Goal: Task Accomplishment & Management: Complete application form

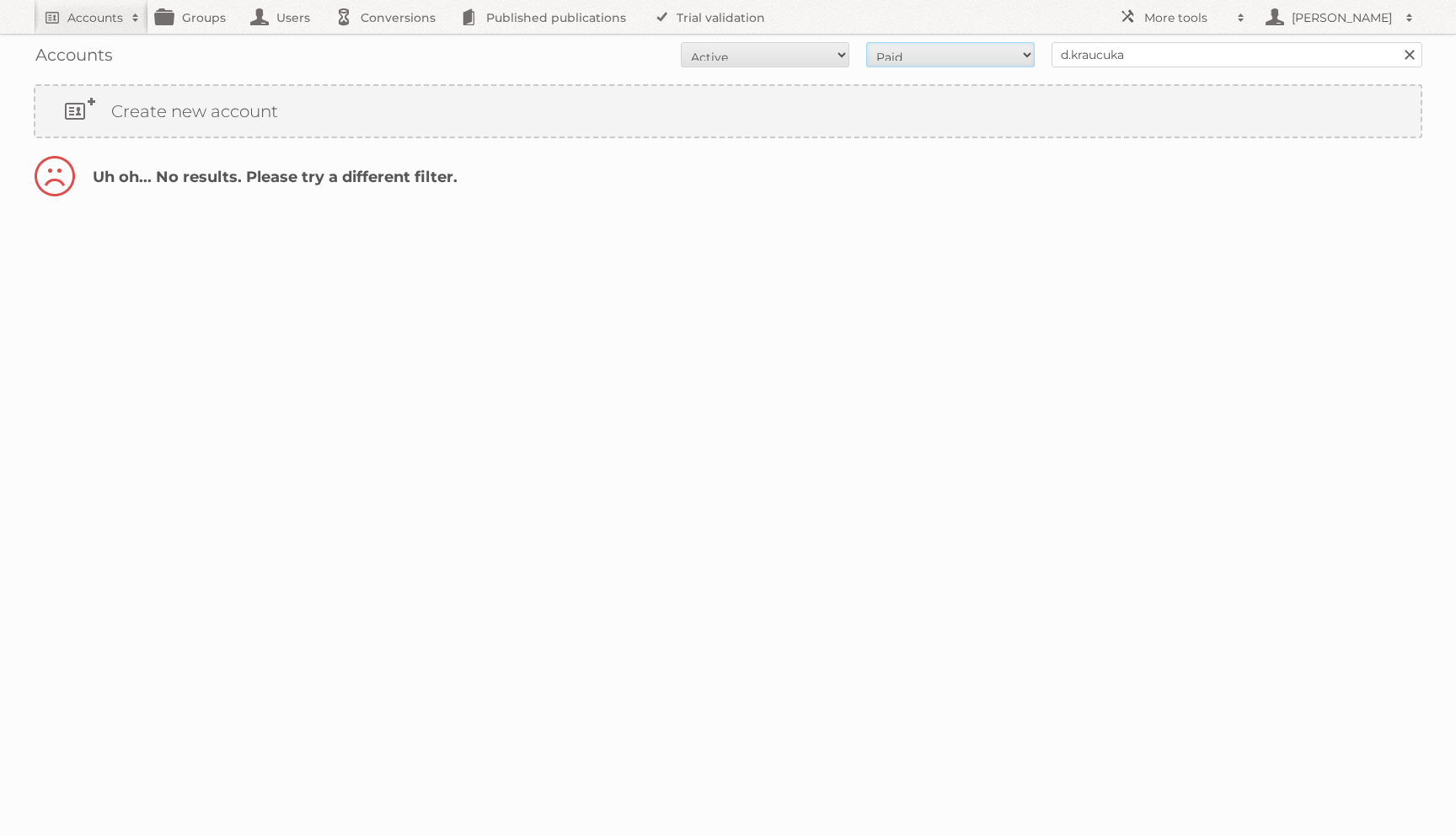
click at [1005, 57] on select "All Paid Trials Self service" at bounding box center [950, 55] width 168 height 25
select select "all"
click at [867, 42] on select "All Paid Trials Self service" at bounding box center [950, 55] width 168 height 25
select select "all"
click at [681, 42] on select "All Active Expired Pending" at bounding box center [764, 55] width 168 height 25
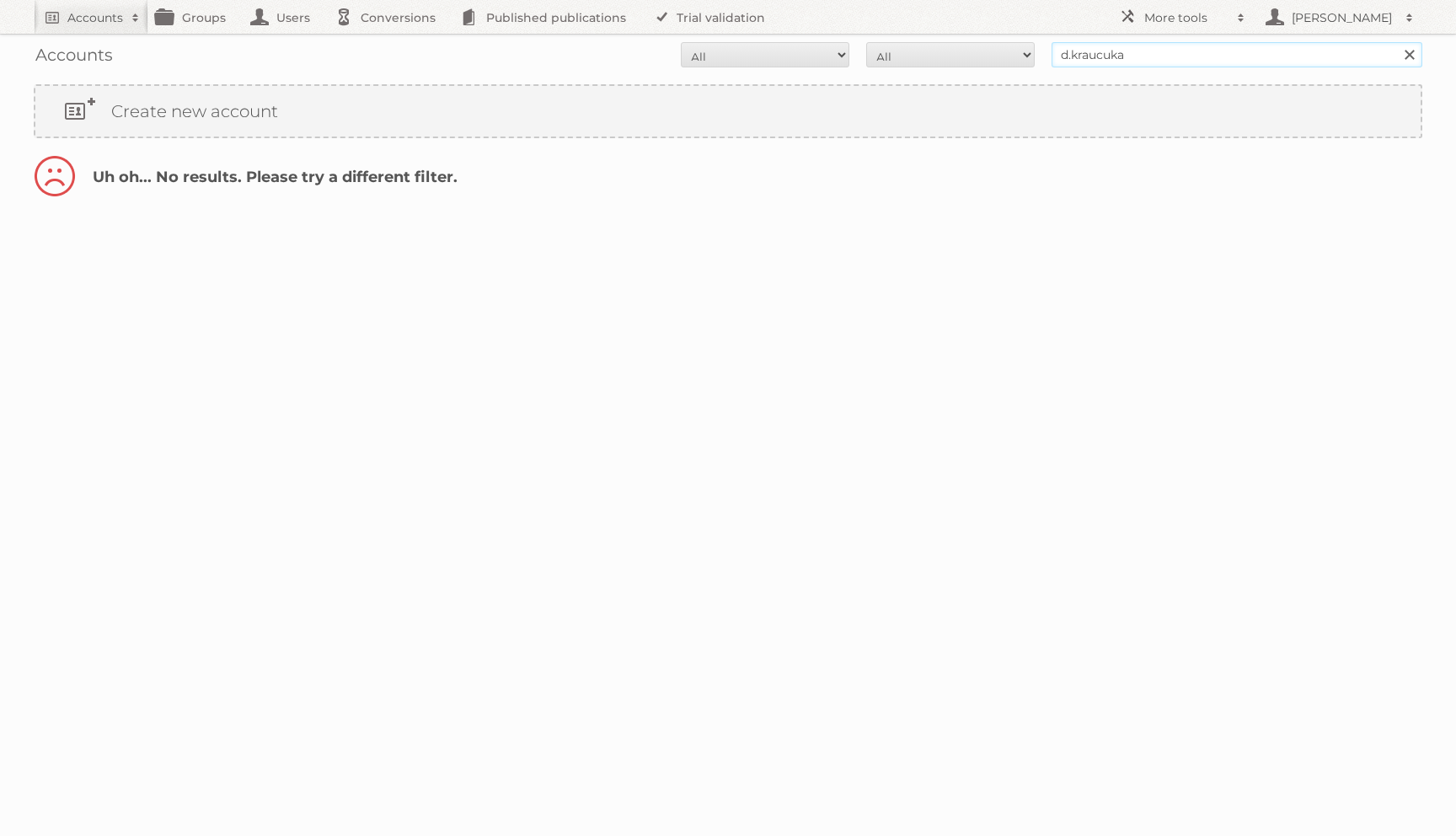
click at [1151, 52] on input "d.kraucuka" at bounding box center [1237, 55] width 371 height 25
type input "kraucuka"
click at [1397, 42] on input "Search" at bounding box center [1409, 55] width 25 height 25
click at [978, 125] on link "Create new account" at bounding box center [728, 111] width 1386 height 51
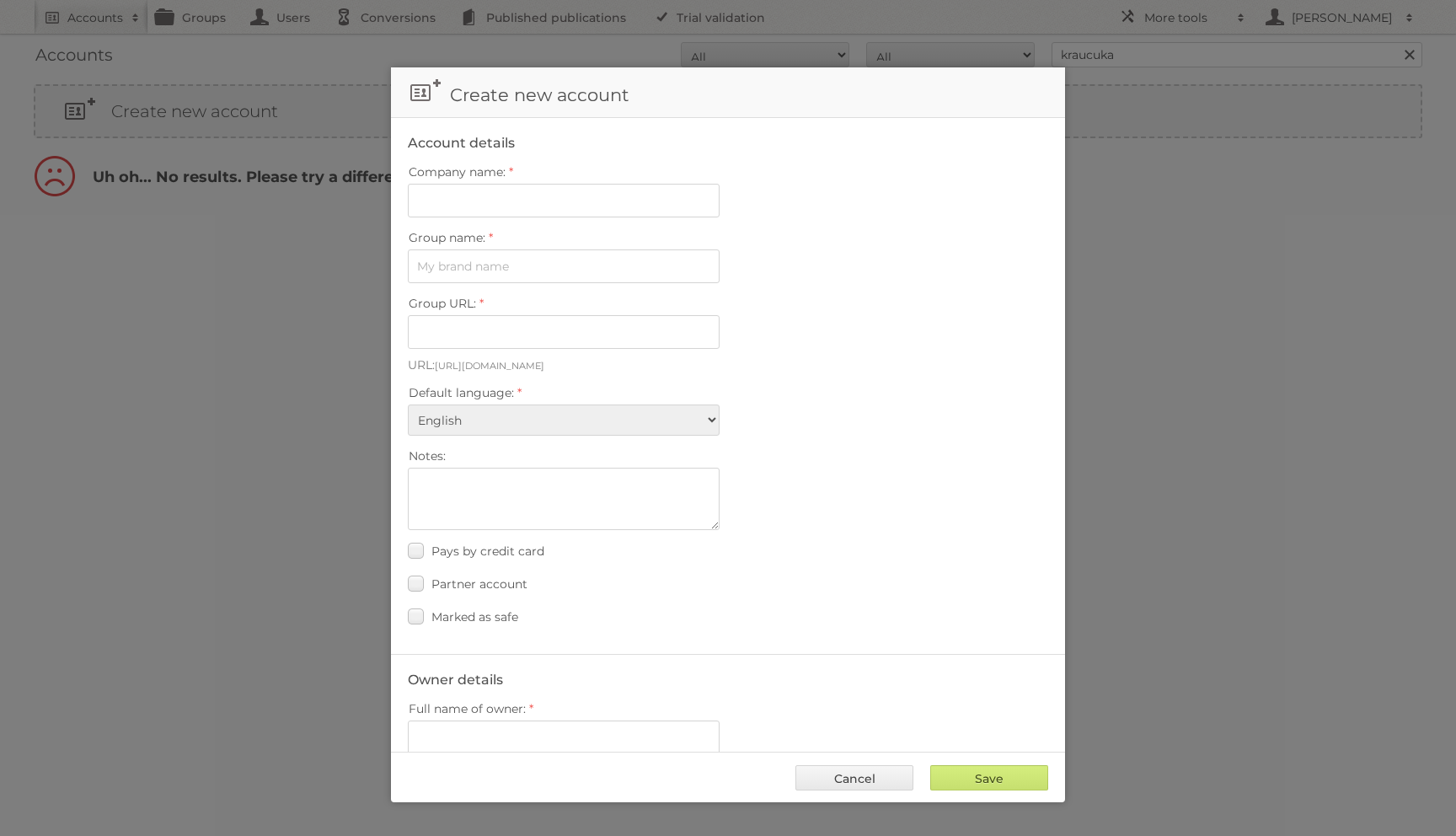
click at [528, 232] on label "Group name:" at bounding box center [728, 237] width 640 height 24
click at [528, 249] on input "Group name:" at bounding box center [564, 266] width 312 height 34
click at [528, 217] on fieldset "Account details Company name: Group name: Group URL: URL: https://view.publitas…" at bounding box center [728, 386] width 674 height 536
click at [528, 213] on input "Company name:" at bounding box center [564, 200] width 312 height 34
paste input "d.kraucuka@publitas.com."
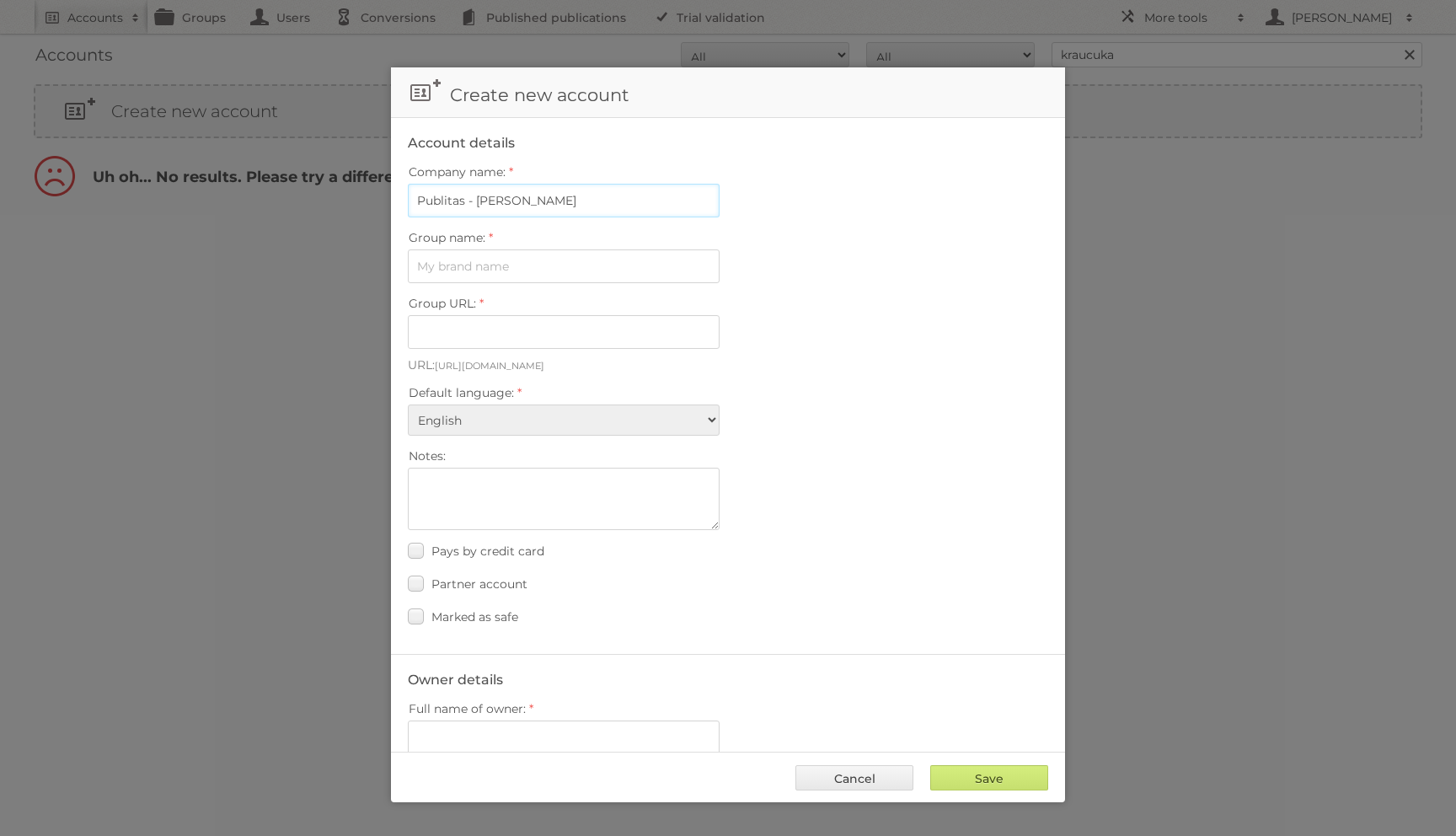
type input "Publitas - Dace Kraucuka"
click at [497, 269] on input "Group name:" at bounding box center [564, 266] width 312 height 34
type input "My Publications"
type input "my-publications-89r7ydgbyd7k"
type input "My Publications"
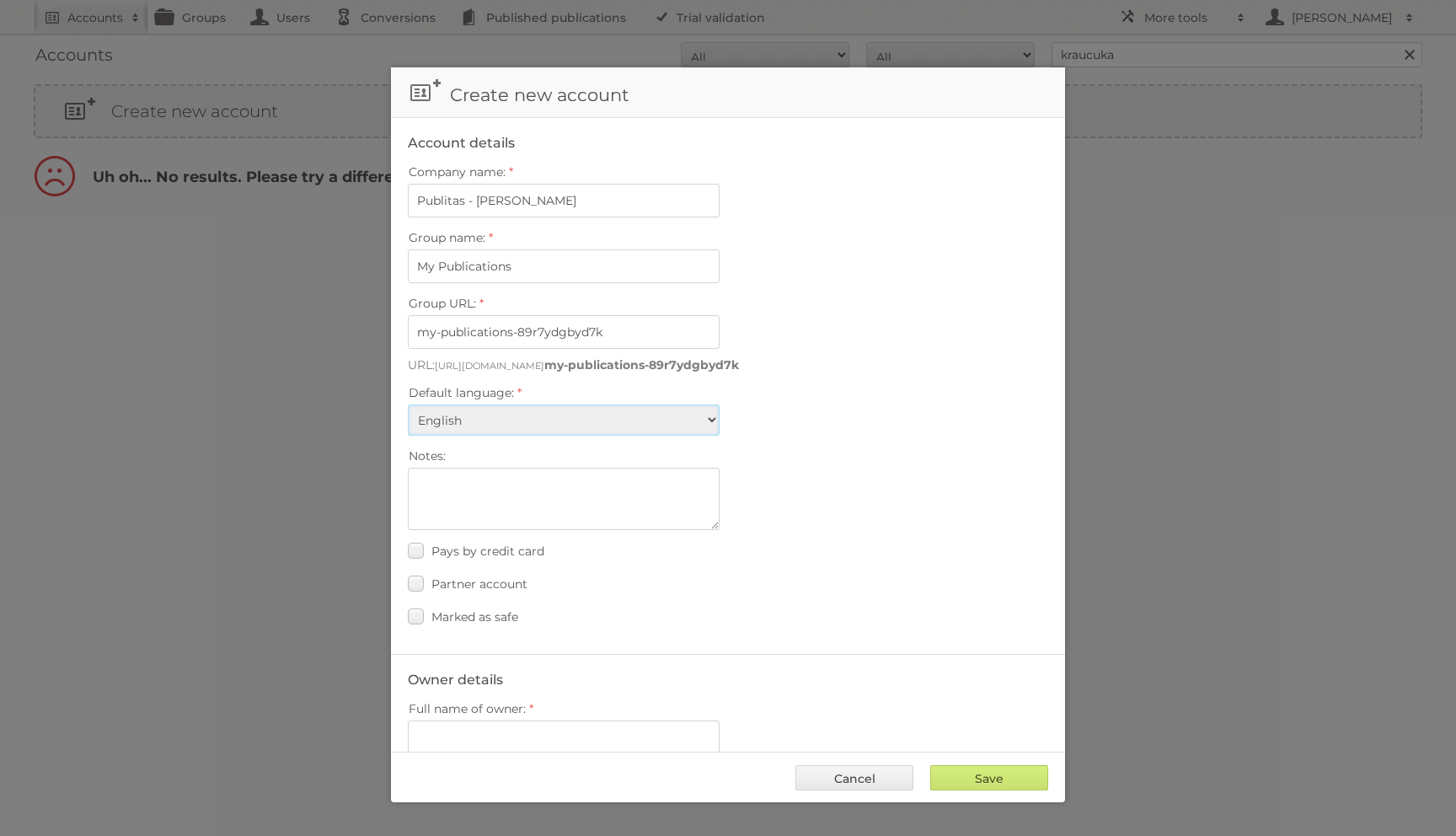
click at [477, 415] on select "Albanian Arabic Basque Bosnian Bulgarian Catalan Chinese (Simplified) Chinese (…" at bounding box center [564, 419] width 312 height 31
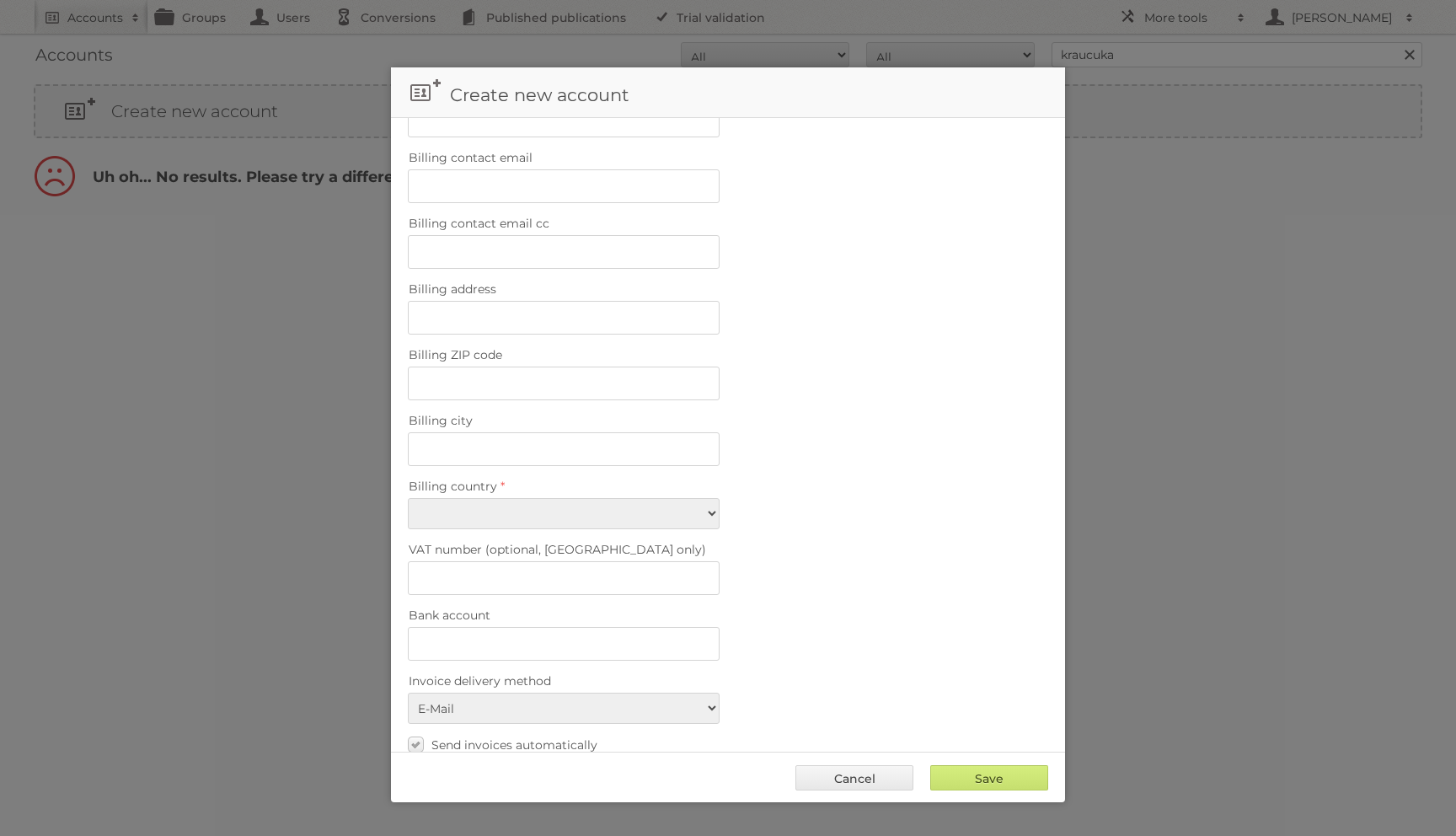
scroll to position [908, 0]
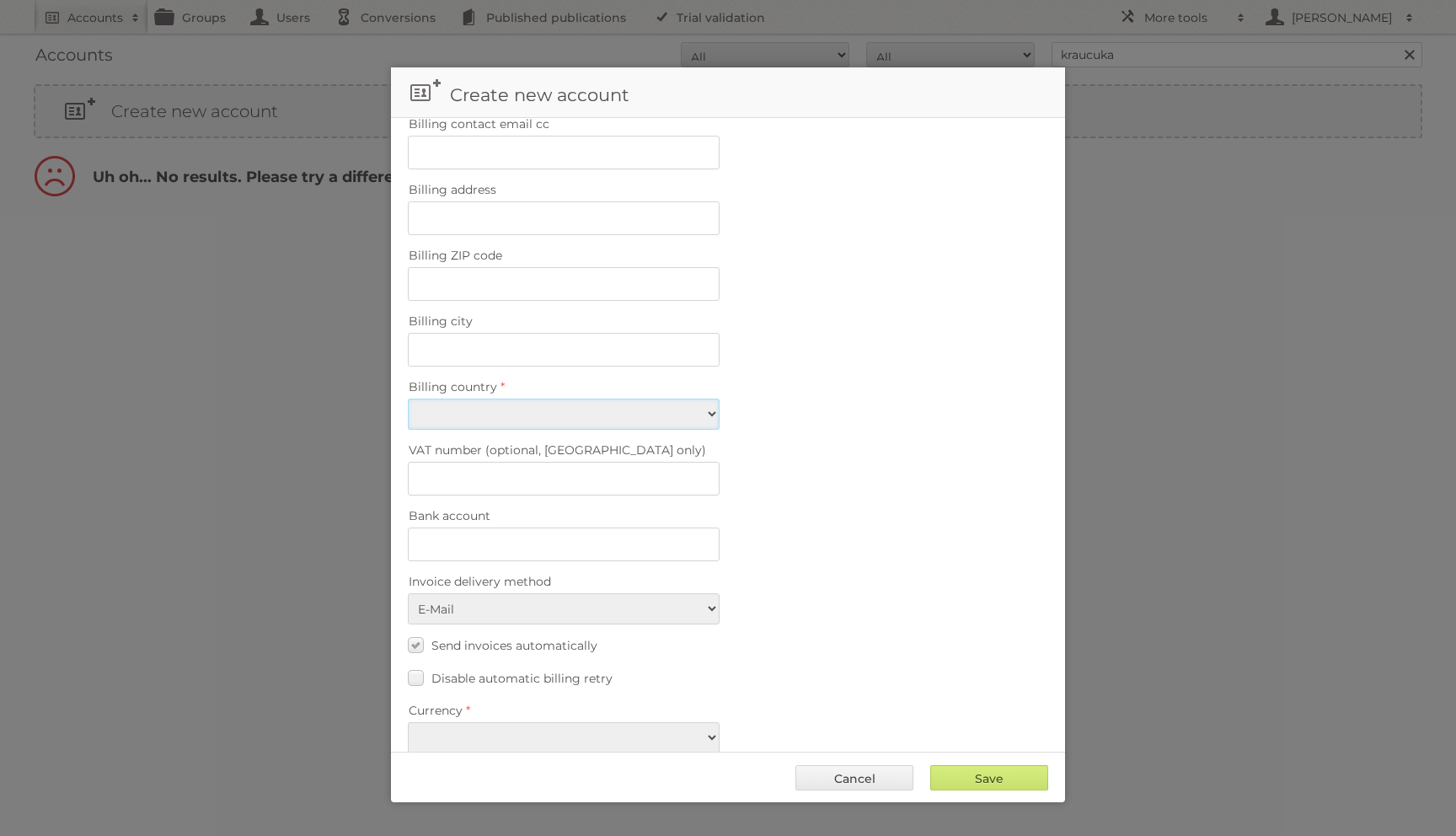
click at [509, 399] on select "Afghanistan Åland Islands Albania Algeria American Samoa Andorra Angola Anguill…" at bounding box center [564, 414] width 312 height 31
select select "PT"
click at [408, 399] on select "Afghanistan Åland Islands Albania Algeria American Samoa Andorra Angola Anguill…" at bounding box center [564, 414] width 312 height 31
click at [512, 639] on span "Send invoices automatically" at bounding box center [514, 646] width 166 height 15
click at [0, 0] on input "Send invoices automatically" at bounding box center [0, 0] width 0 height 0
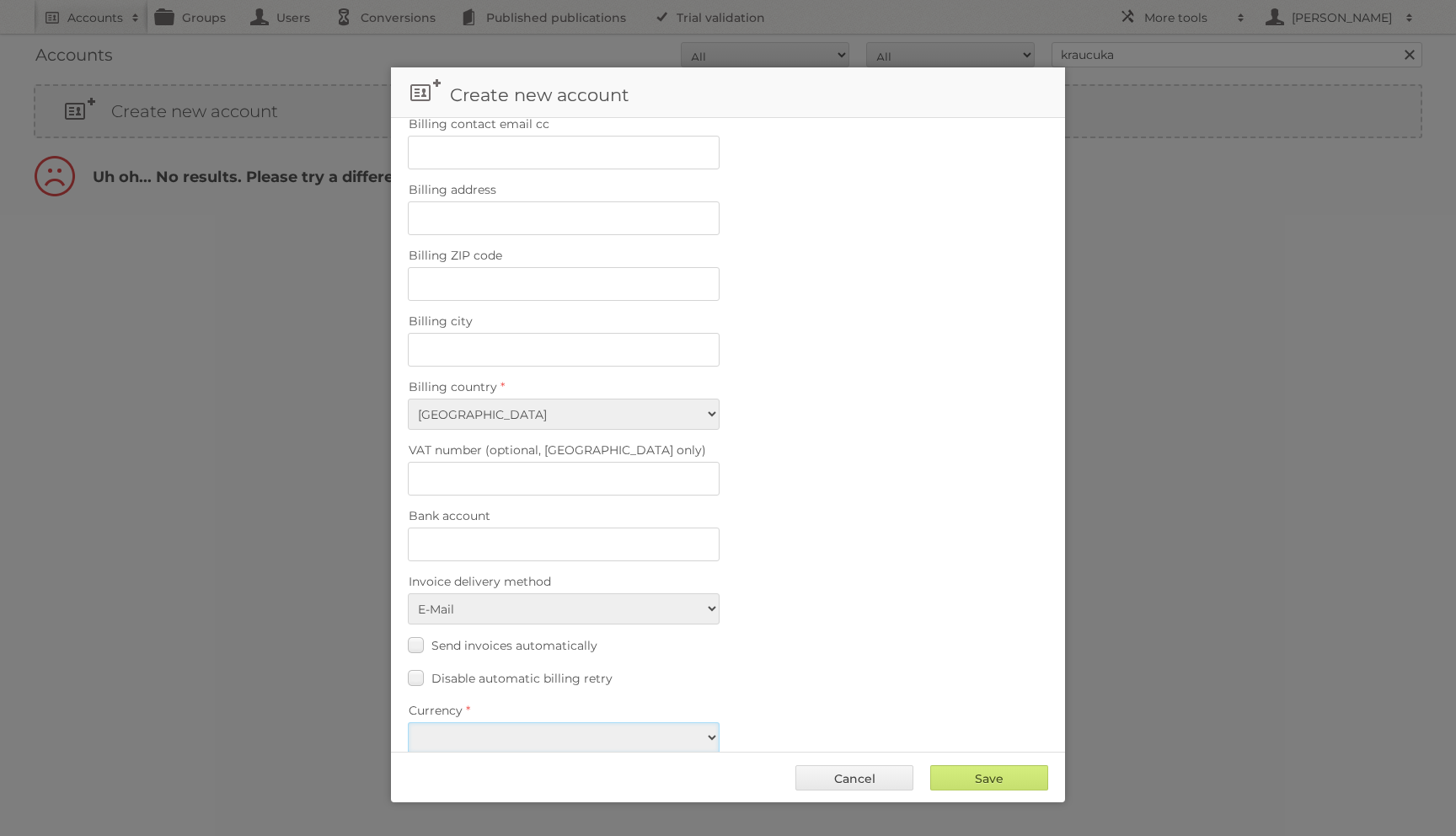
click at [494, 722] on select "EUR USD" at bounding box center [564, 737] width 312 height 31
click at [408, 722] on select "EUR USD" at bounding box center [564, 737] width 312 height 31
click at [485, 744] on fieldset "Billing details Billing contact name Billing contact email Billing contact emai…" at bounding box center [728, 358] width 674 height 842
click at [485, 722] on select "EUR USD" at bounding box center [564, 737] width 312 height 31
select select "eur"
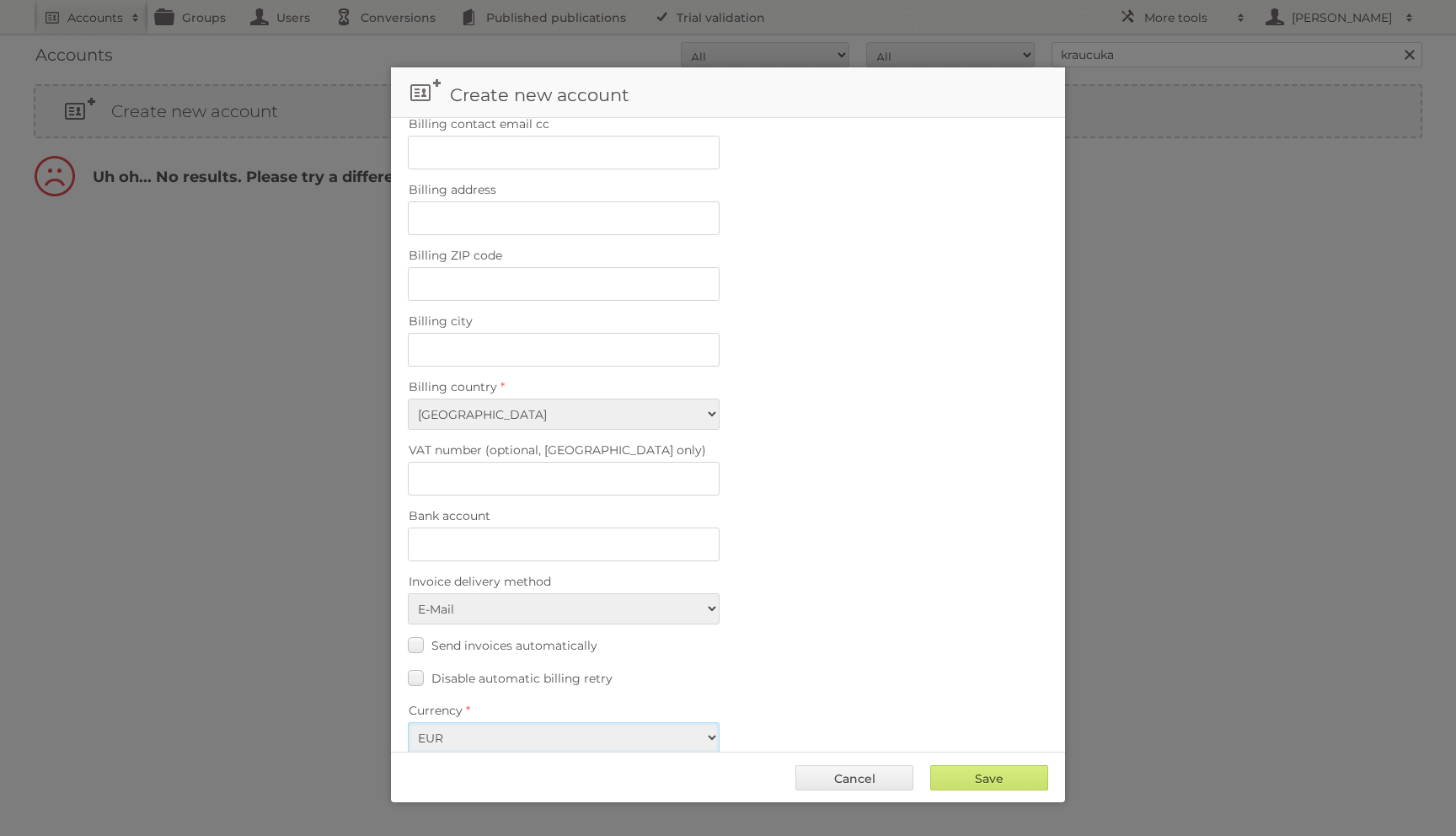
click at [408, 722] on select "EUR USD" at bounding box center [564, 737] width 312 height 31
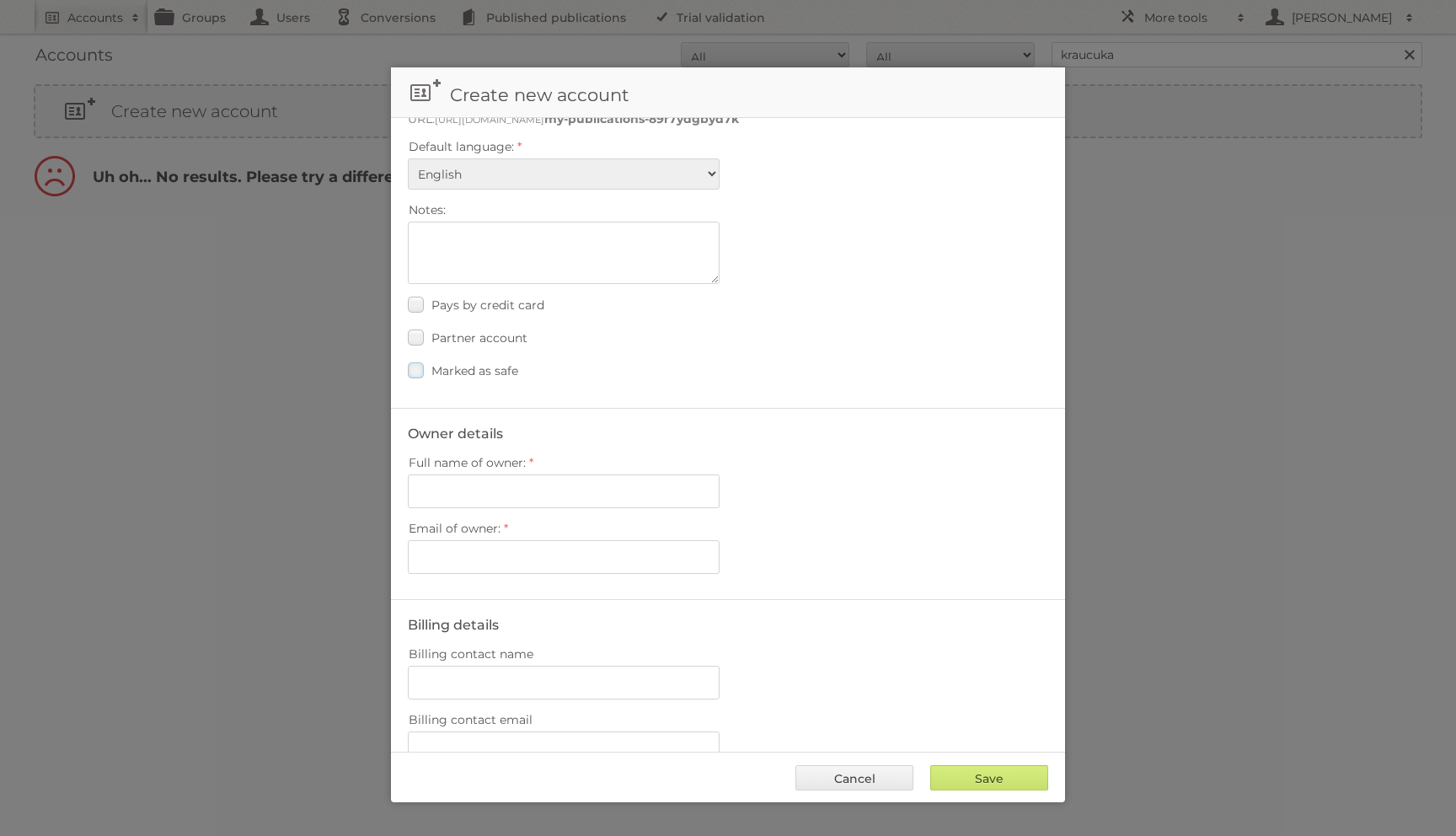
scroll to position [312, 0]
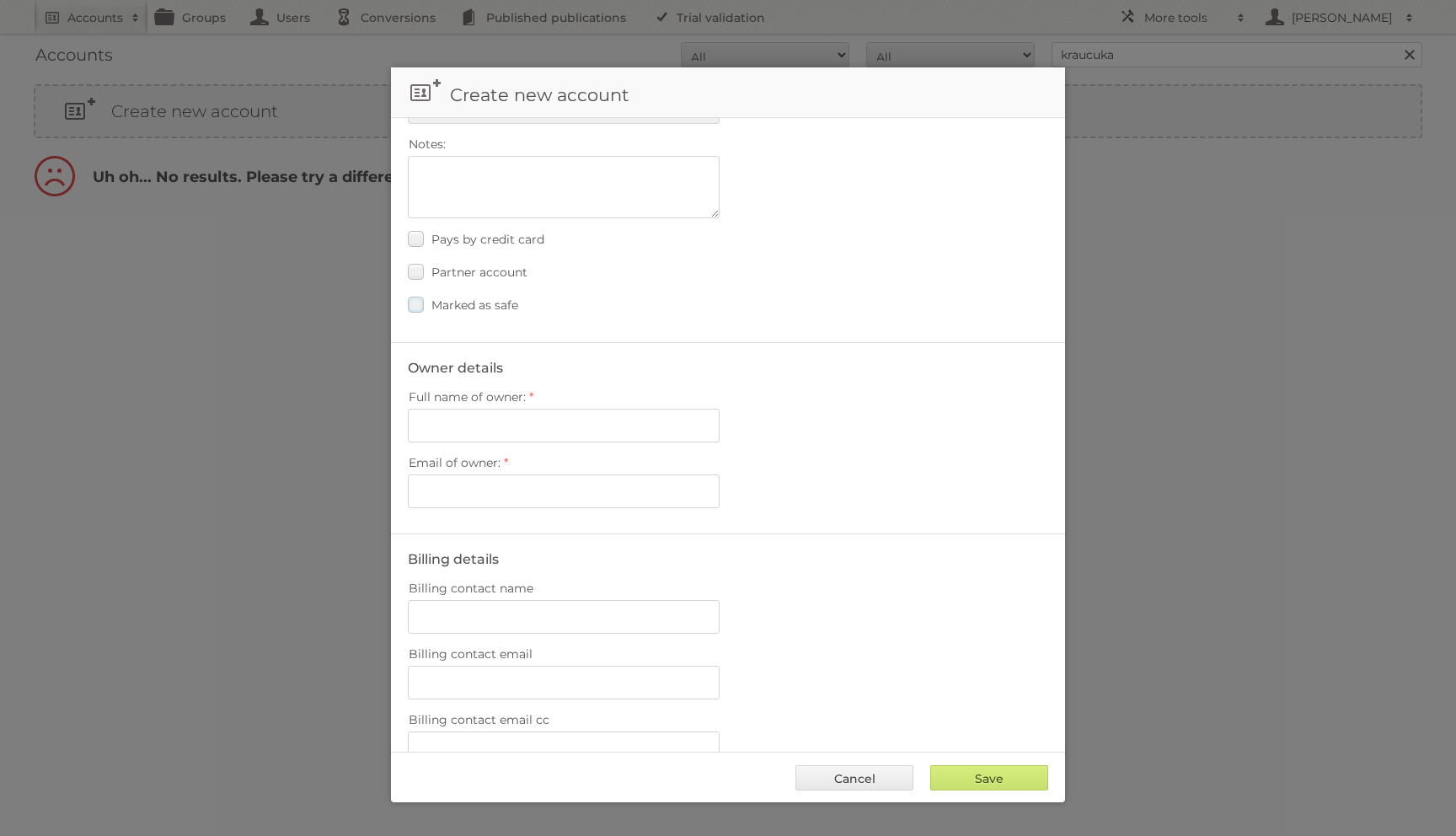
click at [473, 306] on label "Marked as safe" at bounding box center [462, 305] width 110 height 24
click at [0, 0] on input "Marked as safe" at bounding box center [0, 0] width 0 height 0
click at [474, 416] on input "Full name of owner:" at bounding box center [564, 426] width 312 height 34
paste input "d.kraucuka@publitas.com."
type input "d.kraucuka@publitas.com."
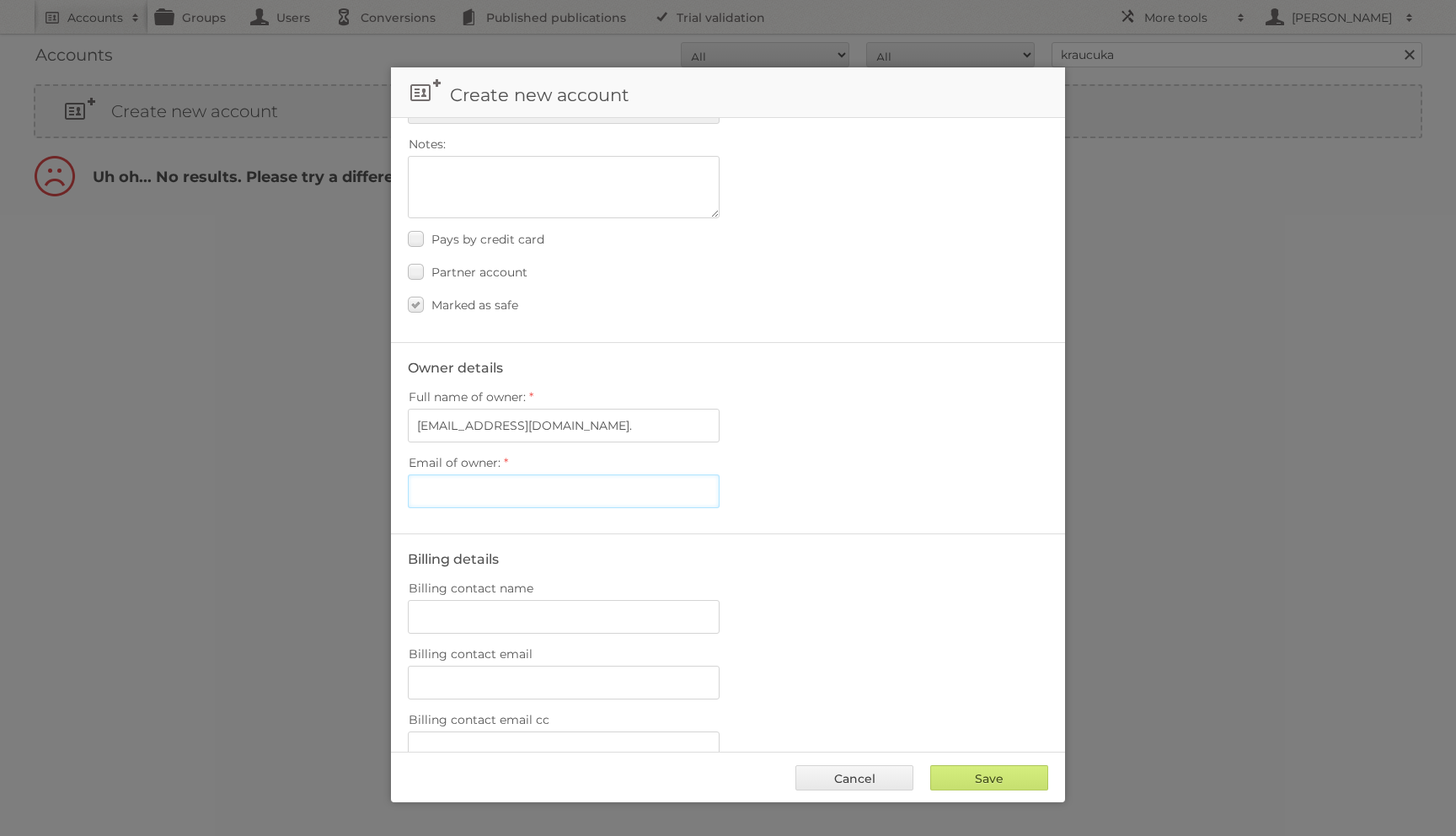
click at [469, 487] on input "Email of owner:" at bounding box center [564, 492] width 312 height 34
paste input "d.kraucuka@publitas.com."
type input "d.kraucuka@publitas.com"
click at [665, 420] on input "d.kraucuka@publitas.com." at bounding box center [564, 426] width 312 height 34
type input "Dace Kraucuka"
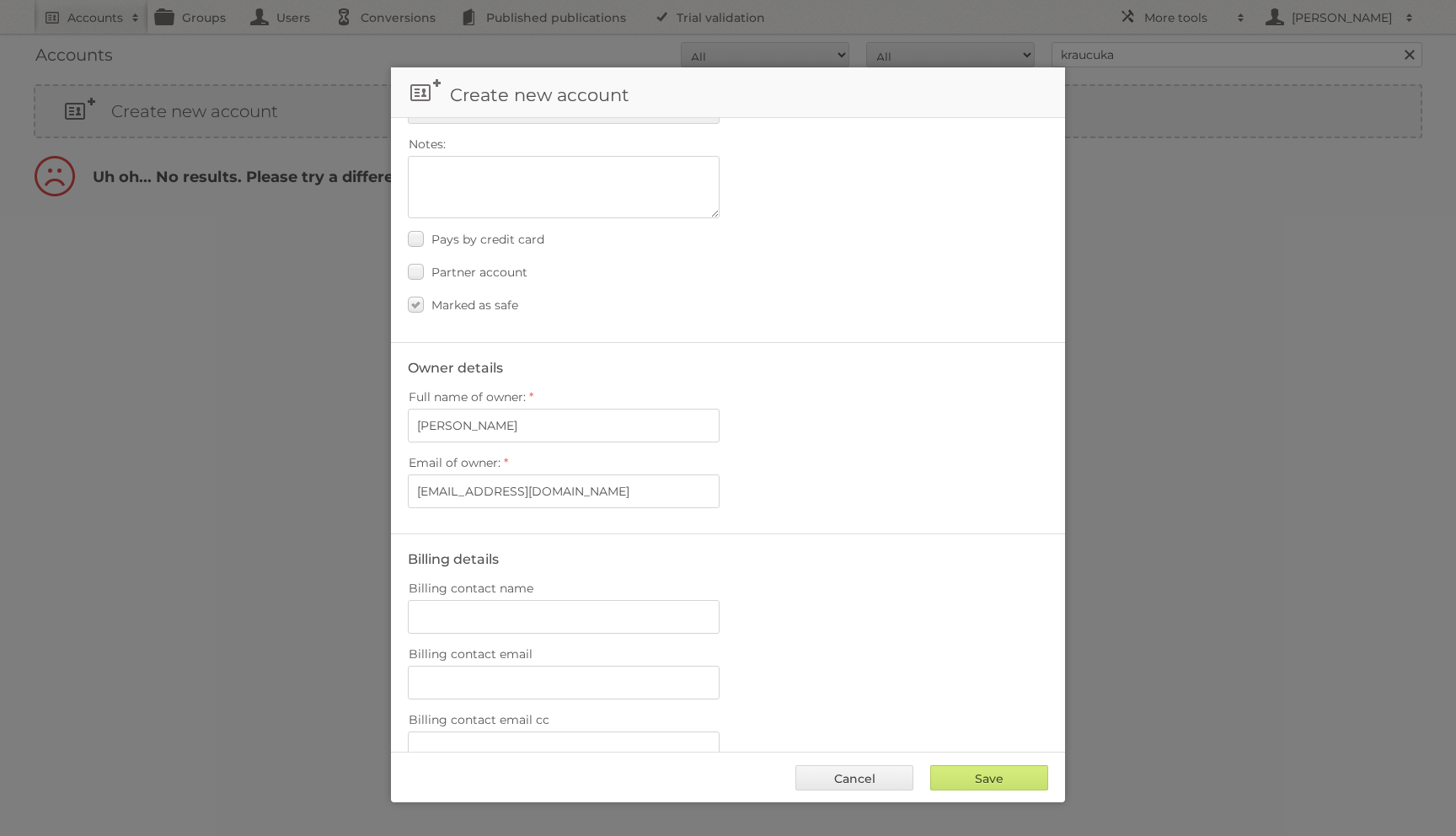
click at [863, 467] on div "Email of owner: d.kraucuka@publitas.com" at bounding box center [728, 480] width 640 height 57
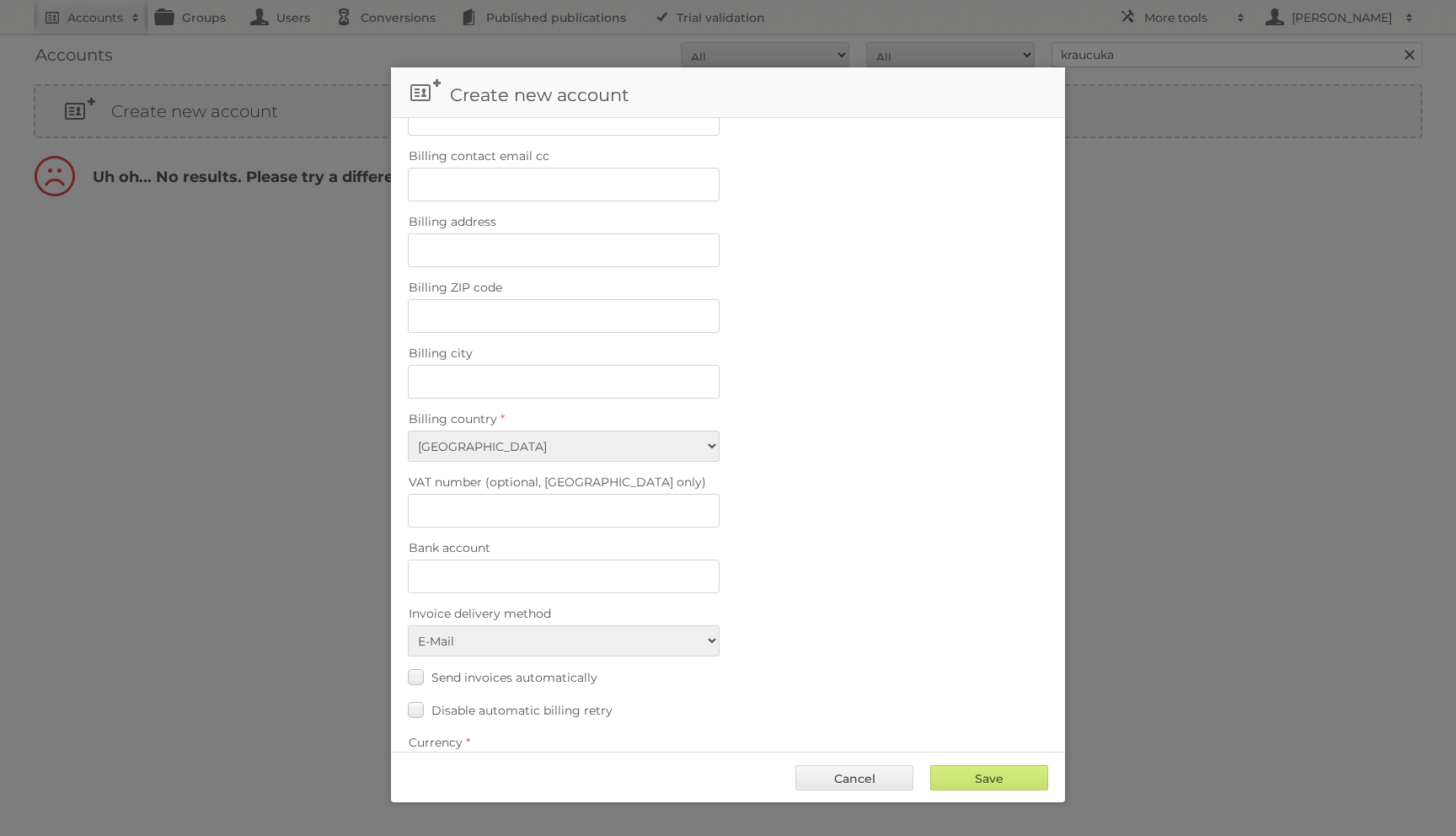
scroll to position [908, 0]
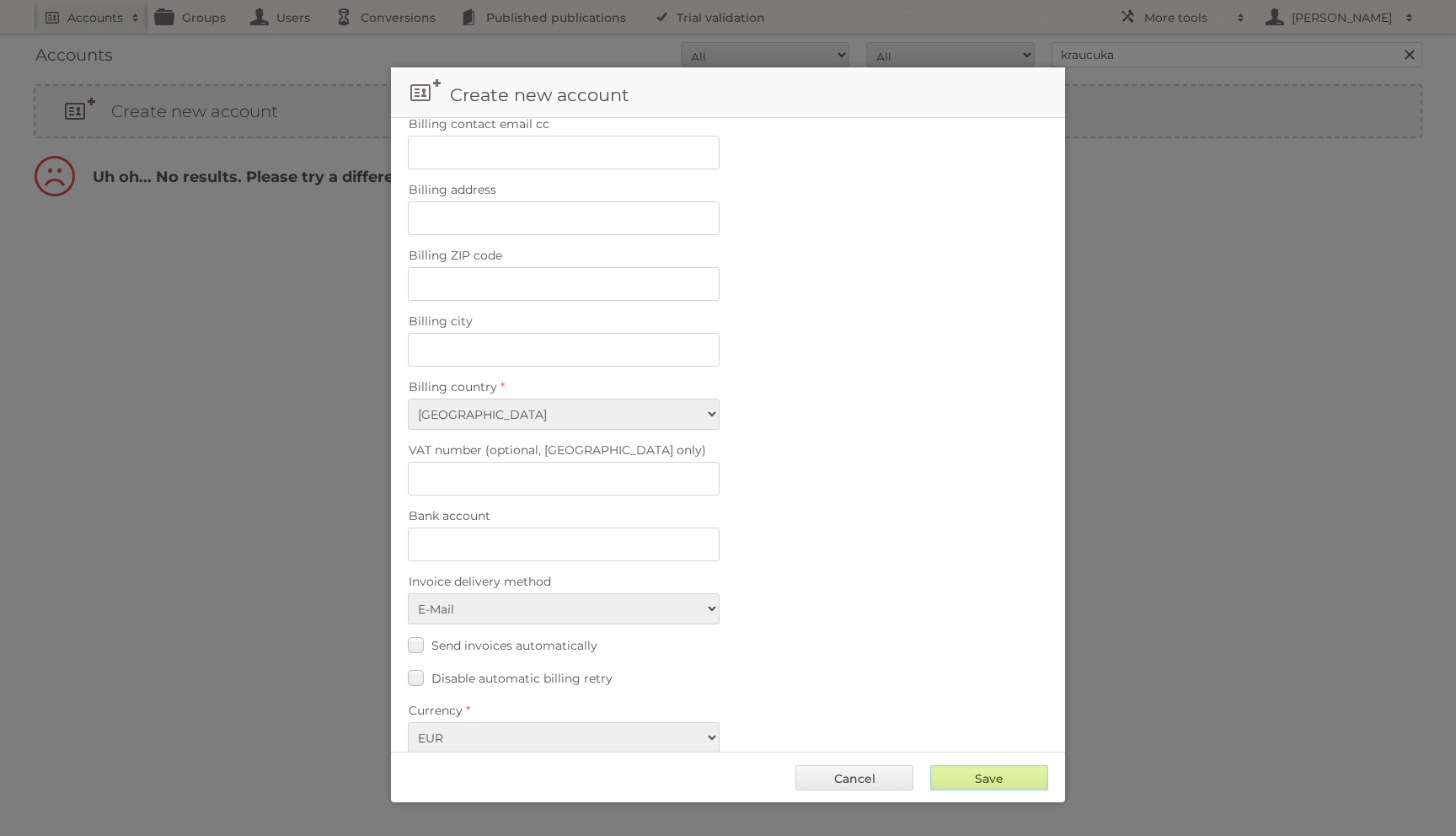
click at [957, 778] on input "Save" at bounding box center [990, 778] width 118 height 25
type input "Save"
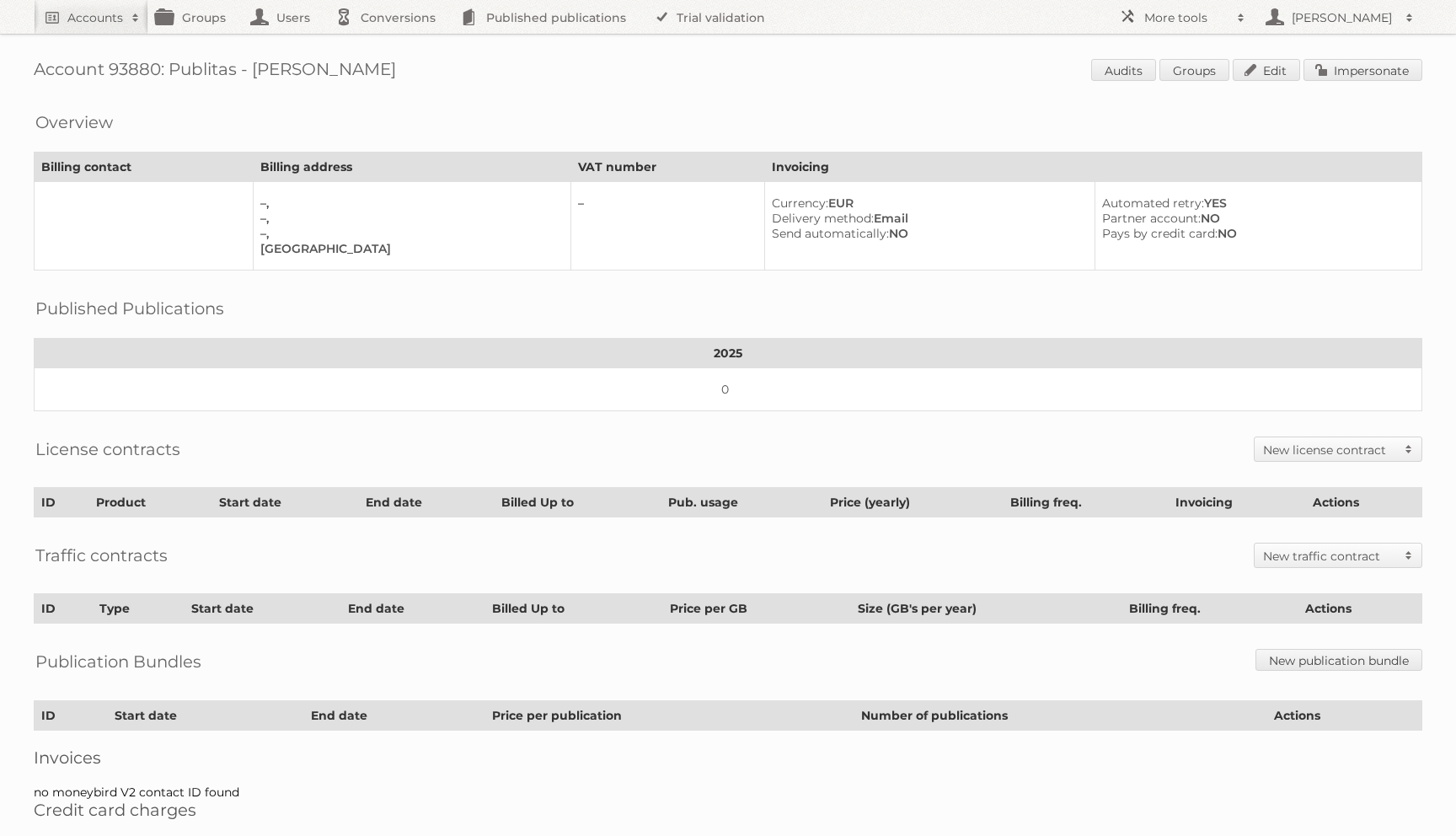
scroll to position [55, 0]
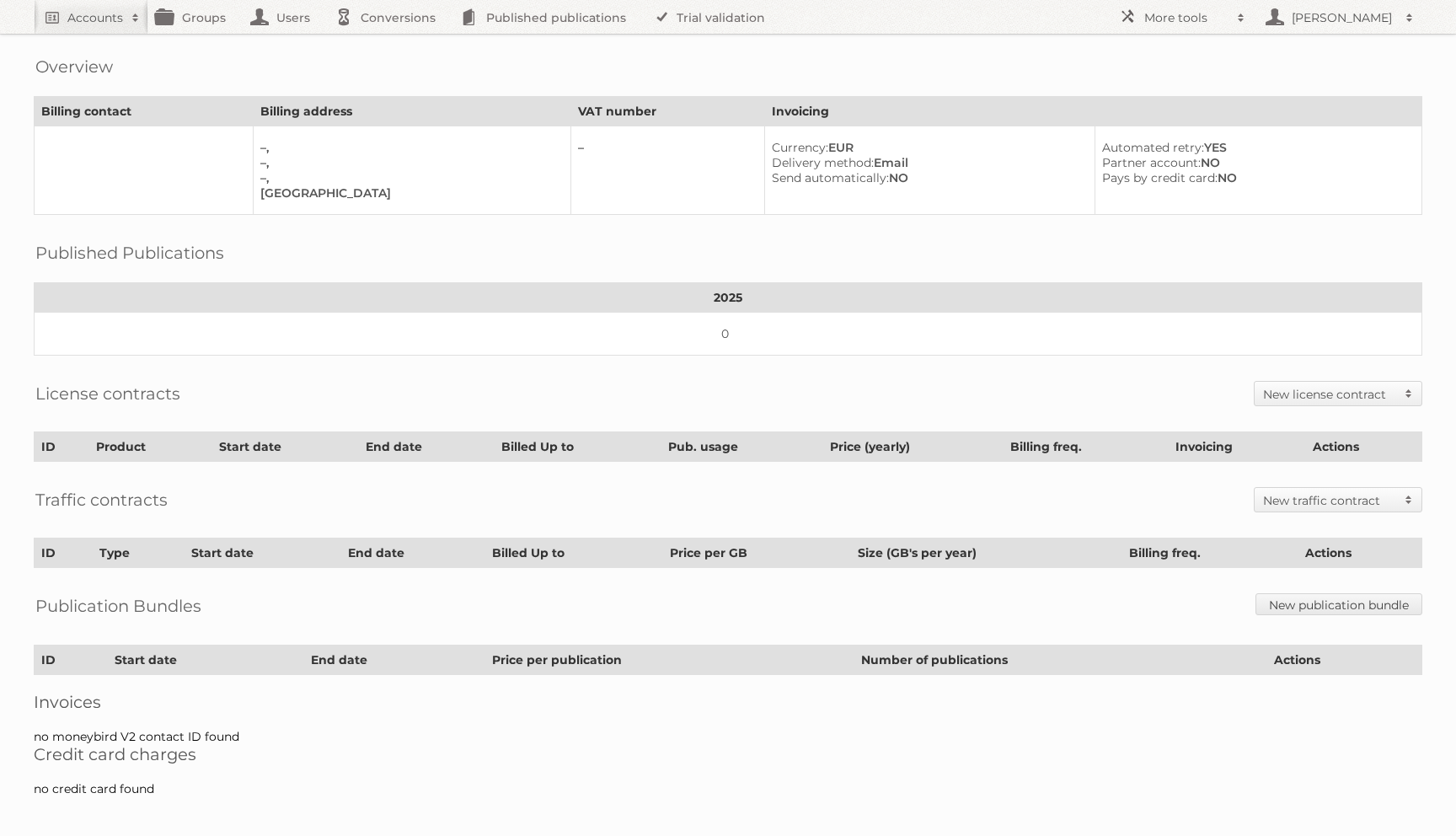
click at [1278, 372] on div "License contracts New license contract Enterprise Bronze-2023 Silver-2023 Gold-…" at bounding box center [728, 393] width 1389 height 42
click at [1277, 386] on h2 "New license contract" at bounding box center [1330, 395] width 133 height 17
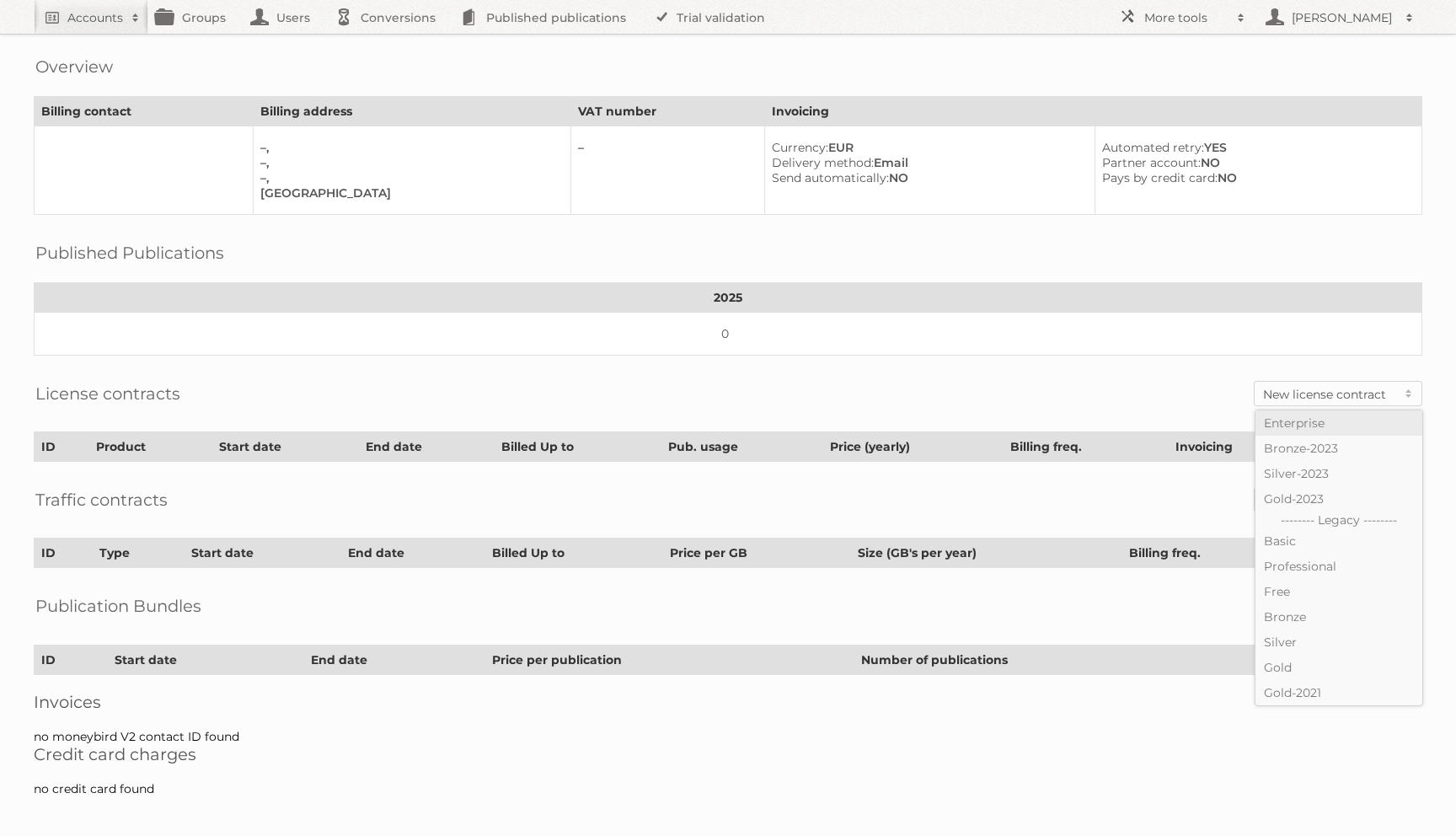
click at [1281, 419] on link "Enterprise" at bounding box center [1339, 423] width 167 height 25
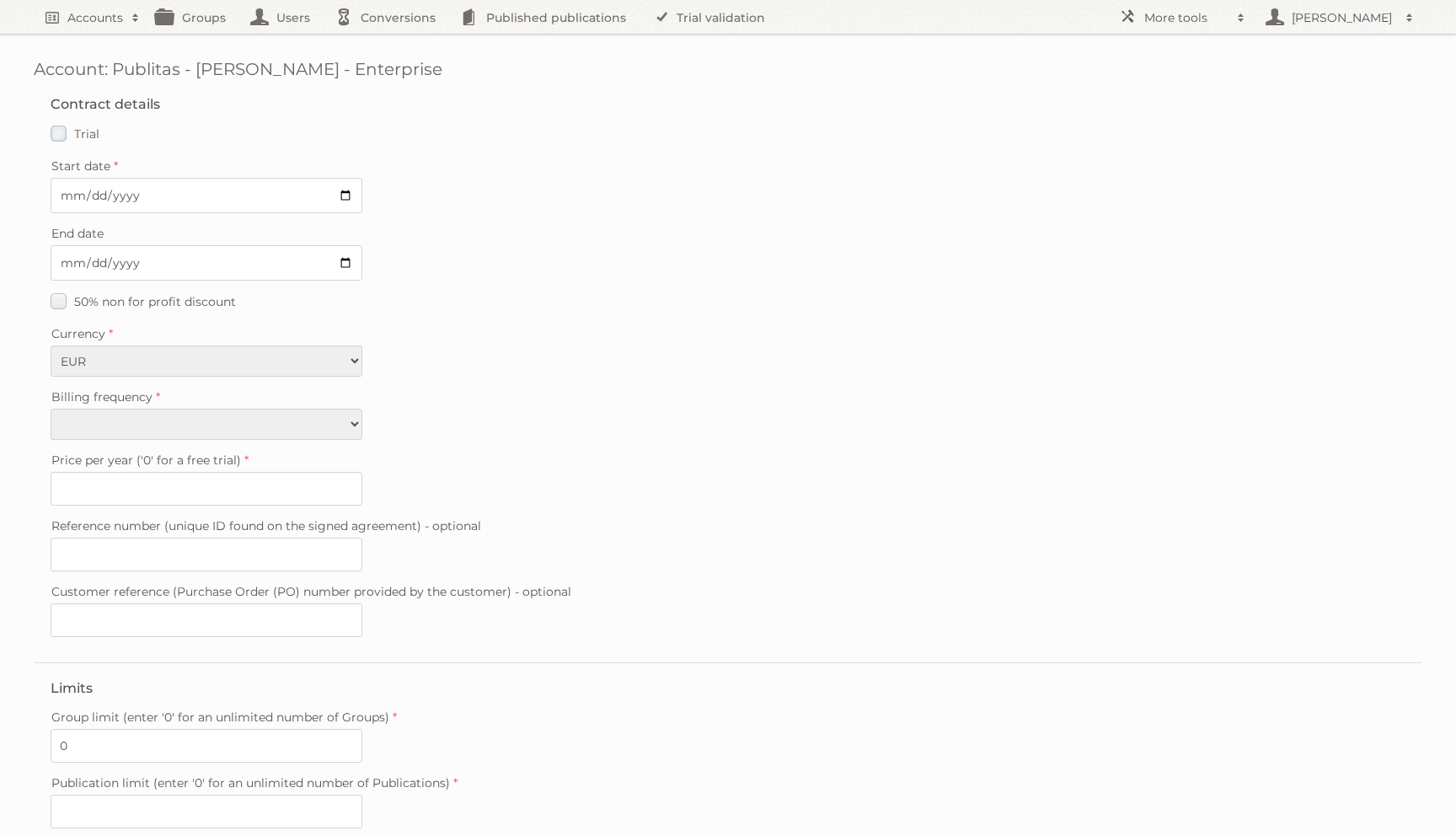
click at [55, 130] on label "Trial" at bounding box center [75, 134] width 49 height 24
click at [0, 0] on input "Trial" at bounding box center [0, 0] width 0 height 0
type input "0"
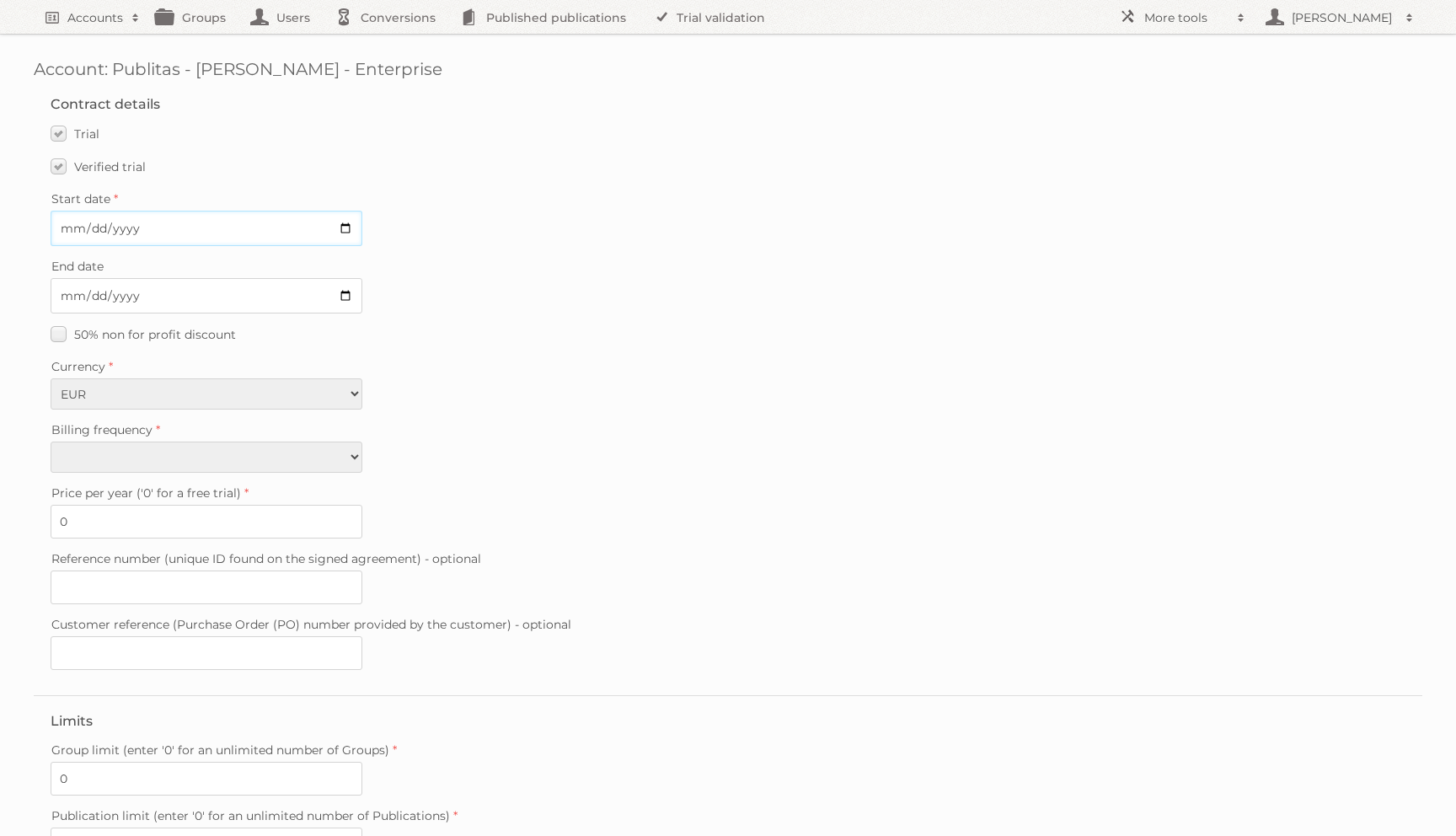
click at [77, 226] on input "Start date" at bounding box center [207, 229] width 312 height 36
click at [261, 231] on input "Start date" at bounding box center [207, 229] width 312 height 36
type input "2025-09-22"
click at [102, 335] on span "50% non for profit discount" at bounding box center [155, 335] width 162 height 15
click at [0, 0] on input "50% non for profit discount" at bounding box center [0, 0] width 0 height 0
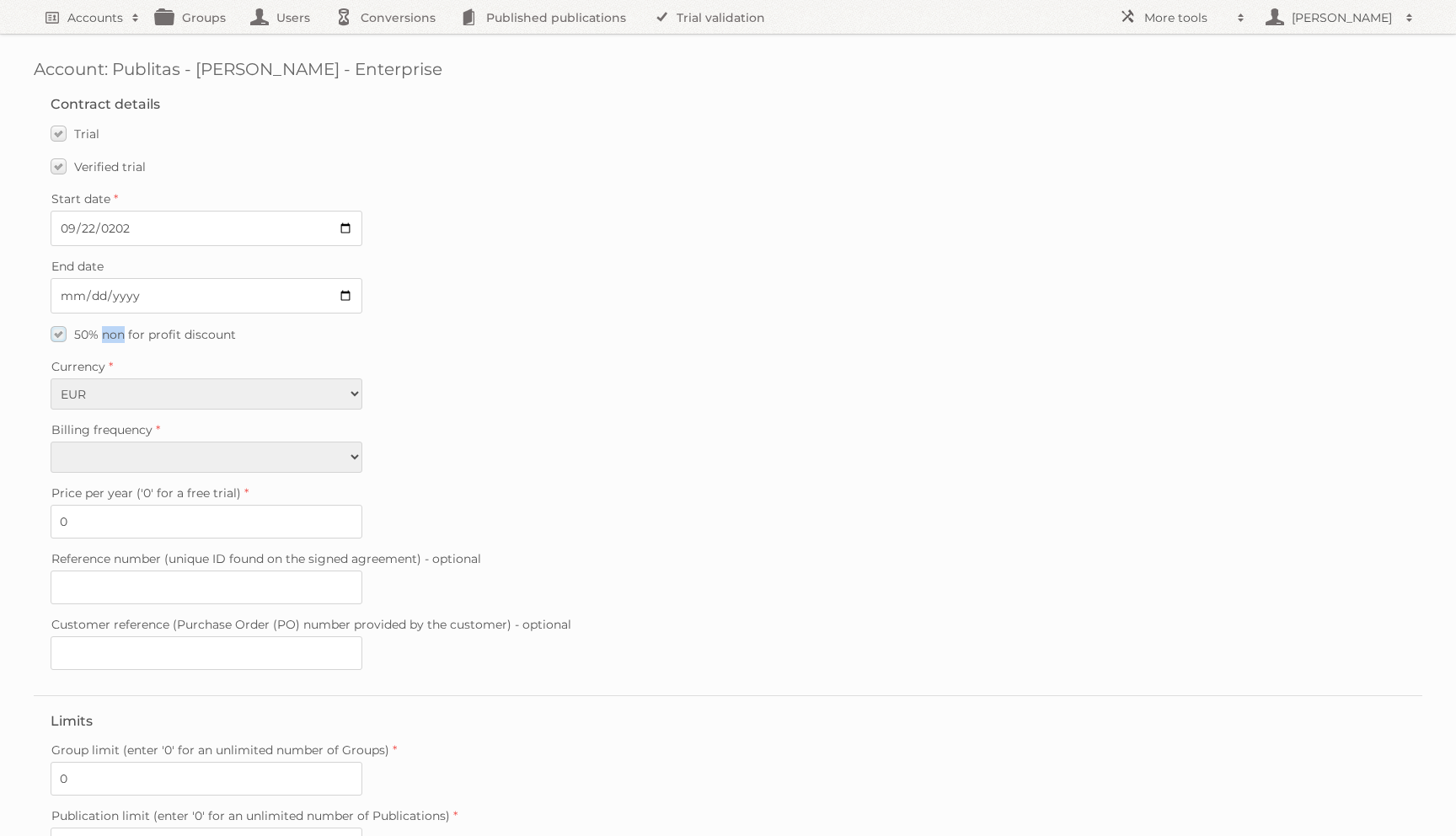
click at [102, 335] on span "50% non for profit discount" at bounding box center [155, 335] width 162 height 15
click at [0, 0] on input "50% non for profit discount" at bounding box center [0, 0] width 0 height 0
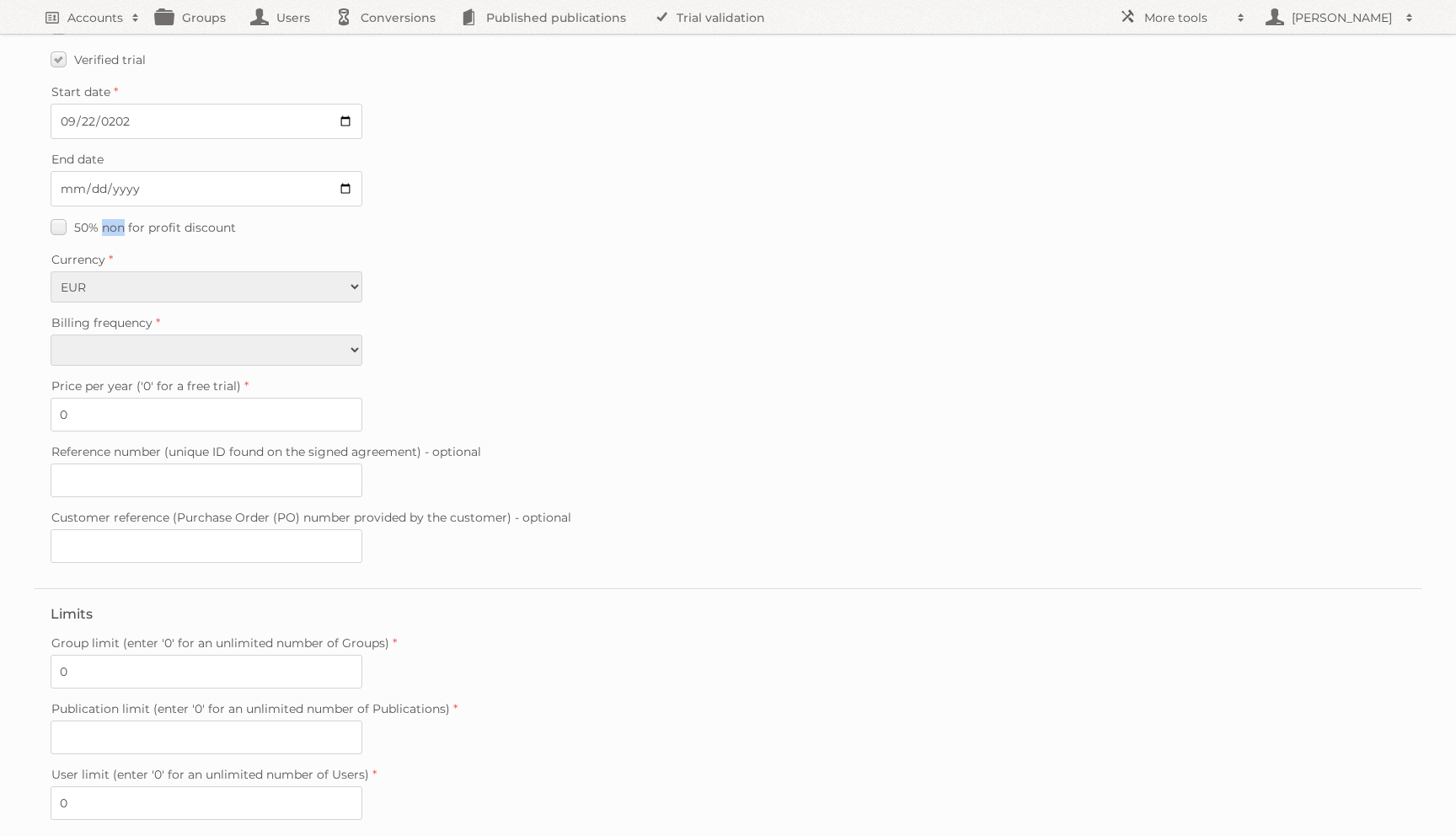
scroll to position [111, 0]
click at [118, 335] on select "Monthly Quarterly Yearly Every 2 years" at bounding box center [207, 345] width 312 height 31
select select "yearly"
click at [51, 330] on select "Monthly Quarterly Yearly Every 2 years" at bounding box center [207, 345] width 312 height 31
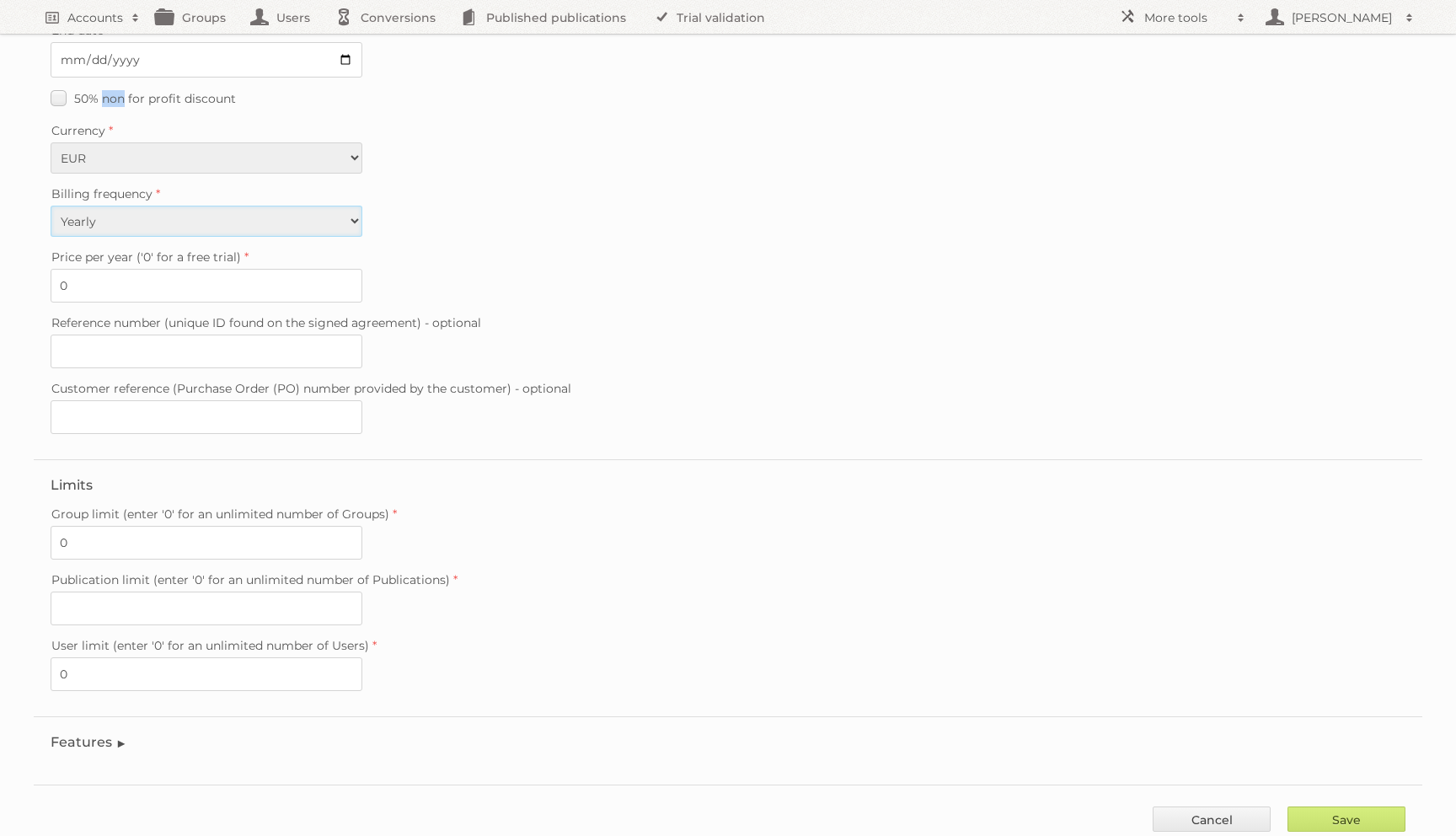
scroll to position [271, 0]
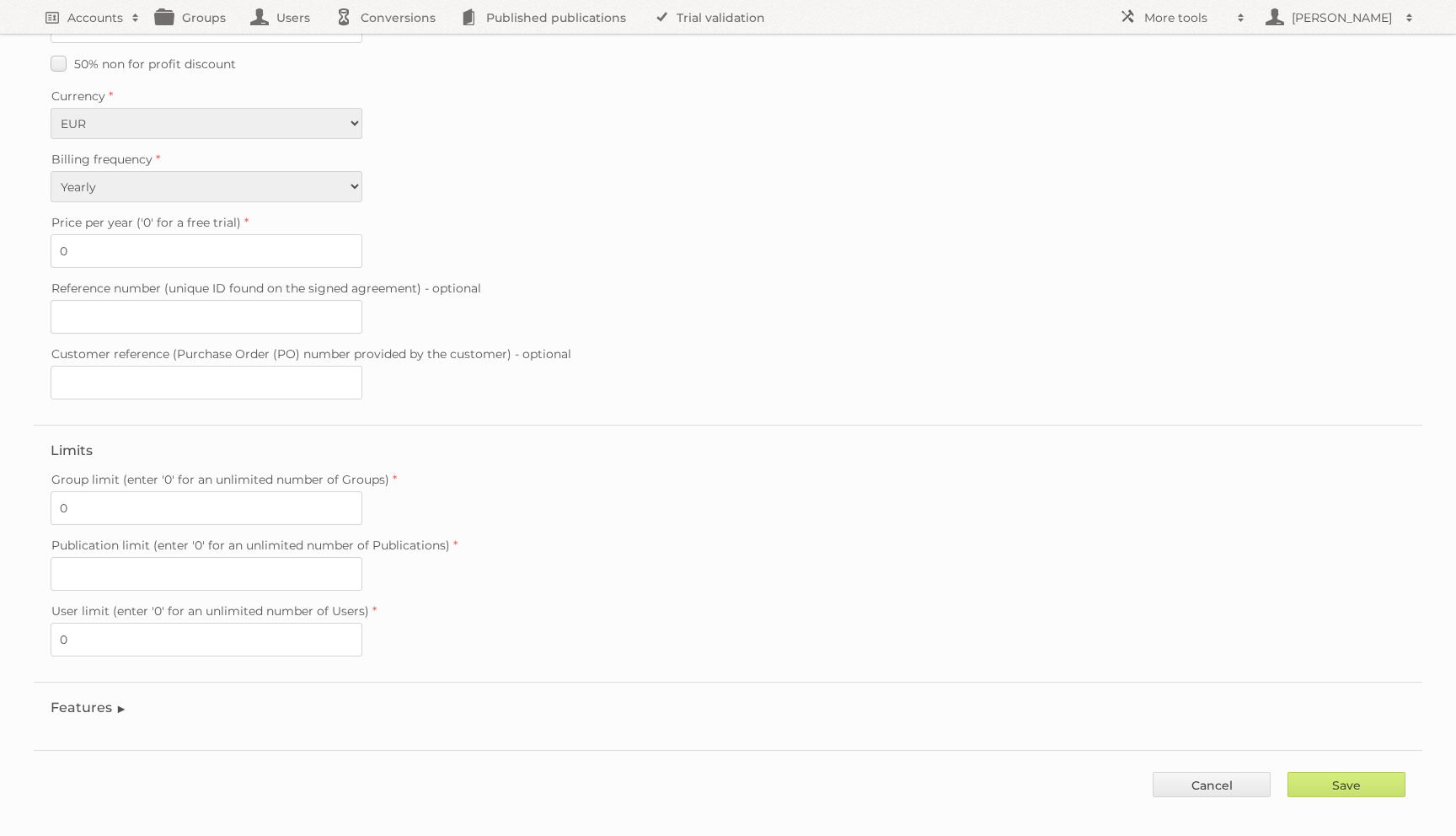
click at [118, 540] on span "Publication limit (enter '0' for an unlimited number of Publications)" at bounding box center [251, 545] width 399 height 15
click at [118, 558] on input "Publication limit (enter '0' for an unlimited number of Publications)" at bounding box center [207, 575] width 312 height 34
type input "0"
click at [84, 700] on legend "Features" at bounding box center [89, 707] width 77 height 16
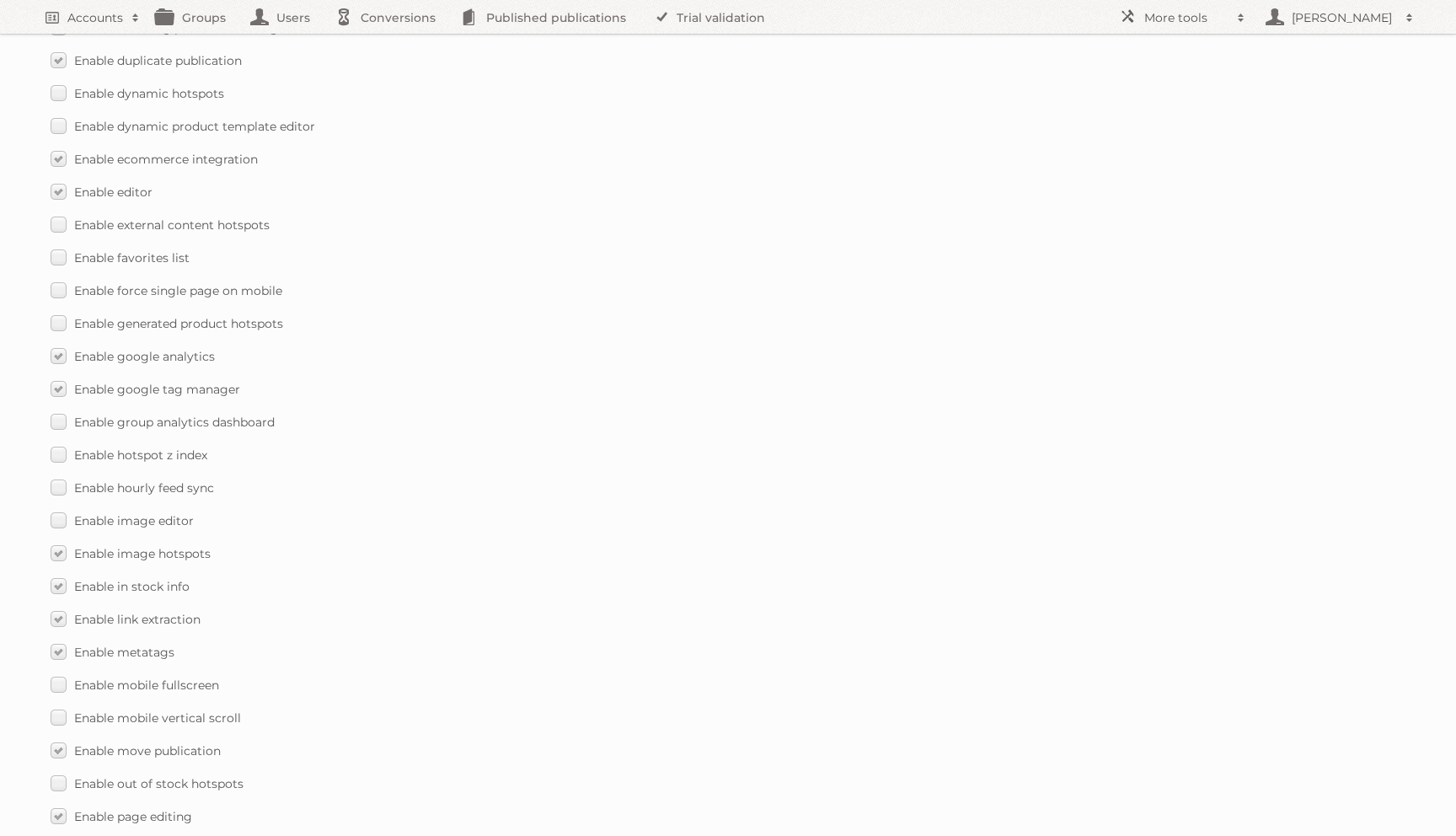
scroll to position [2277, 0]
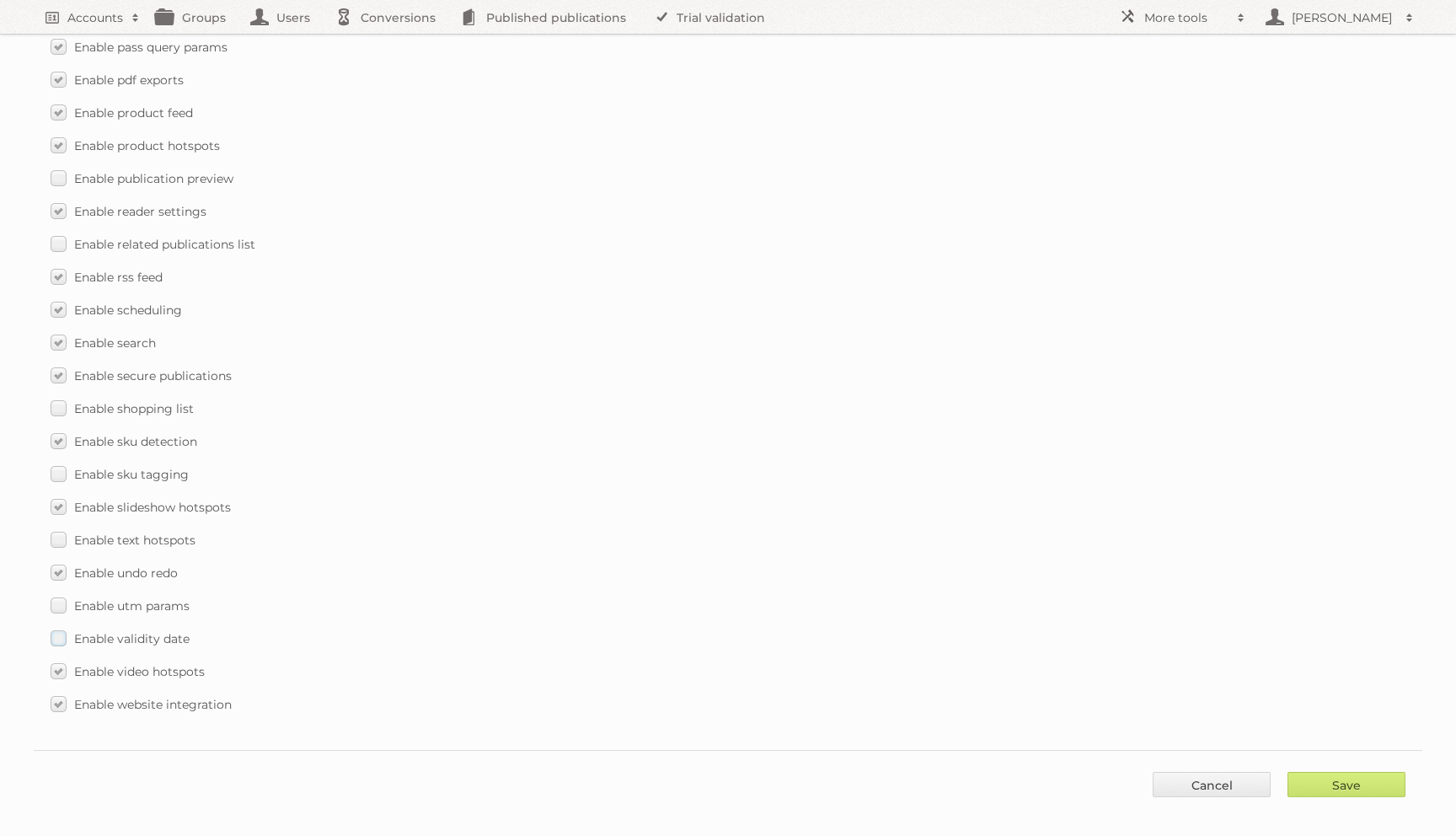
click at [73, 626] on label "Enable validity date" at bounding box center [120, 639] width 139 height 24
click at [0, 0] on input "Enable validity date" at bounding box center [0, 0] width 0 height 0
click at [71, 593] on label "Enable utm params" at bounding box center [120, 606] width 139 height 24
click at [0, 0] on input "Enable utm params" at bounding box center [0, 0] width 0 height 0
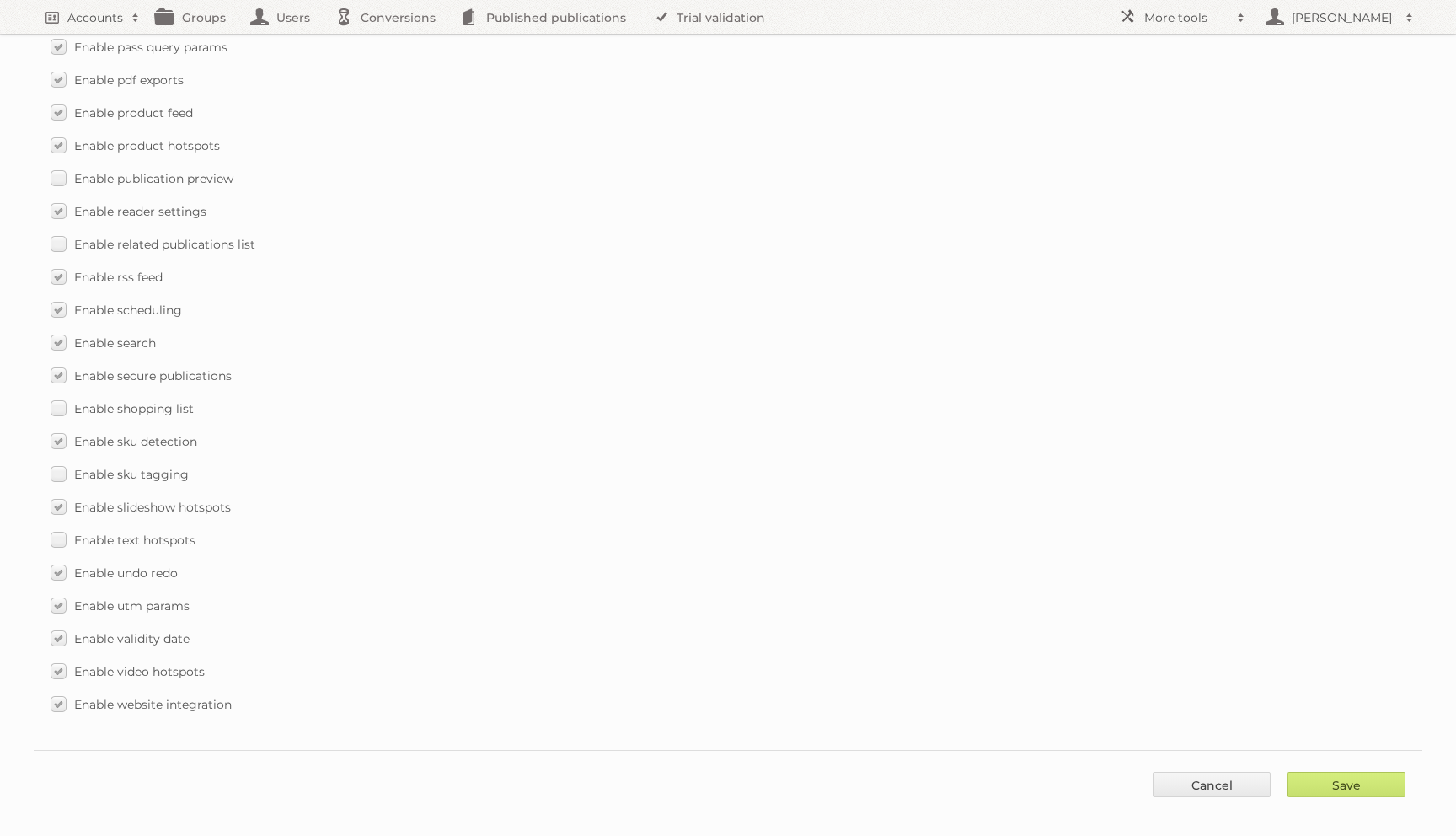
click at [77, 469] on label "Enable sku tagging" at bounding box center [119, 474] width 138 height 24
click at [0, 0] on input "Enable sku tagging" at bounding box center [0, 0] width 0 height 0
click at [62, 528] on label "Enable text hotspots" at bounding box center [123, 540] width 145 height 24
click at [0, 0] on input "Enable text hotspots" at bounding box center [0, 0] width 0 height 0
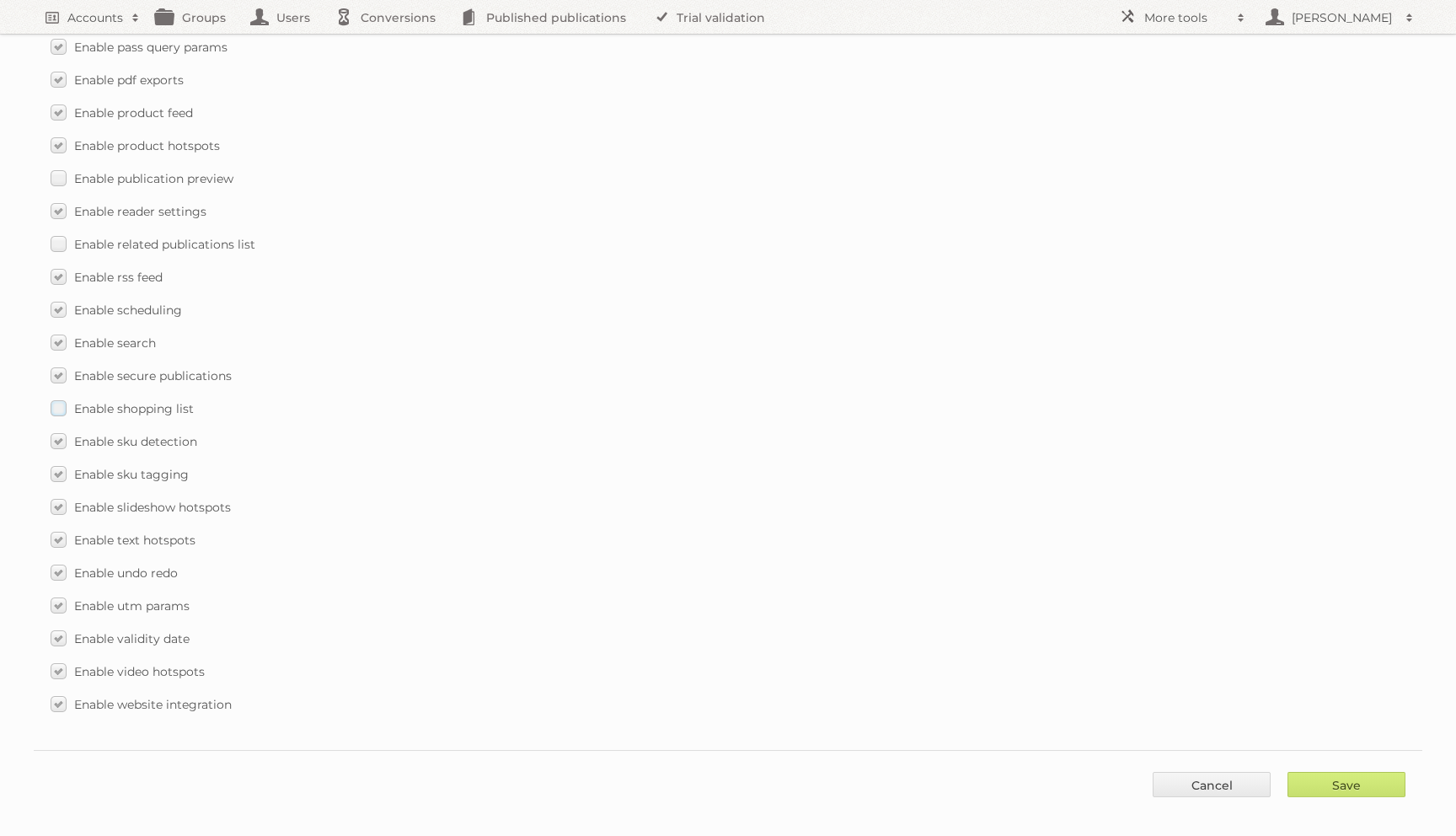
click at [51, 396] on label "Enable shopping list" at bounding box center [122, 408] width 143 height 24
click at [0, 0] on input "Enable shopping list" at bounding box center [0, 0] width 0 height 0
click at [55, 232] on label "Enable related publications list" at bounding box center [153, 244] width 205 height 24
click at [0, 0] on input "Enable related publications list" at bounding box center [0, 0] width 0 height 0
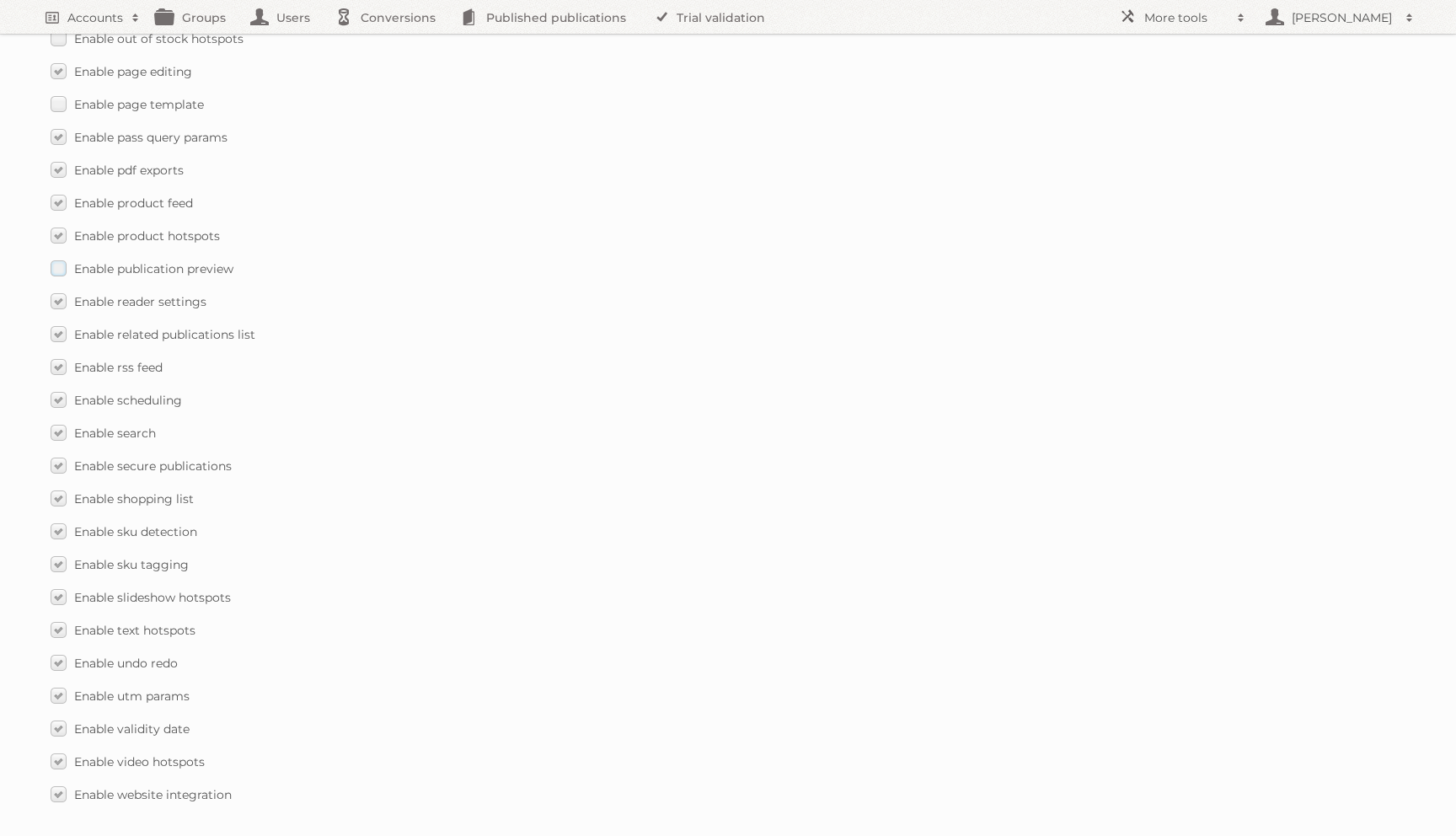
click at [56, 257] on label "Enable publication preview" at bounding box center [142, 269] width 183 height 24
click at [0, 0] on input "Enable publication preview" at bounding box center [0, 0] width 0 height 0
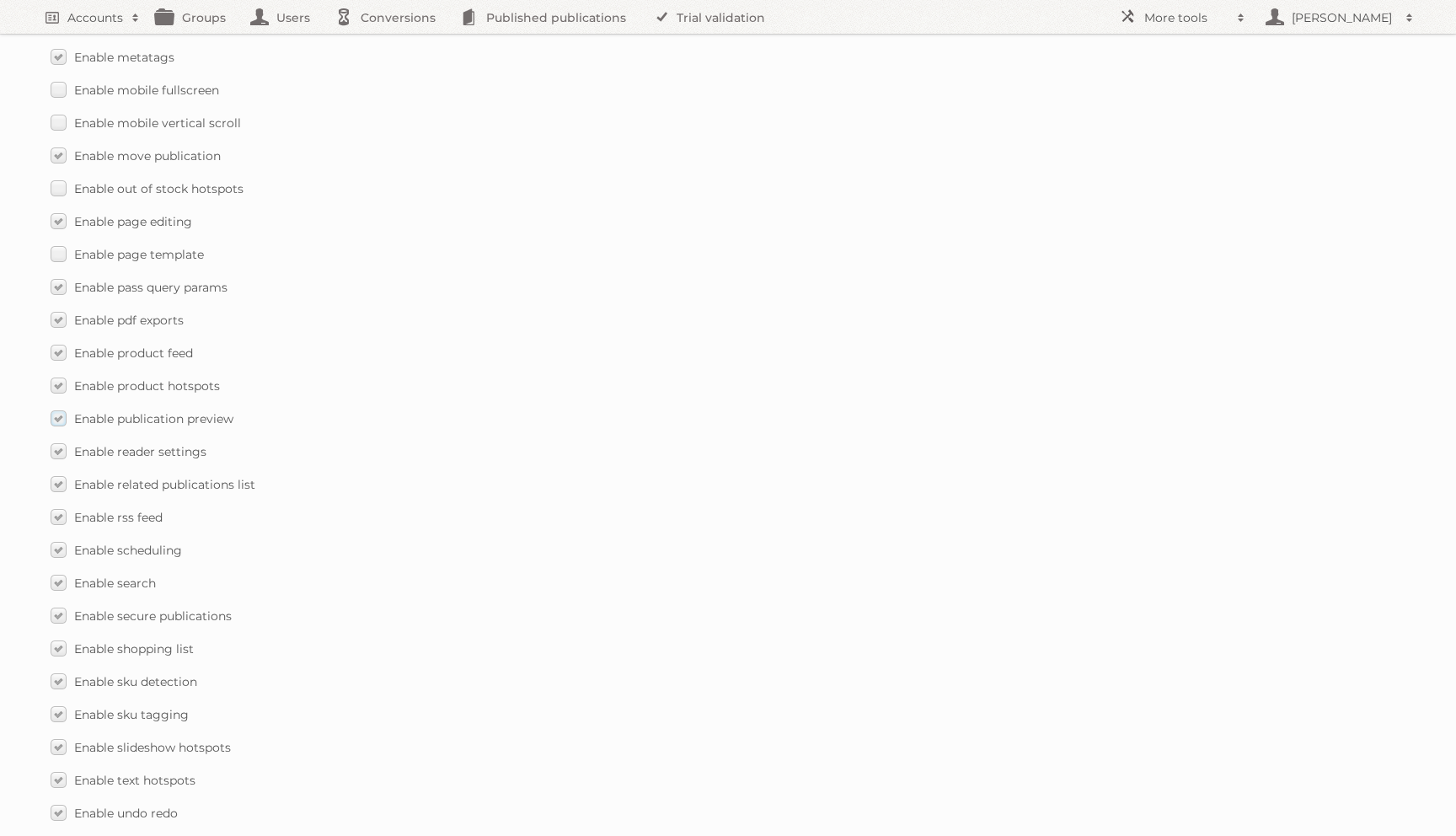
scroll to position [2001, 0]
click at [55, 277] on label "Enable page template" at bounding box center [127, 290] width 153 height 24
click at [0, 0] on input "Enable page template" at bounding box center [0, 0] width 0 height 0
click at [61, 213] on label "Enable out of stock hotspots" at bounding box center [147, 224] width 193 height 24
click at [0, 0] on input "Enable out of stock hotspots" at bounding box center [0, 0] width 0 height 0
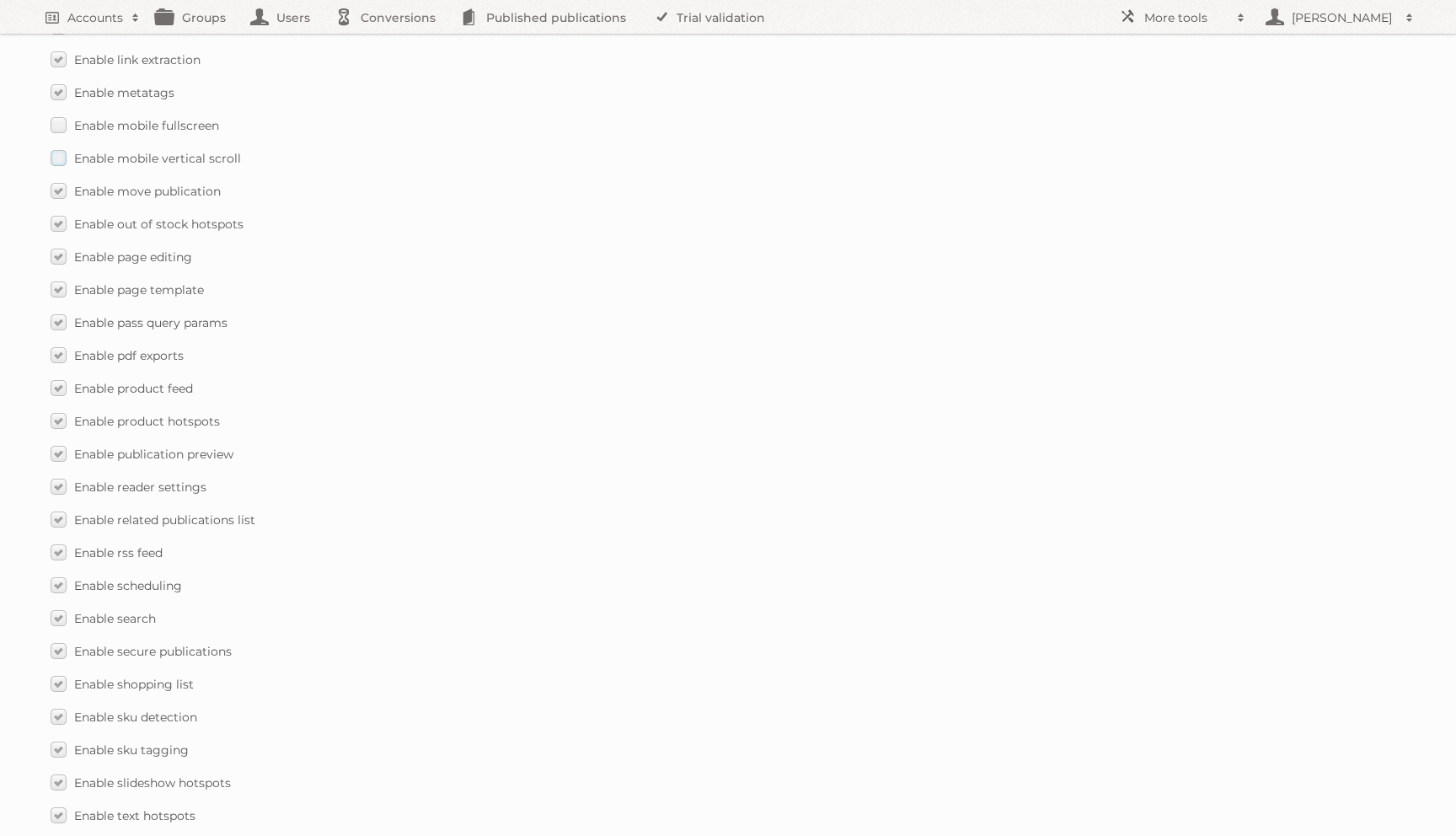
click at [63, 150] on label "Enable mobile vertical scroll" at bounding box center [146, 158] width 191 height 24
click at [0, 0] on input "Enable mobile vertical scroll" at bounding box center [0, 0] width 0 height 0
click at [59, 117] on label "Enable mobile fullscreen" at bounding box center [134, 125] width 168 height 24
click at [0, 0] on input "Enable mobile fullscreen" at bounding box center [0, 0] width 0 height 0
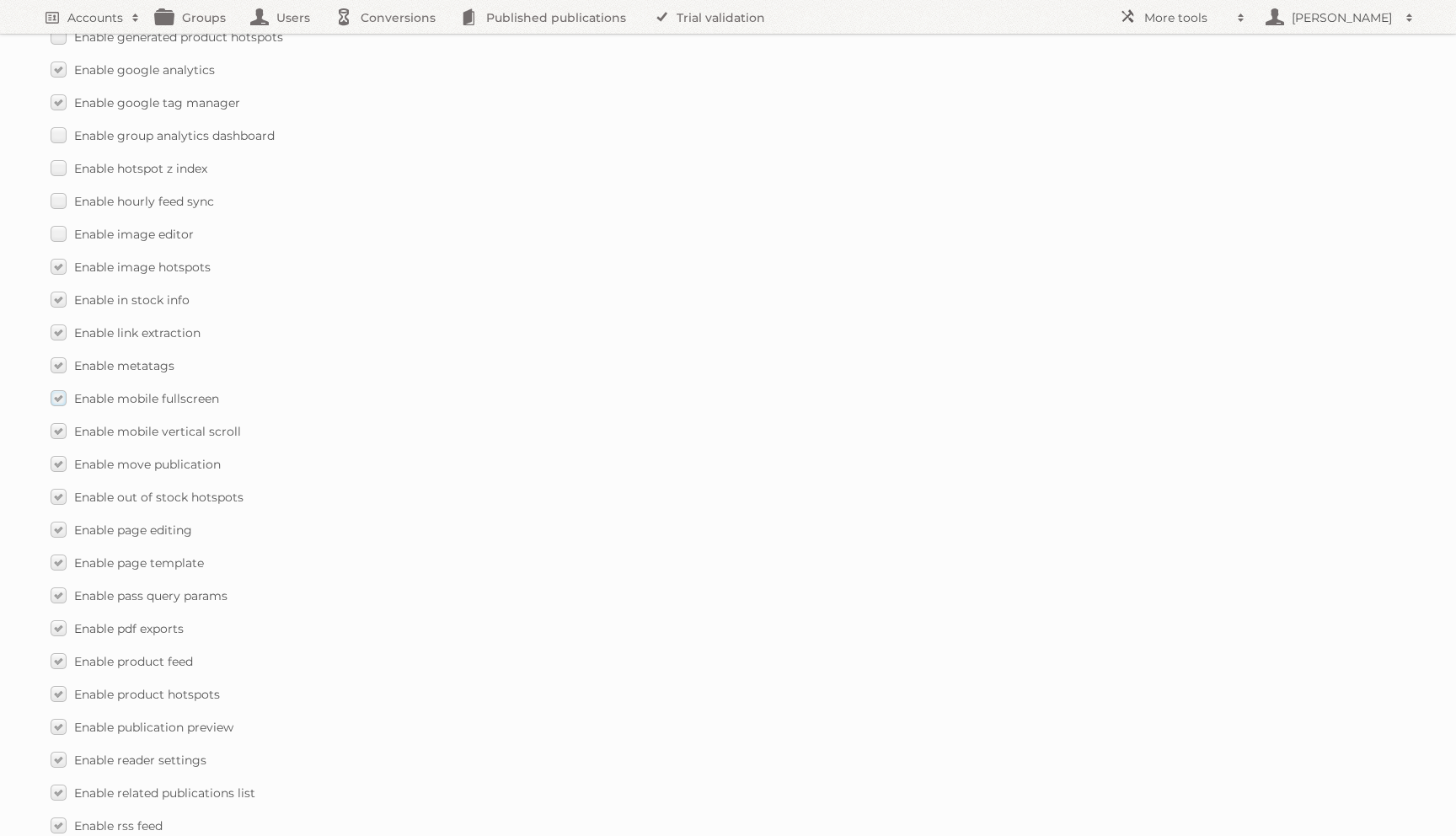
scroll to position [1678, 0]
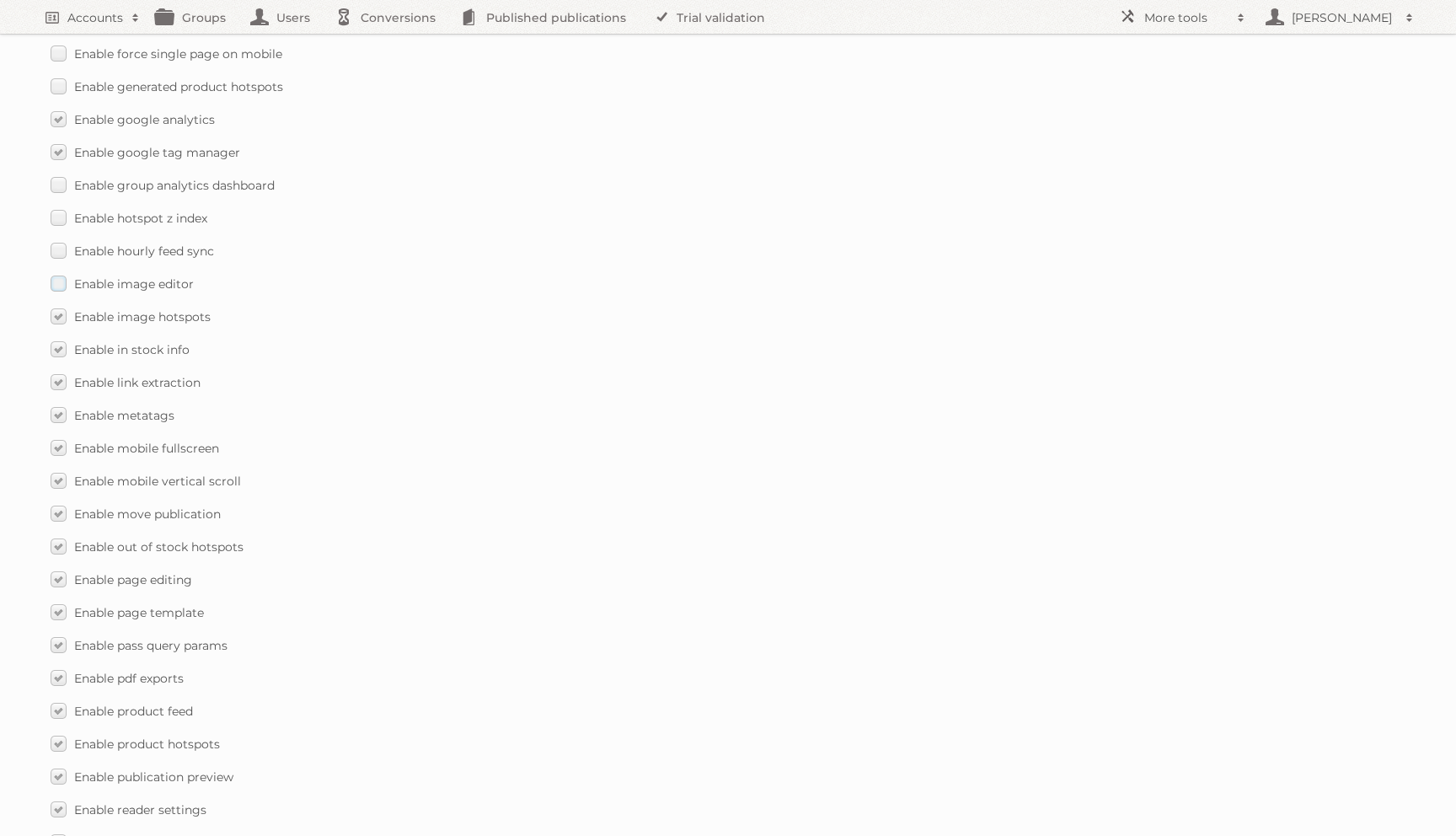
click at [53, 272] on label "Enable image editor" at bounding box center [122, 284] width 143 height 24
click at [0, 0] on input "Enable image editor" at bounding box center [0, 0] width 0 height 0
click at [53, 239] on label "Enable hourly feed sync" at bounding box center [133, 251] width 164 height 24
click at [0, 0] on input "Enable hourly feed sync" at bounding box center [0, 0] width 0 height 0
click at [53, 206] on label "Enable hotspot z index" at bounding box center [129, 218] width 157 height 24
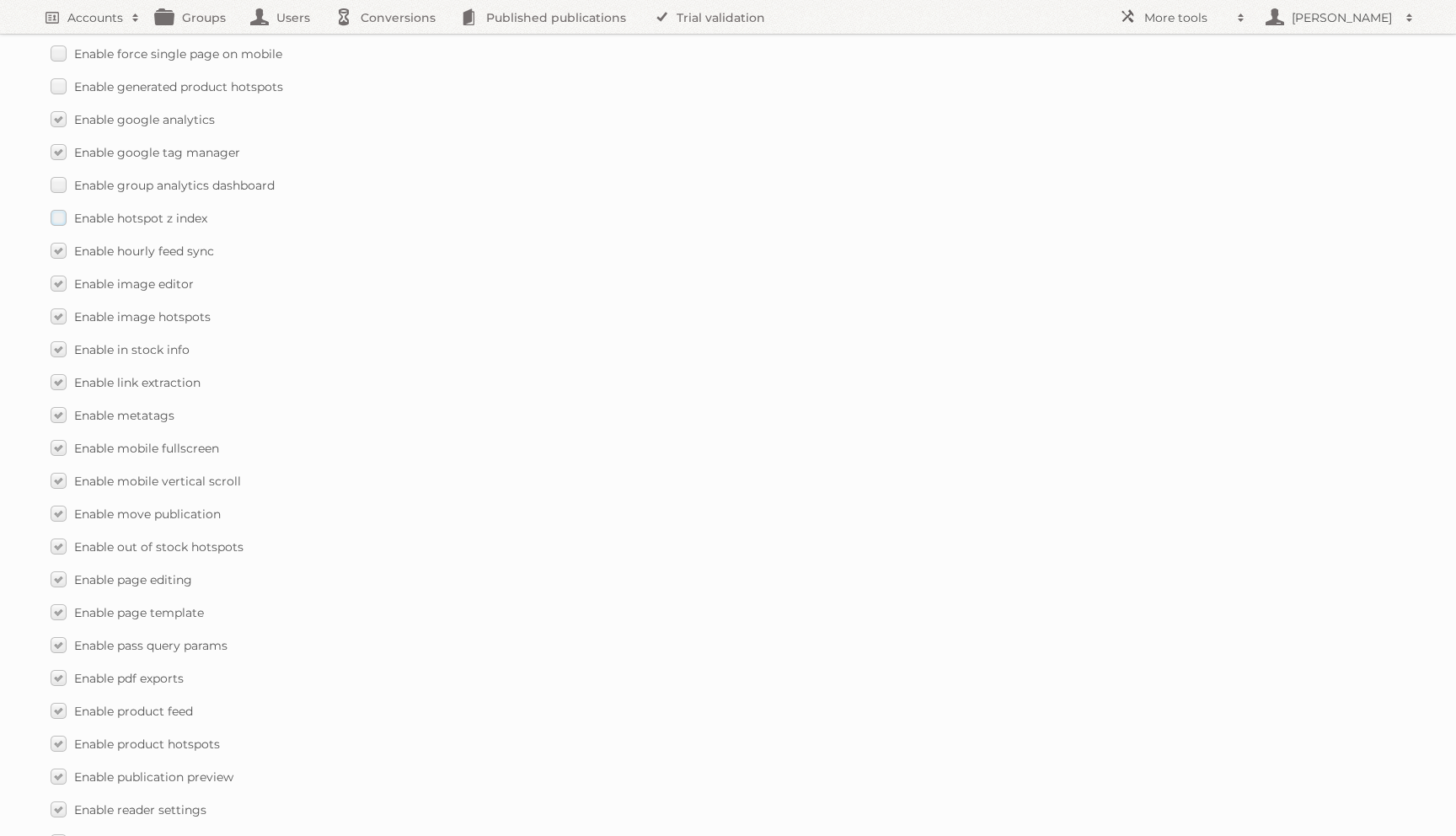
click at [0, 0] on input "Enable hotspot z index" at bounding box center [0, 0] width 0 height 0
click at [53, 175] on label "Enable group analytics dashboard" at bounding box center [163, 185] width 225 height 24
click at [0, 0] on input "Enable group analytics dashboard" at bounding box center [0, 0] width 0 height 0
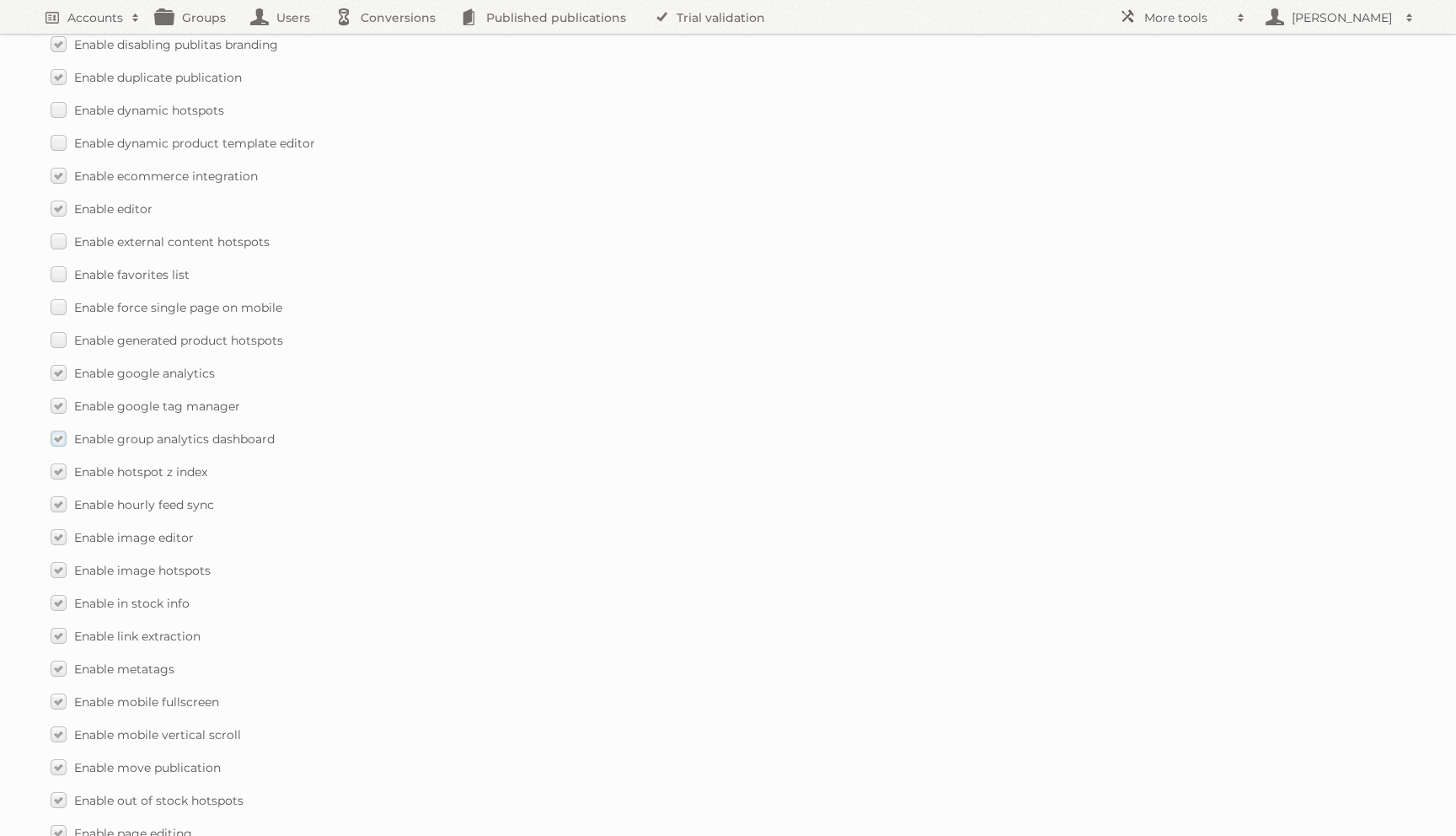
scroll to position [1365, 0]
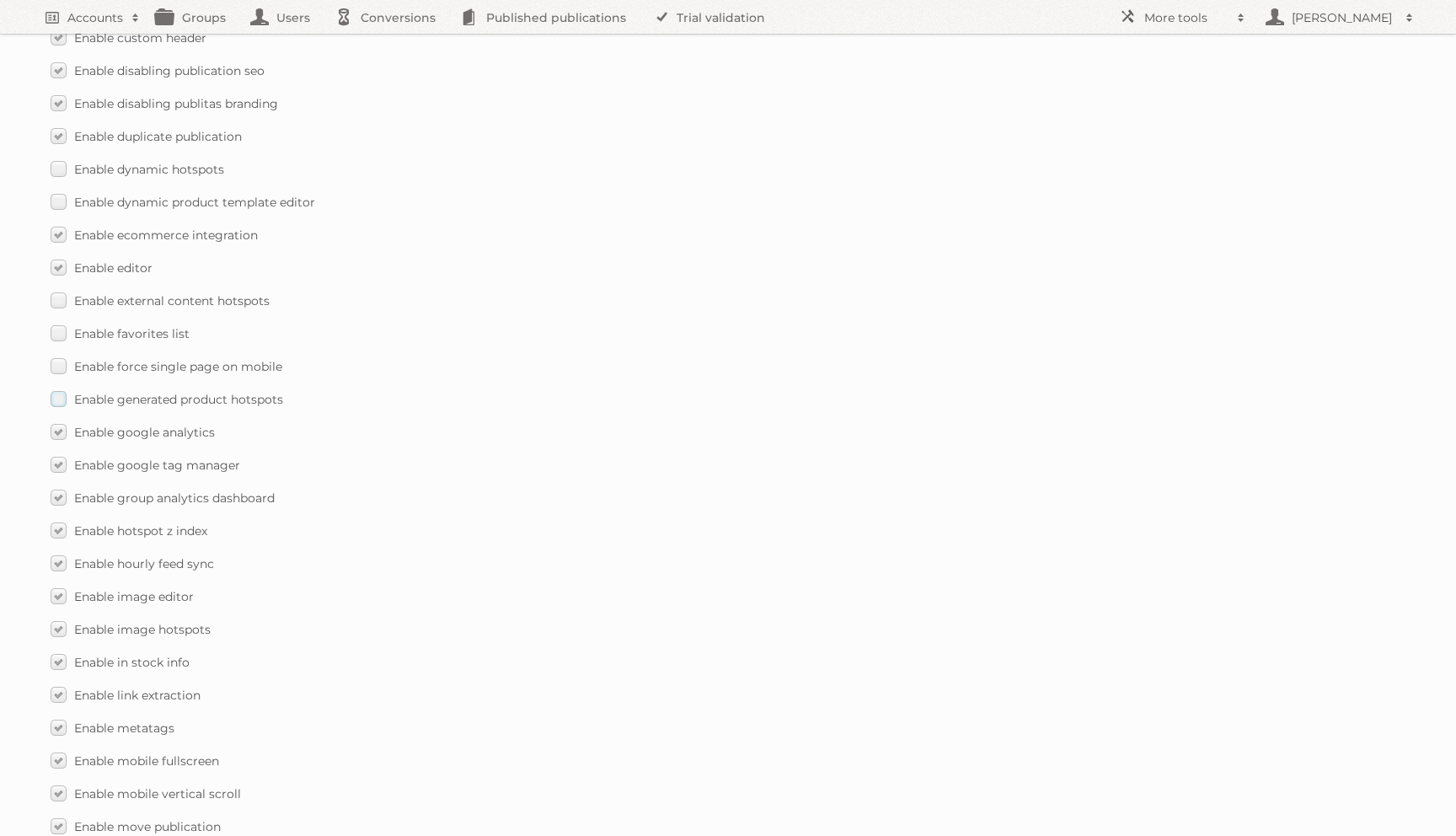
click at [62, 387] on label "Enable generated product hotspots" at bounding box center [166, 400] width 232 height 24
click at [0, 0] on input "Enable generated product hotspots" at bounding box center [0, 0] width 0 height 0
click at [62, 363] on div "Enable accessibility text Enable account tree structure Enable analytics ask fo…" at bounding box center [728, 629] width 1355 height 1997
click at [62, 355] on label "Enable force single page on mobile" at bounding box center [166, 367] width 232 height 24
click at [0, 0] on input "Enable force single page on mobile" at bounding box center [0, 0] width 0 height 0
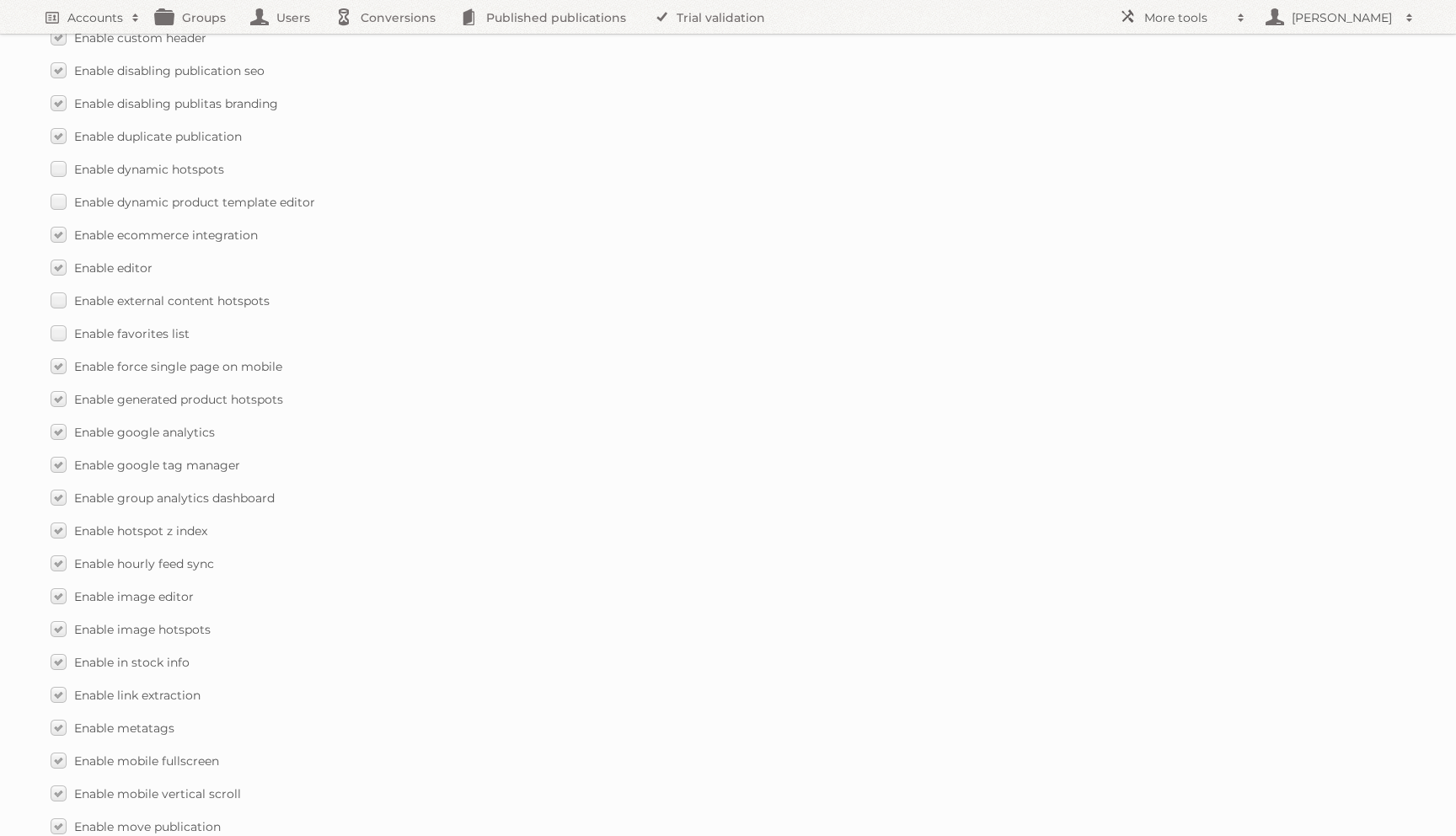
click at [62, 331] on div "Enable accessibility text Enable account tree structure Enable analytics ask fo…" at bounding box center [728, 629] width 1355 height 1997
click at [62, 326] on label "Enable favorites list" at bounding box center [120, 334] width 139 height 24
click at [0, 0] on input "Enable favorites list" at bounding box center [0, 0] width 0 height 0
click at [55, 262] on label "Enable editor" at bounding box center [102, 268] width 102 height 24
click at [0, 0] on input "Enable editor" at bounding box center [0, 0] width 0 height 0
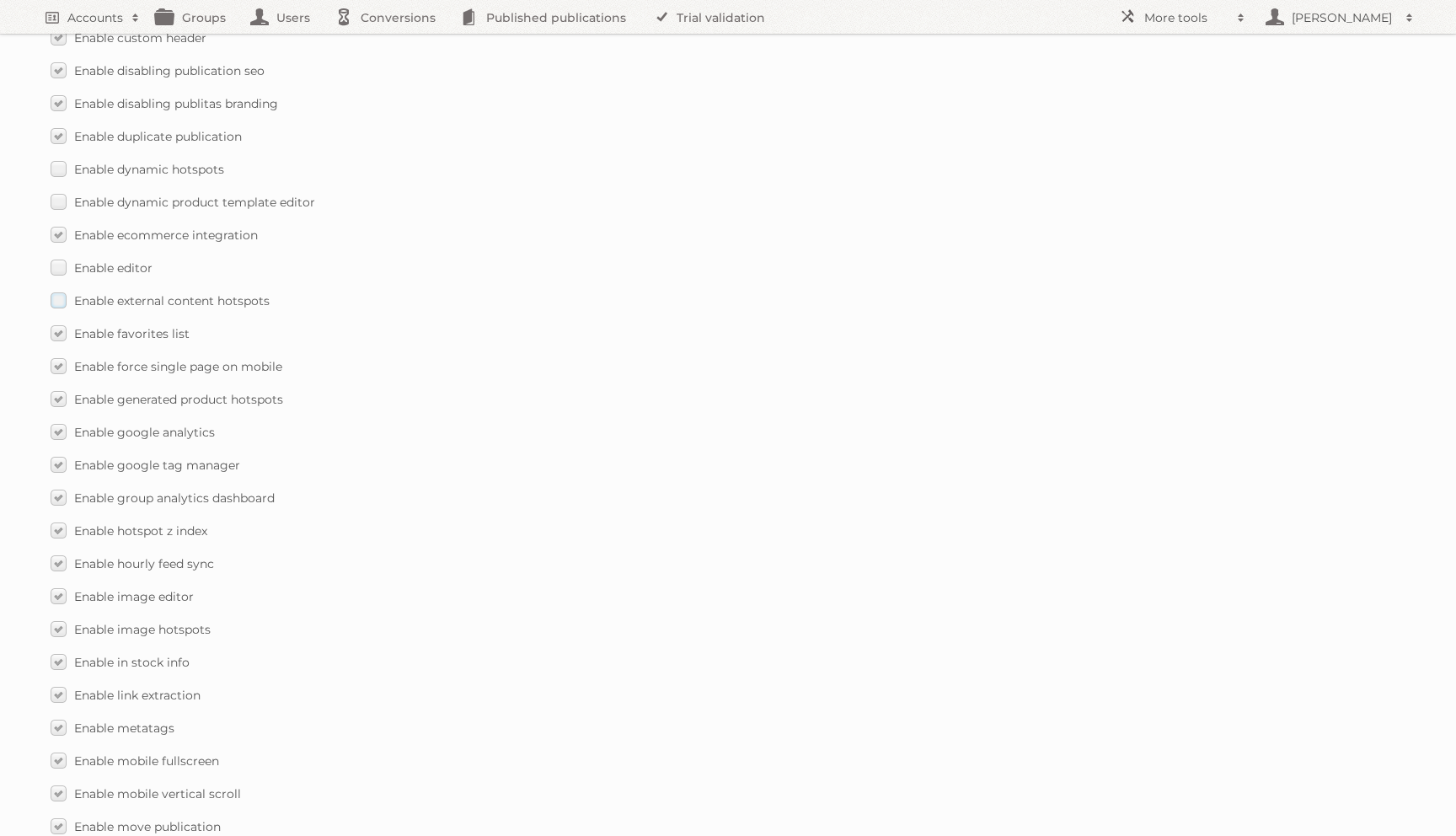
click at [55, 291] on label "Enable external content hotspots" at bounding box center [160, 301] width 219 height 24
click at [0, 0] on input "Enable external content hotspots" at bounding box center [0, 0] width 0 height 0
click at [55, 256] on label "Enable editor" at bounding box center [102, 268] width 102 height 24
click at [0, 0] on input "Enable editor" at bounding box center [0, 0] width 0 height 0
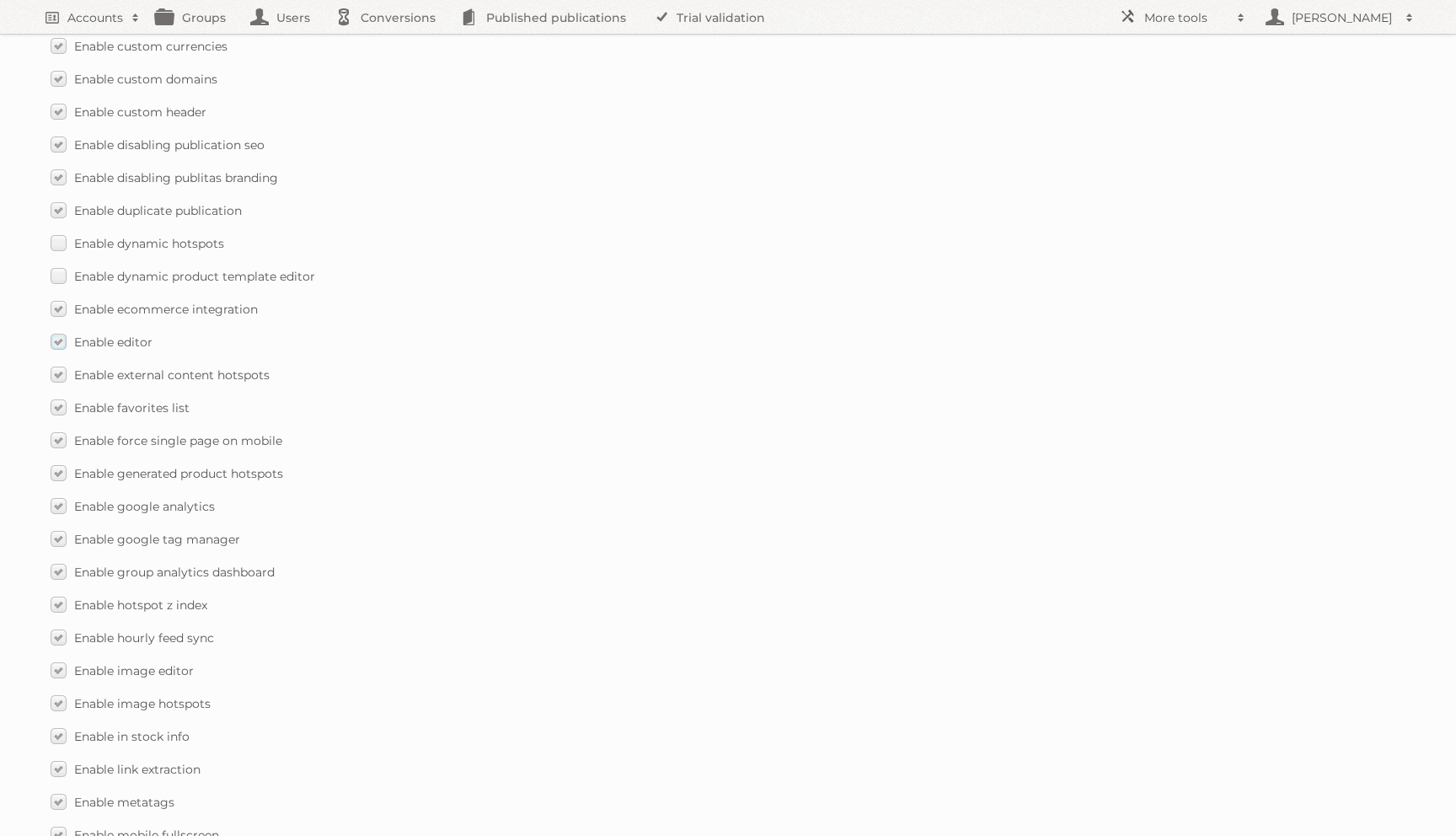
scroll to position [1182, 0]
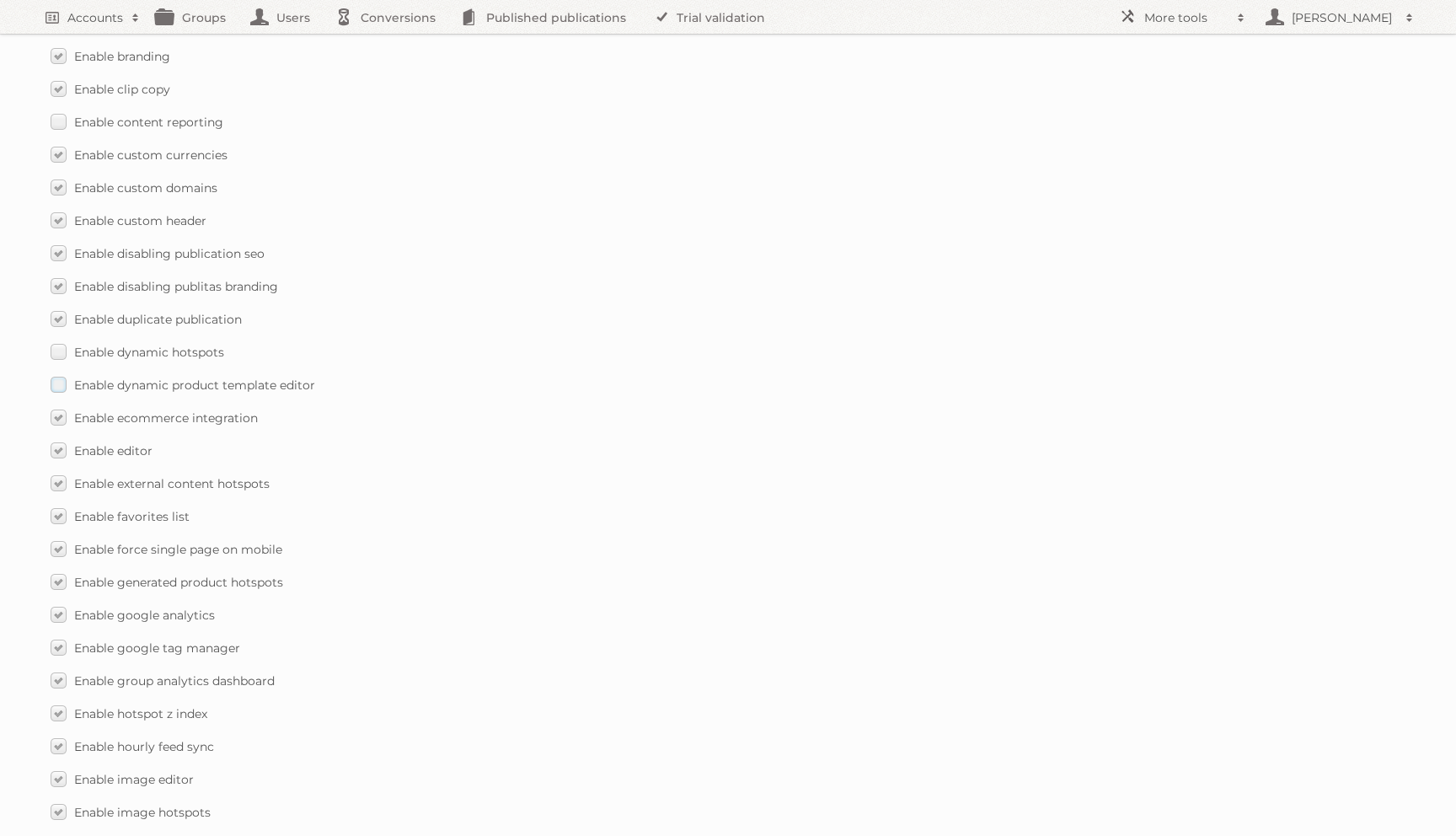
click at [63, 378] on label "Enable dynamic product template editor" at bounding box center [183, 385] width 265 height 24
click at [0, 0] on input "Enable dynamic product template editor" at bounding box center [0, 0] width 0 height 0
click at [63, 349] on div "Enable accessibility text Enable account tree structure Enable analytics ask fo…" at bounding box center [728, 812] width 1355 height 1997
click at [63, 349] on div "Enable accessibility text Enable account tree structure Enable analytics ask fo…" at bounding box center [728, 810] width 1355 height 1997
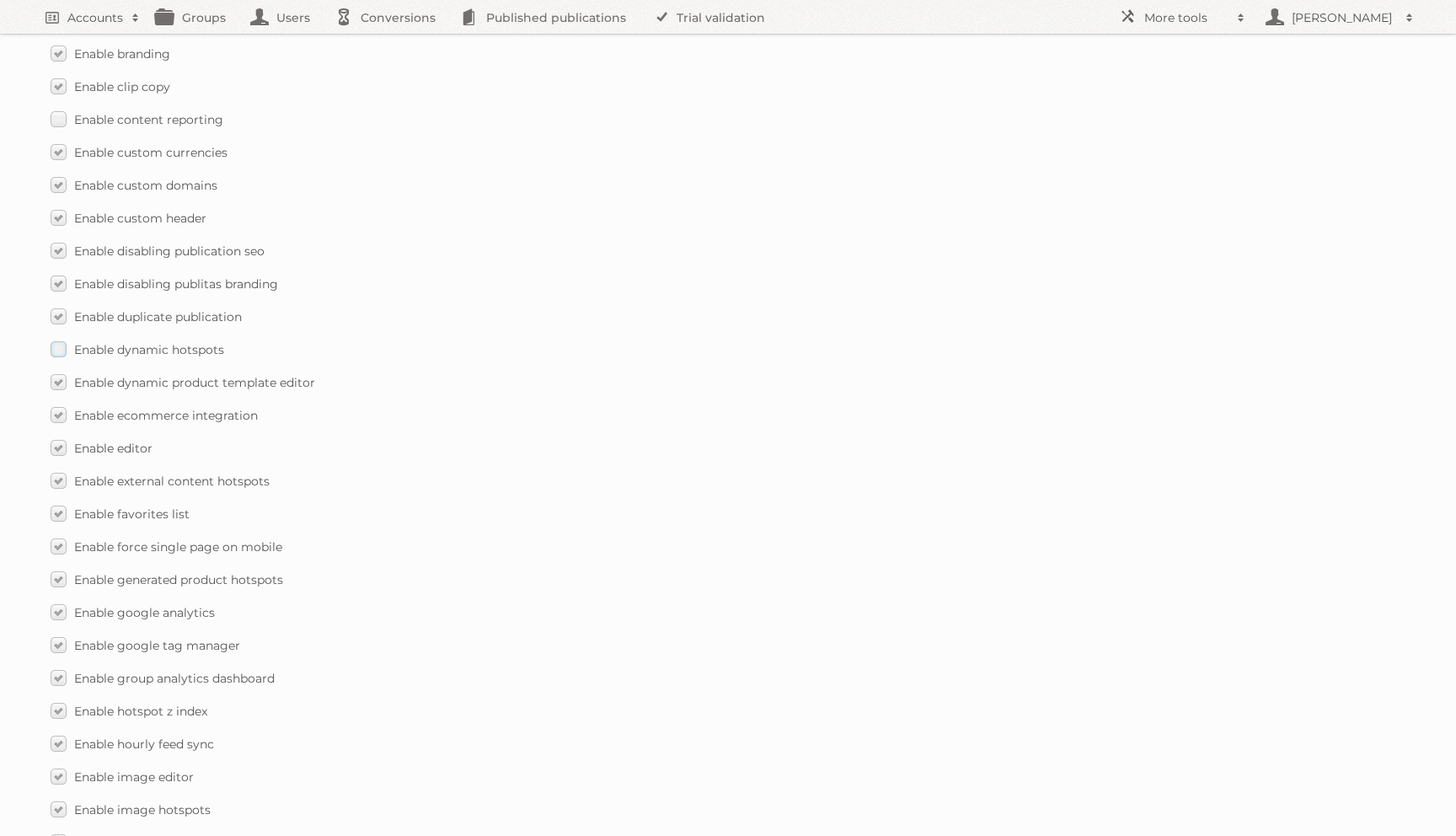
click at [63, 339] on label "Enable dynamic hotspots" at bounding box center [137, 350] width 174 height 24
click at [0, 0] on input "Enable dynamic hotspots" at bounding box center [0, 0] width 0 height 0
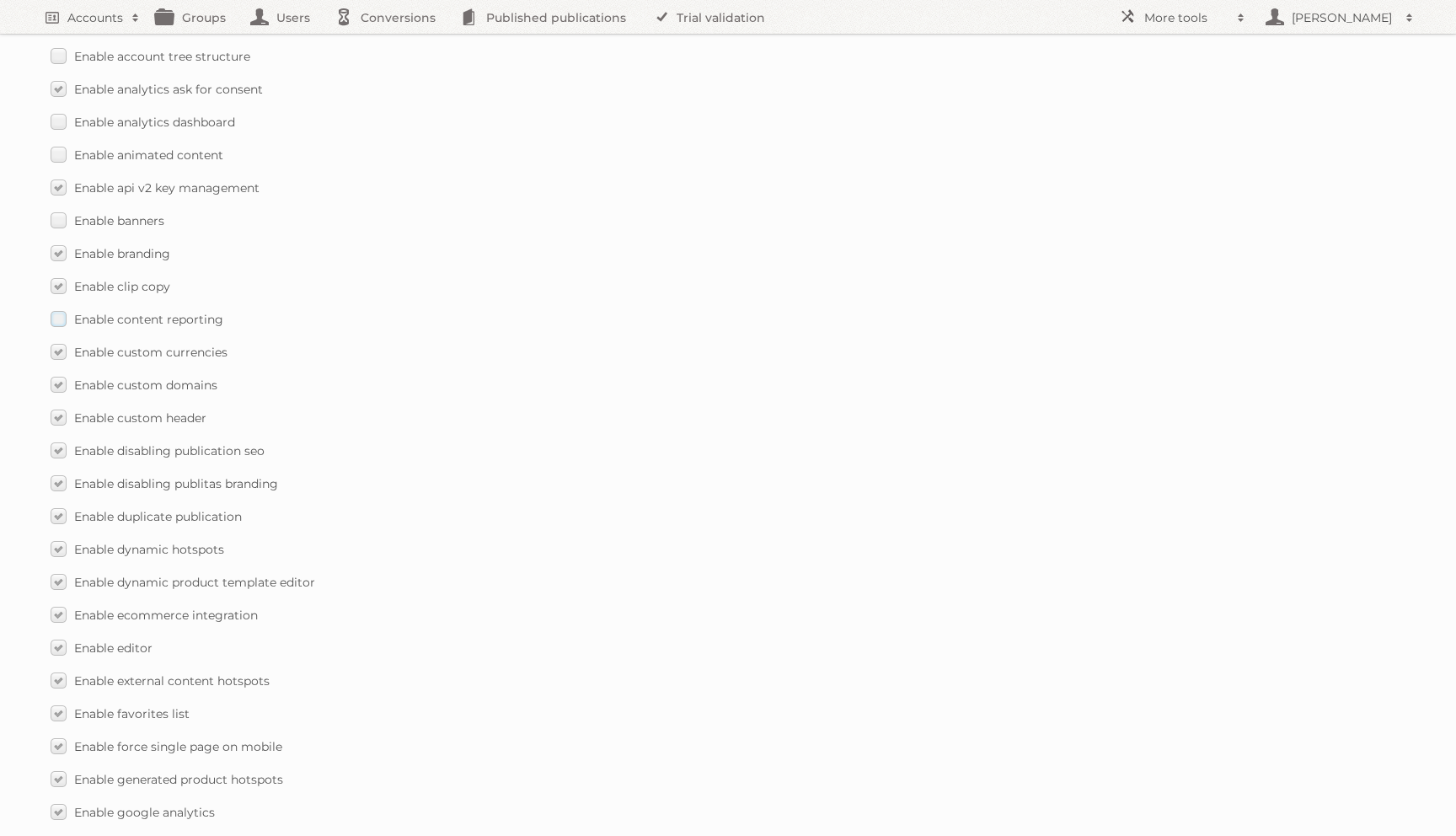
click at [65, 307] on label "Enable content reporting" at bounding box center [137, 319] width 173 height 24
click at [0, 0] on input "Enable content reporting" at bounding box center [0, 0] width 0 height 0
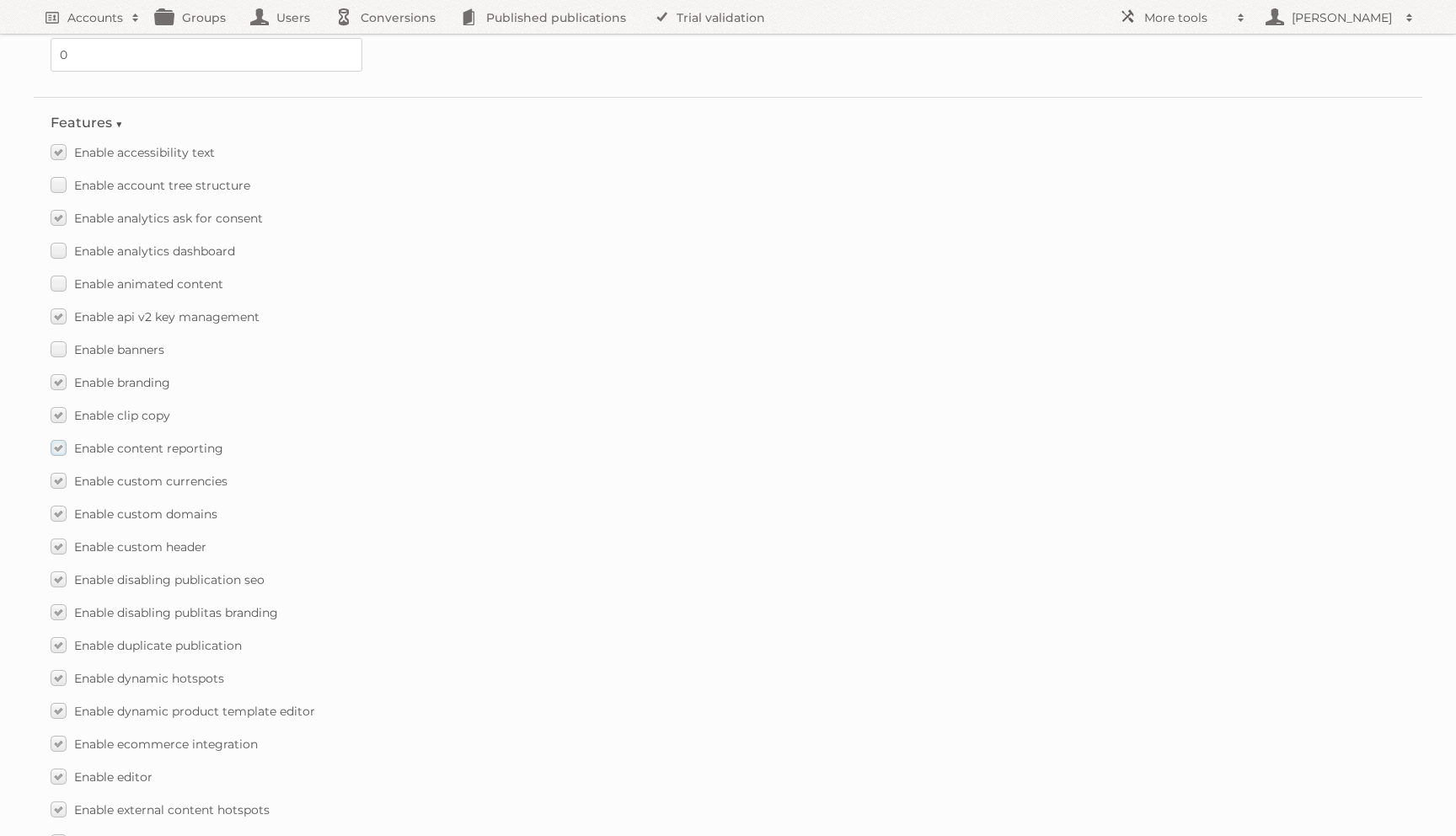
scroll to position [836, 0]
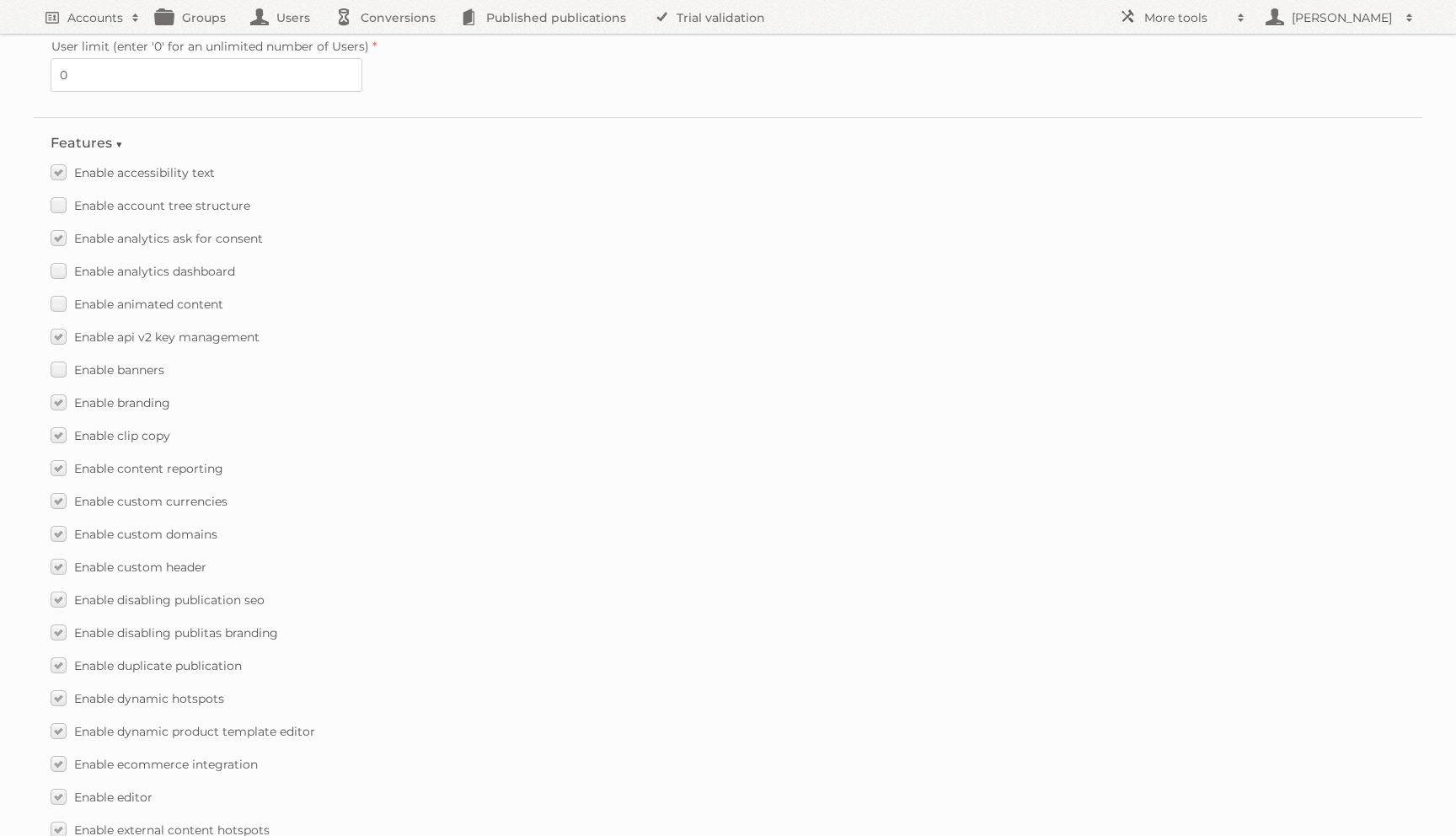
click at [55, 363] on label "Enable banners" at bounding box center [107, 370] width 114 height 24
click at [0, 0] on input "Enable banners" at bounding box center [0, 0] width 0 height 0
click at [54, 292] on label "Enable animated content" at bounding box center [137, 304] width 173 height 24
click at [0, 0] on input "Enable animated content" at bounding box center [0, 0] width 0 height 0
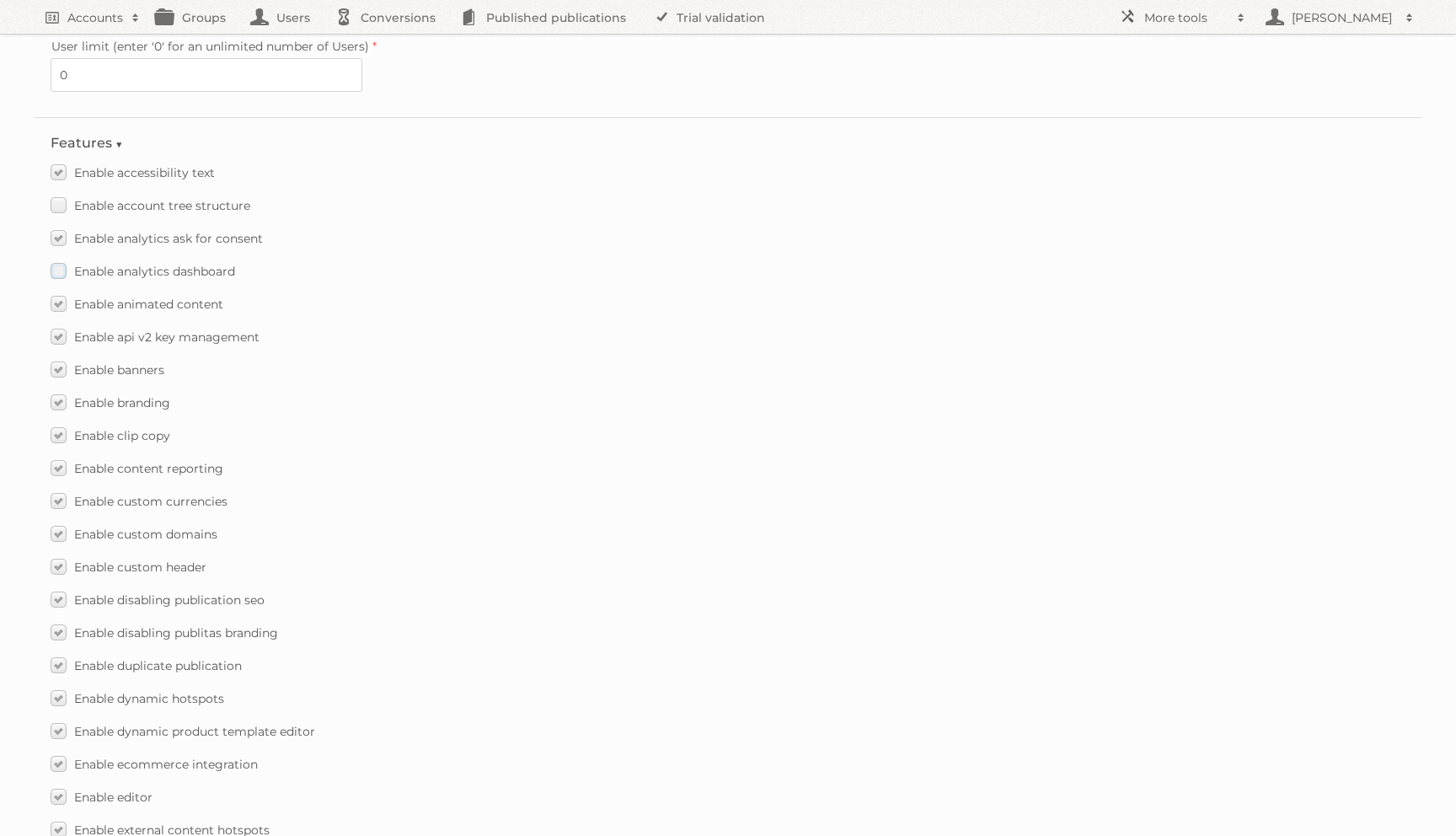
click at [57, 259] on label "Enable analytics dashboard" at bounding box center [143, 271] width 184 height 24
click at [0, 0] on input "Enable analytics dashboard" at bounding box center [0, 0] width 0 height 0
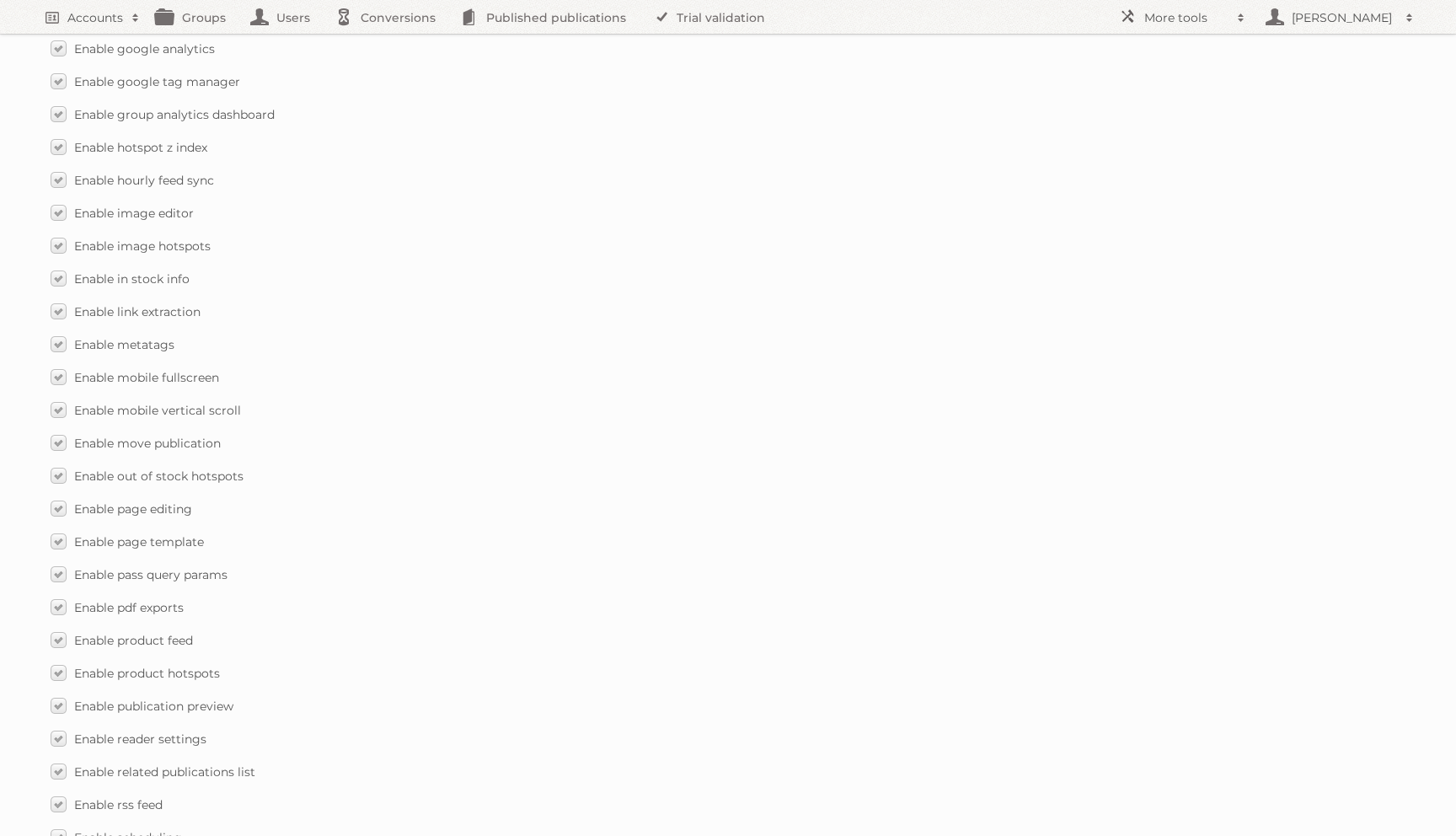
scroll to position [2277, 0]
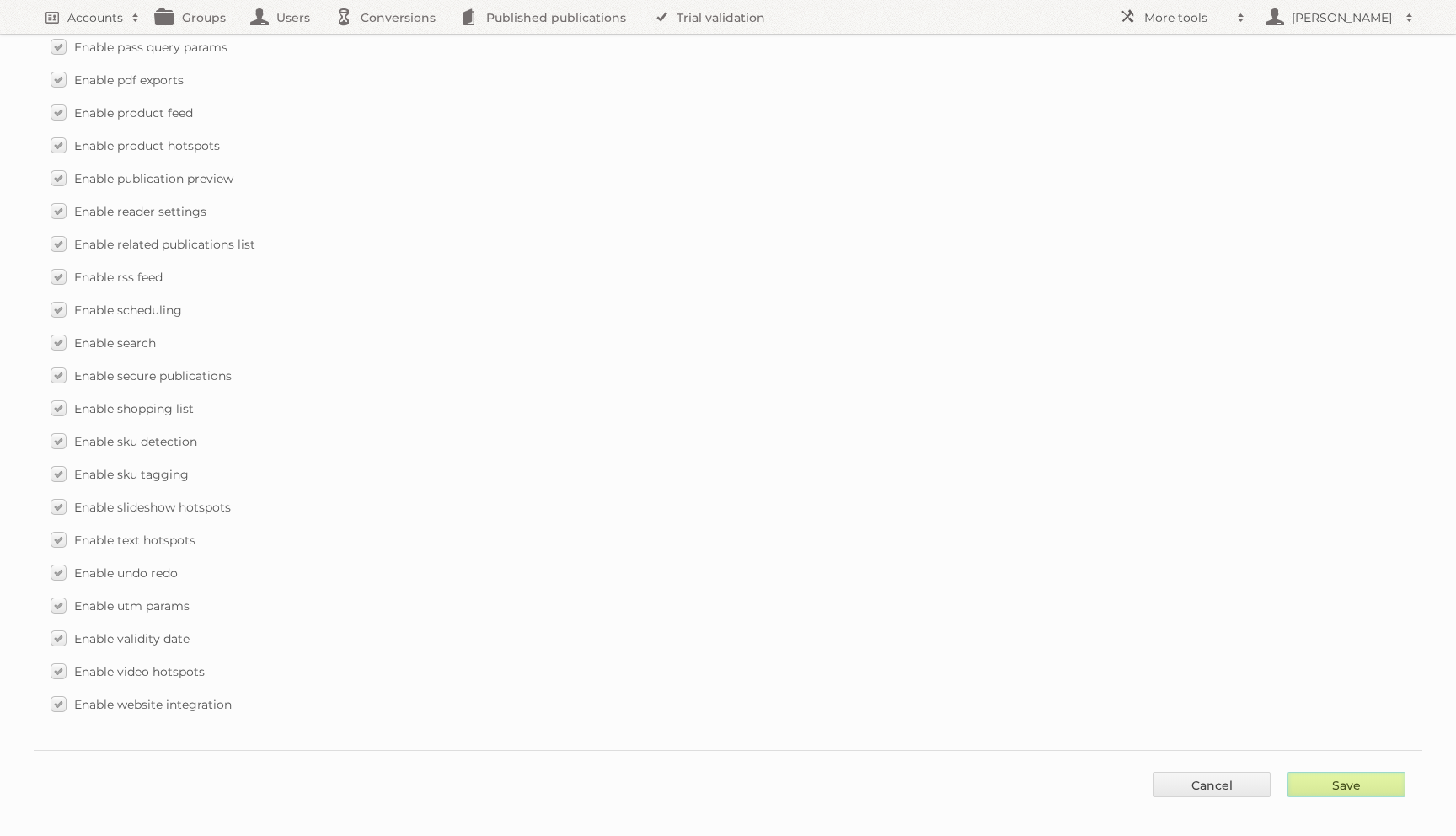
click at [1364, 772] on input "Save" at bounding box center [1347, 784] width 118 height 25
type input "..."
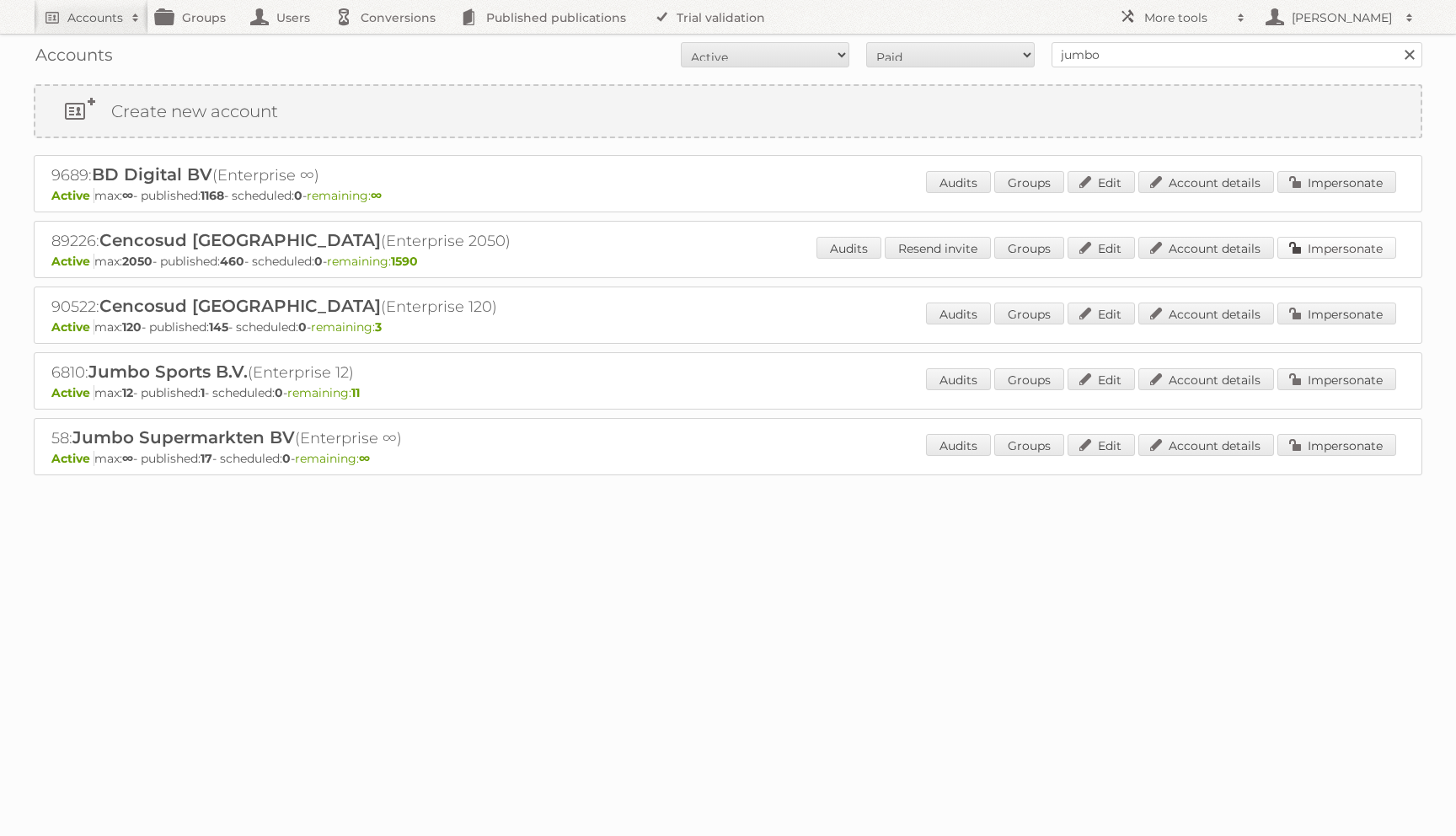
click at [1322, 250] on link "Impersonate" at bounding box center [1337, 247] width 118 height 22
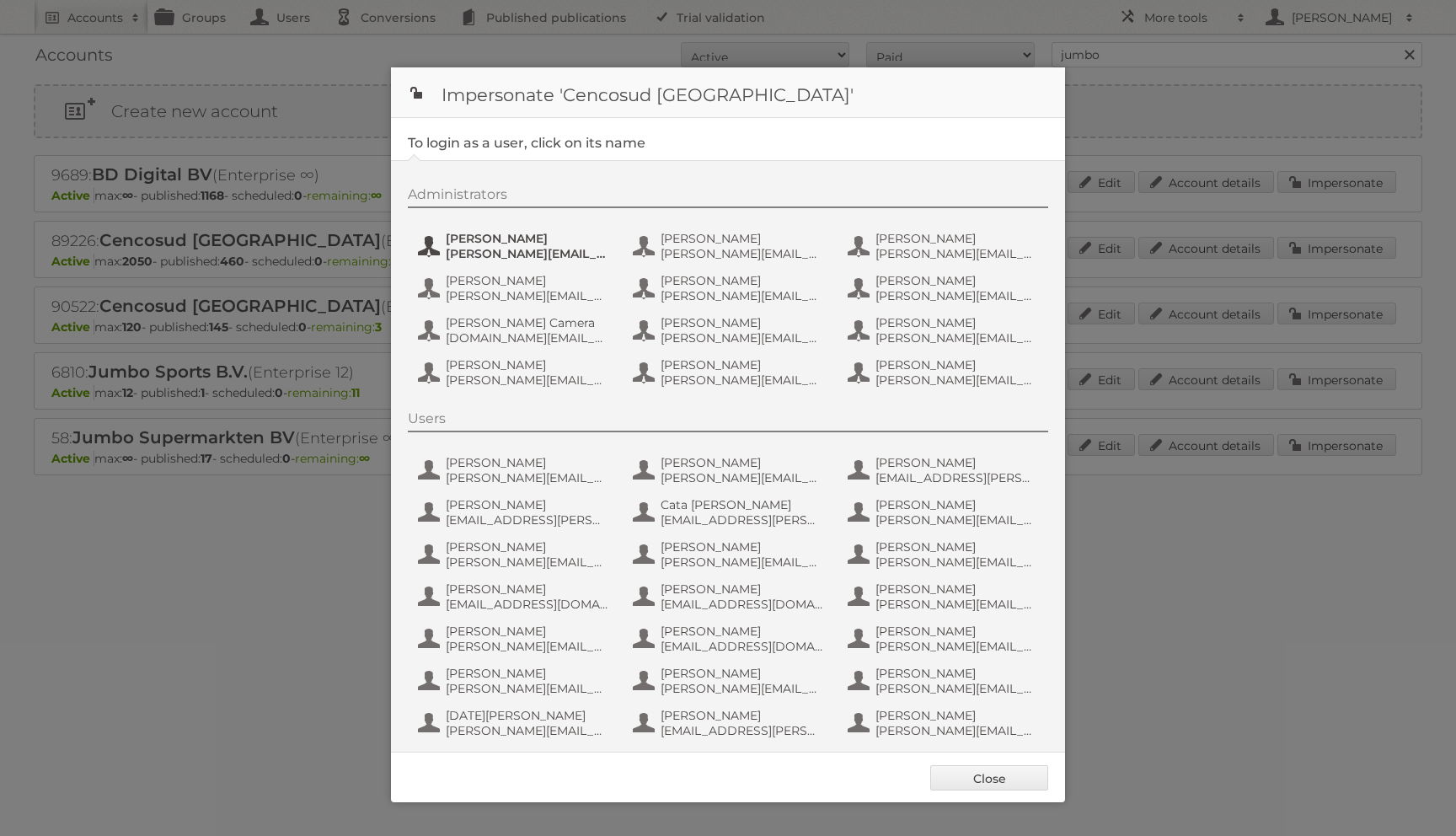
click at [463, 243] on span "Alberto Noe" at bounding box center [527, 239] width 164 height 15
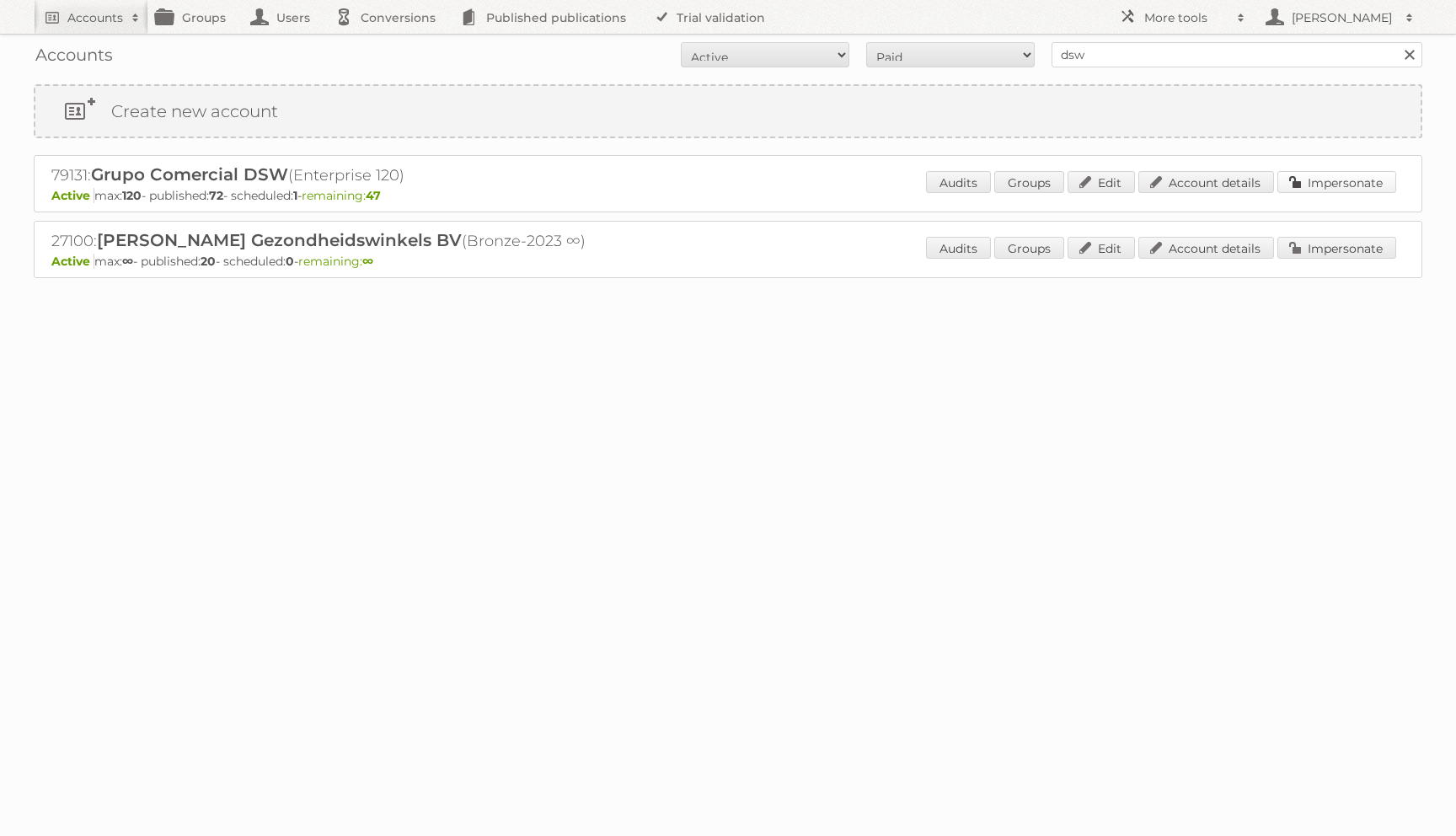
click at [1304, 178] on link "Impersonate" at bounding box center [1337, 181] width 118 height 22
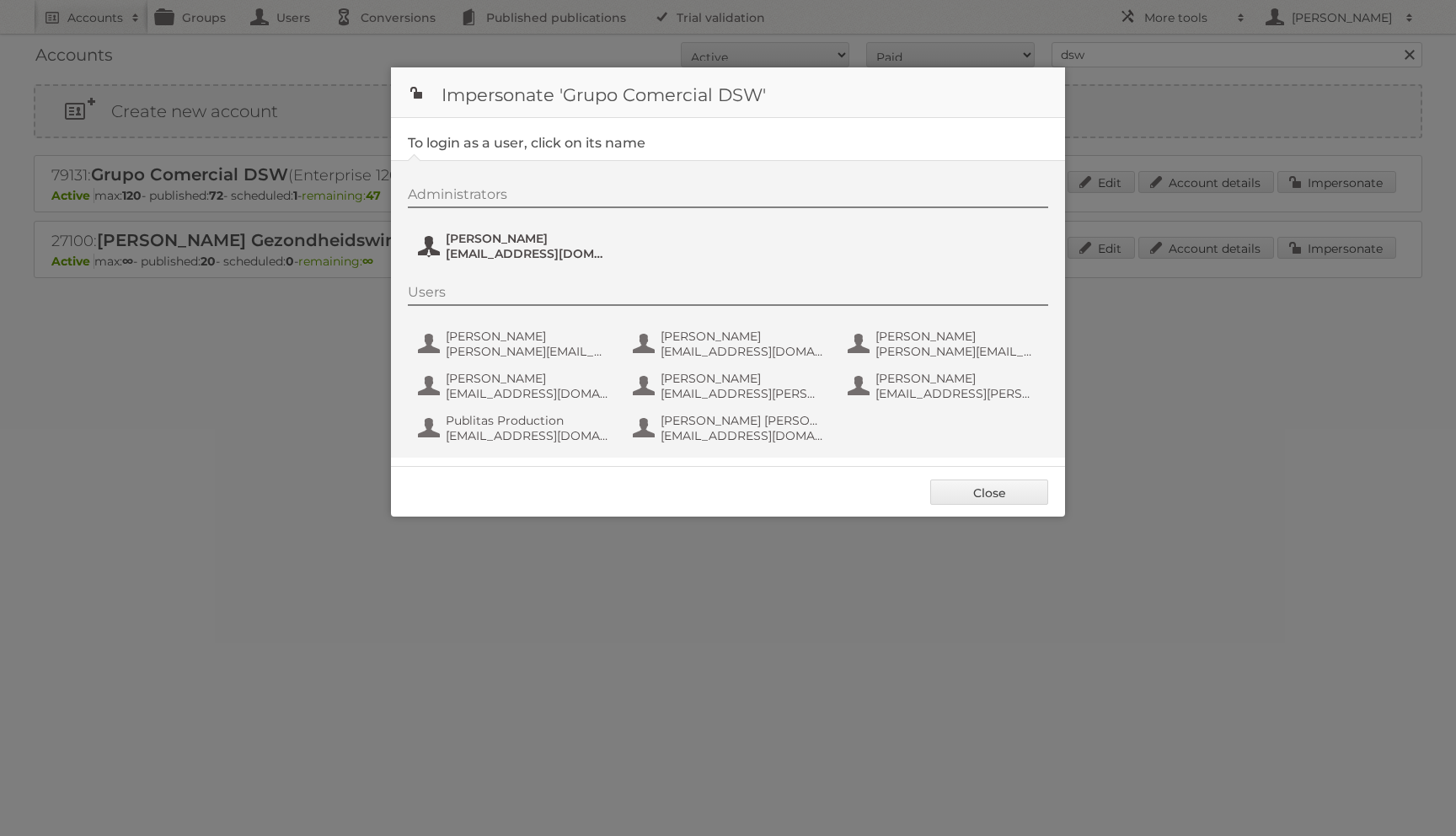
click at [521, 252] on span "[EMAIL_ADDRESS][DOMAIN_NAME]" at bounding box center [527, 254] width 164 height 15
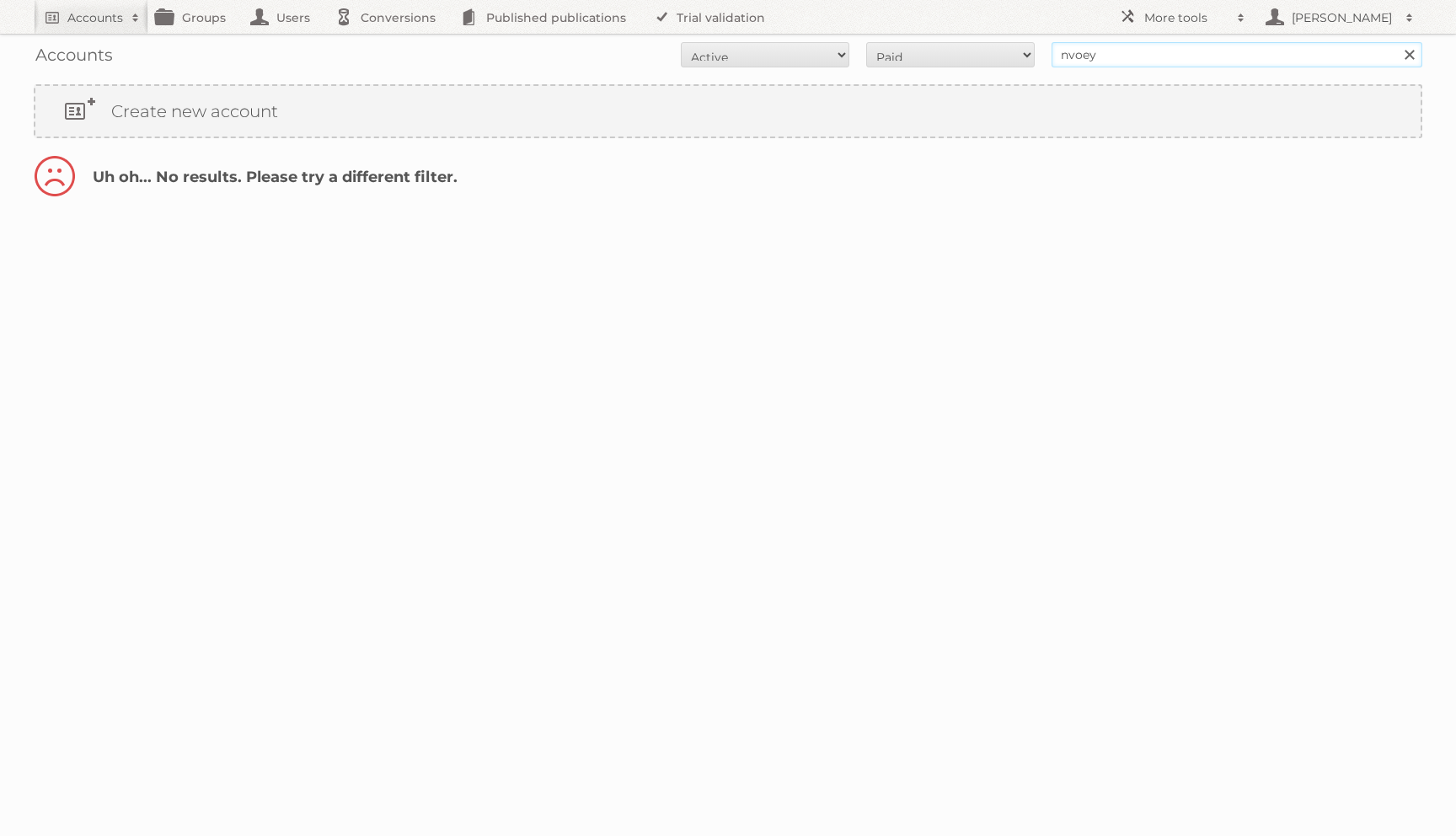
click at [1086, 65] on input "nvoey" at bounding box center [1237, 55] width 371 height 25
type input "[PERSON_NAME]"
click at [1397, 42] on input "Search" at bounding box center [1409, 55] width 25 height 25
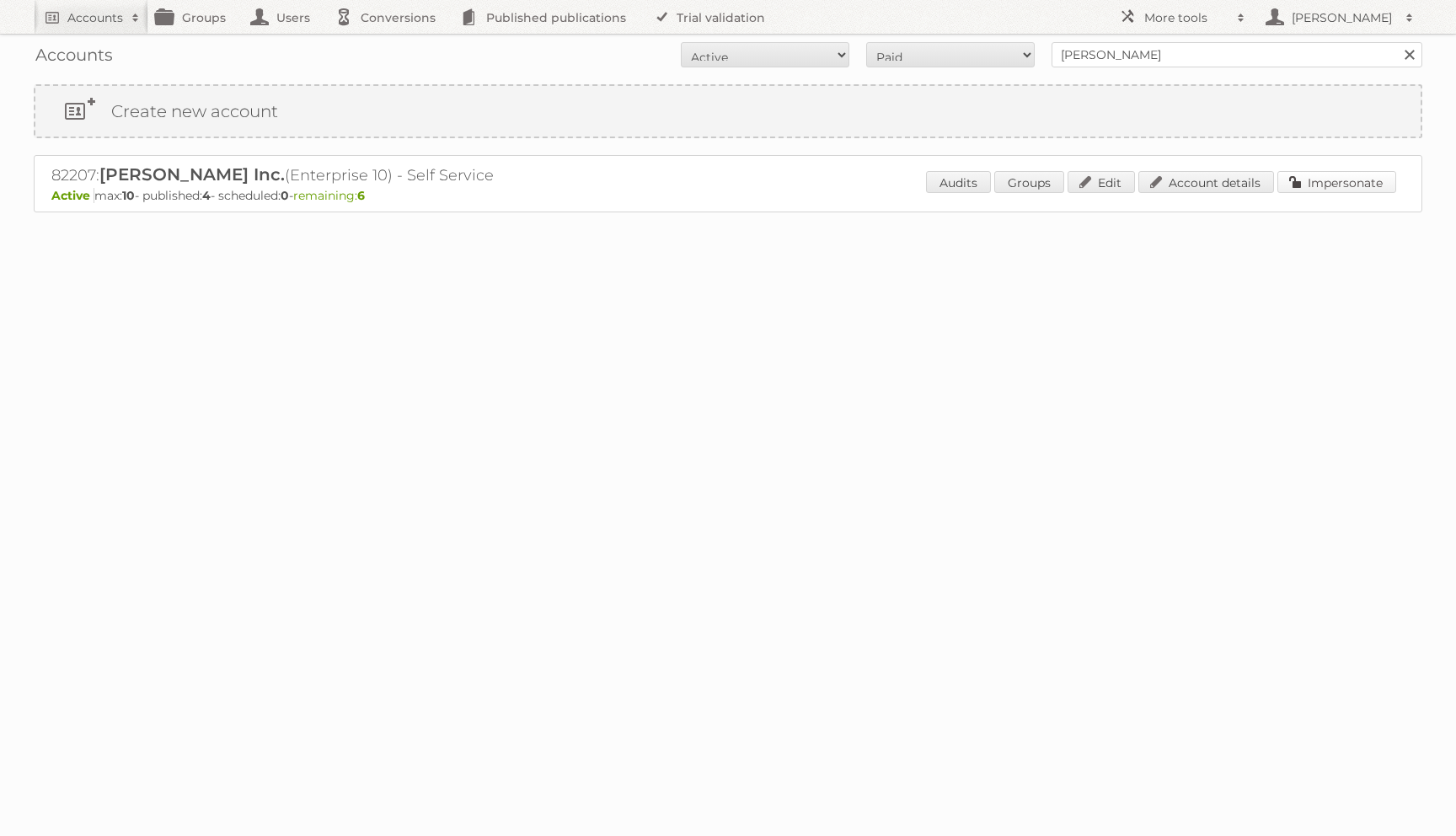
click at [1340, 186] on link "Impersonate" at bounding box center [1337, 181] width 118 height 22
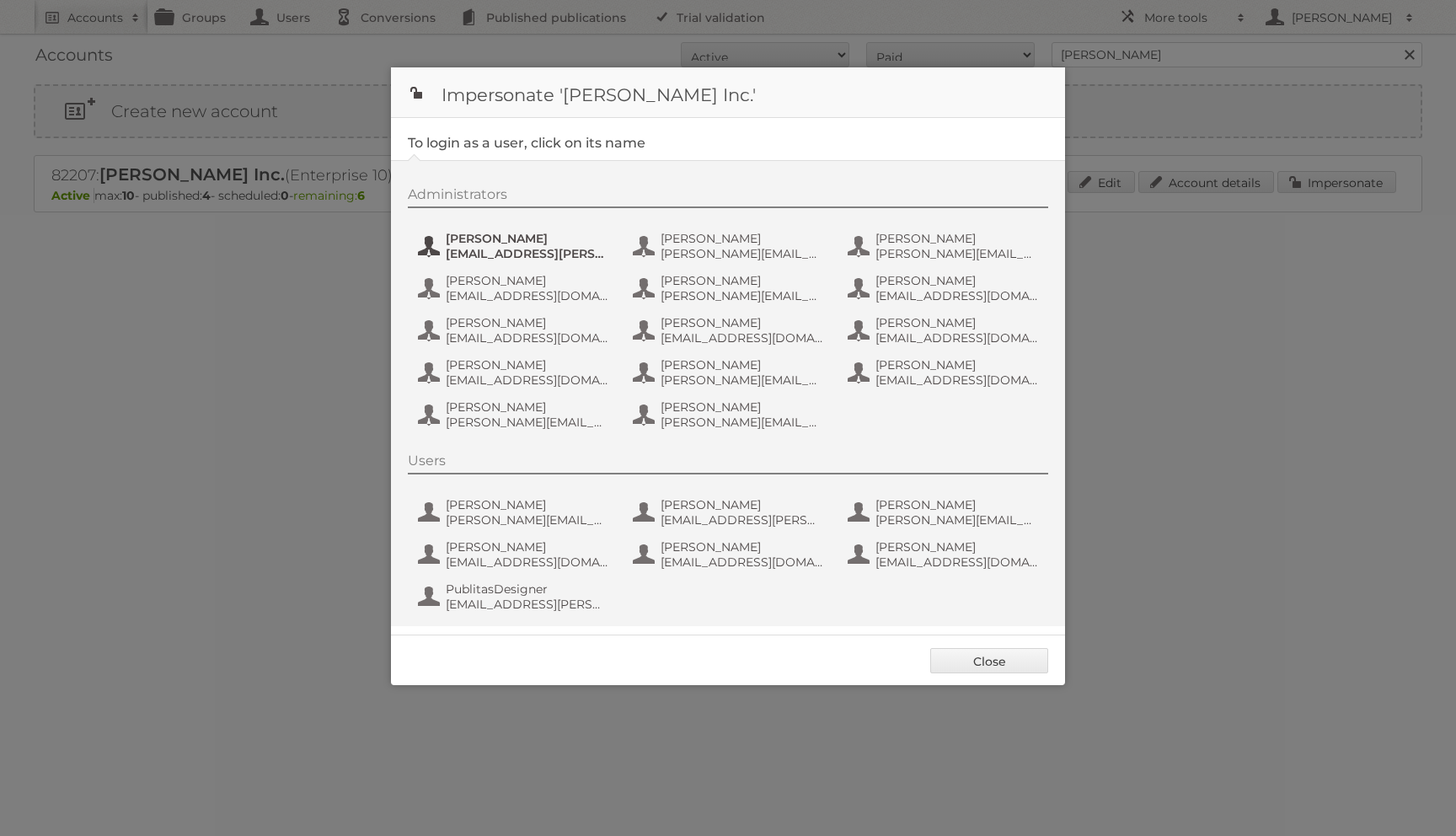
click at [515, 235] on span "[PERSON_NAME]" at bounding box center [527, 239] width 164 height 15
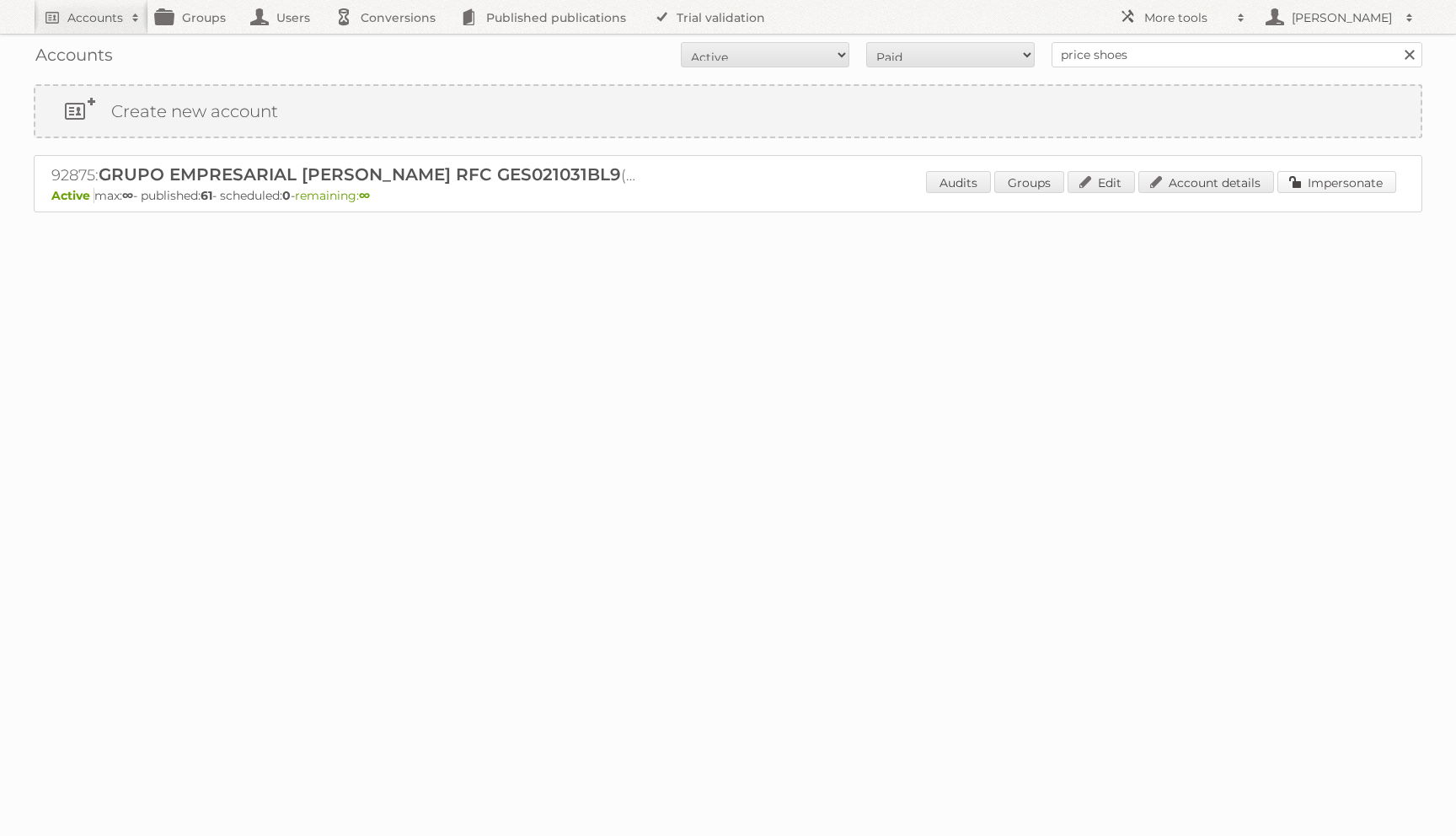
click at [1304, 182] on link "Impersonate" at bounding box center [1337, 181] width 118 height 22
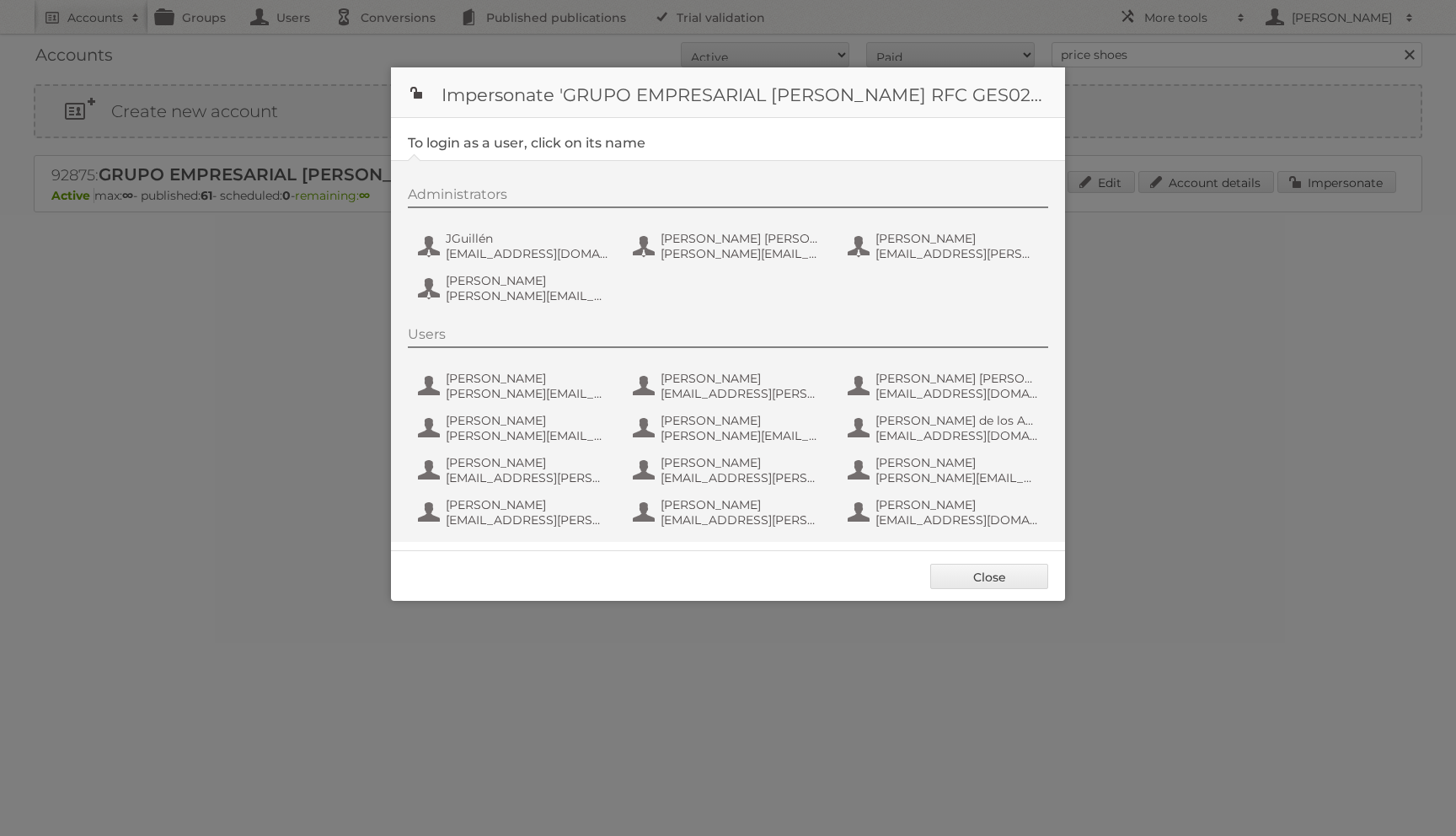
click at [509, 225] on div "Administrators JGuillén jguillen@priceshoes.com Juan José Ibarra Días juan.ibar…" at bounding box center [736, 247] width 657 height 123
click at [502, 240] on span "JGuillén" at bounding box center [527, 239] width 164 height 15
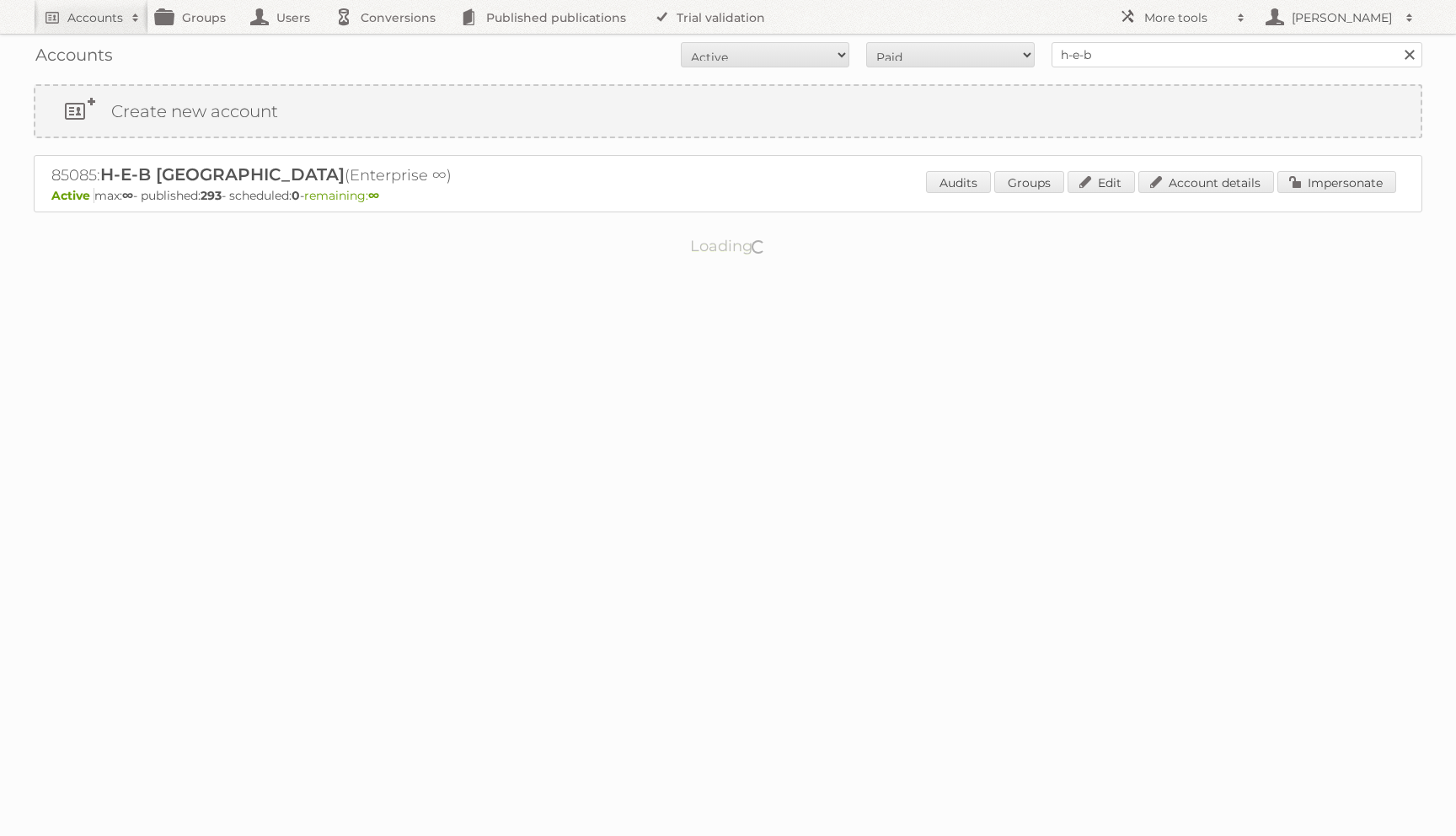
click at [1303, 217] on div "Loading" at bounding box center [728, 246] width 1389 height 68
click at [1302, 179] on link "Impersonate" at bounding box center [1337, 181] width 118 height 22
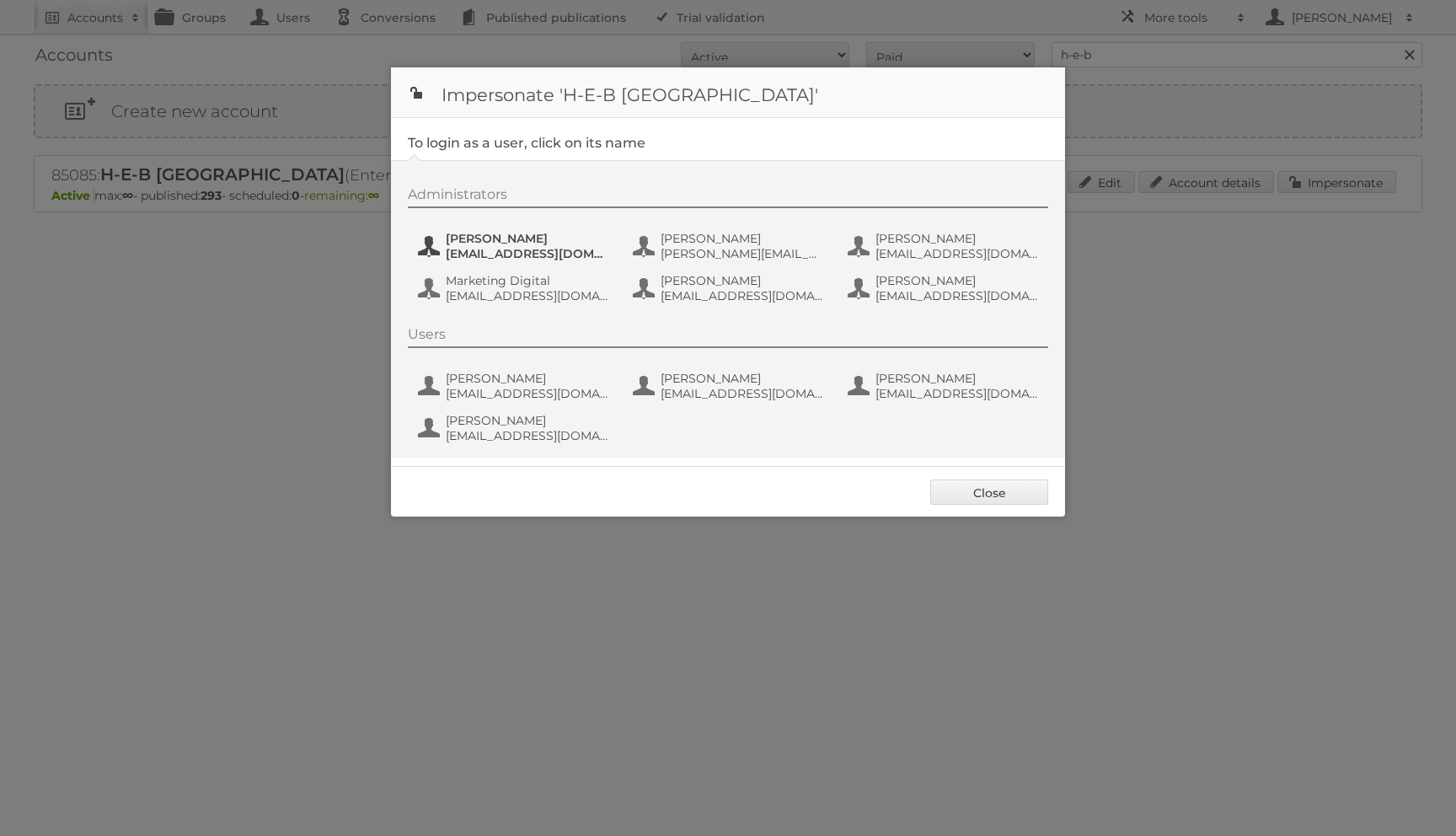
click at [465, 235] on span "[PERSON_NAME]" at bounding box center [527, 239] width 164 height 15
